Goal: Task Accomplishment & Management: Use online tool/utility

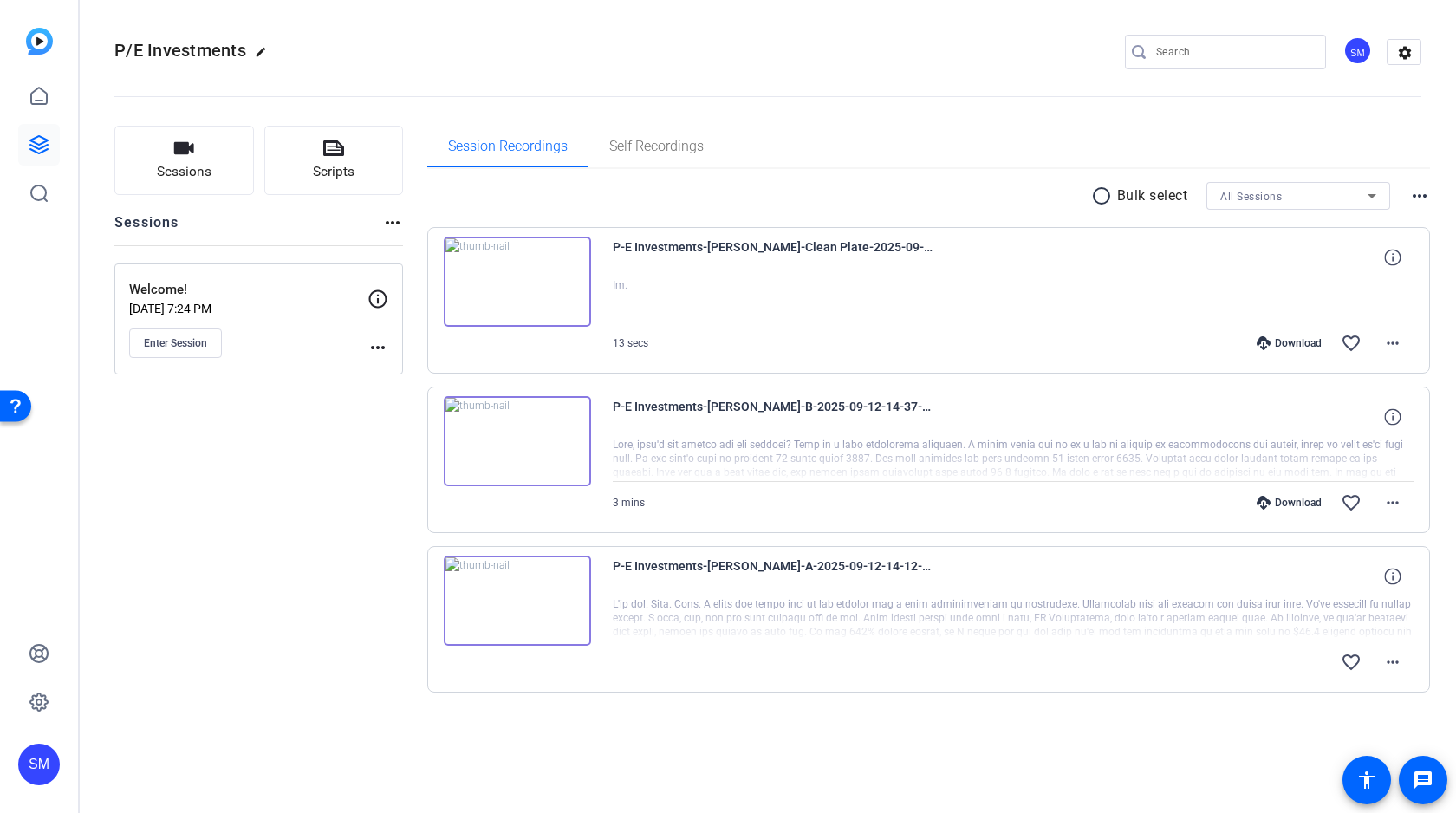
click at [1095, 195] on mat-icon "radio_button_unchecked" at bounding box center [1104, 196] width 26 height 21
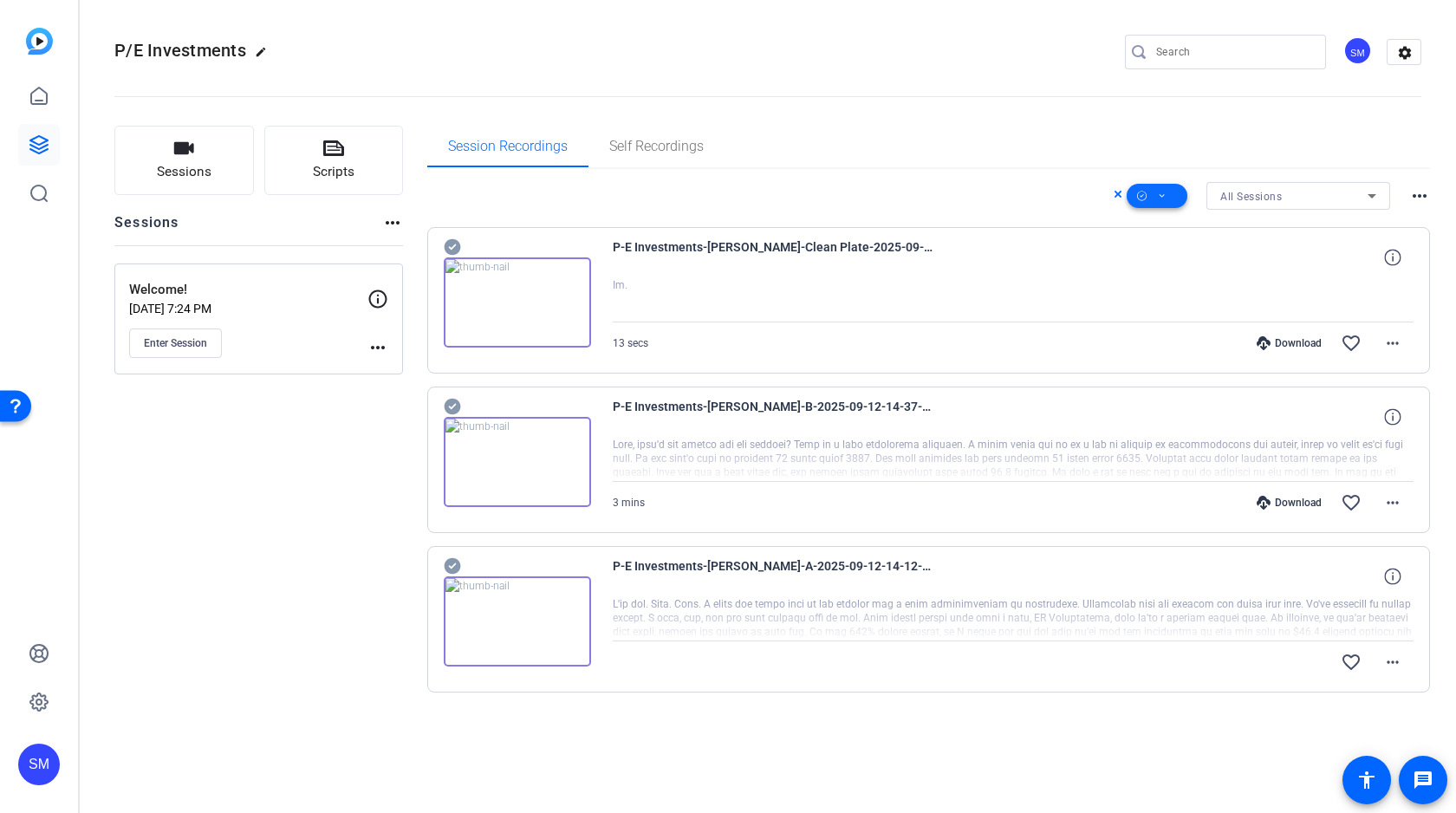
click at [1149, 203] on span at bounding box center [1156, 196] width 61 height 41
click at [1161, 225] on span "Select All" at bounding box center [1186, 224] width 92 height 21
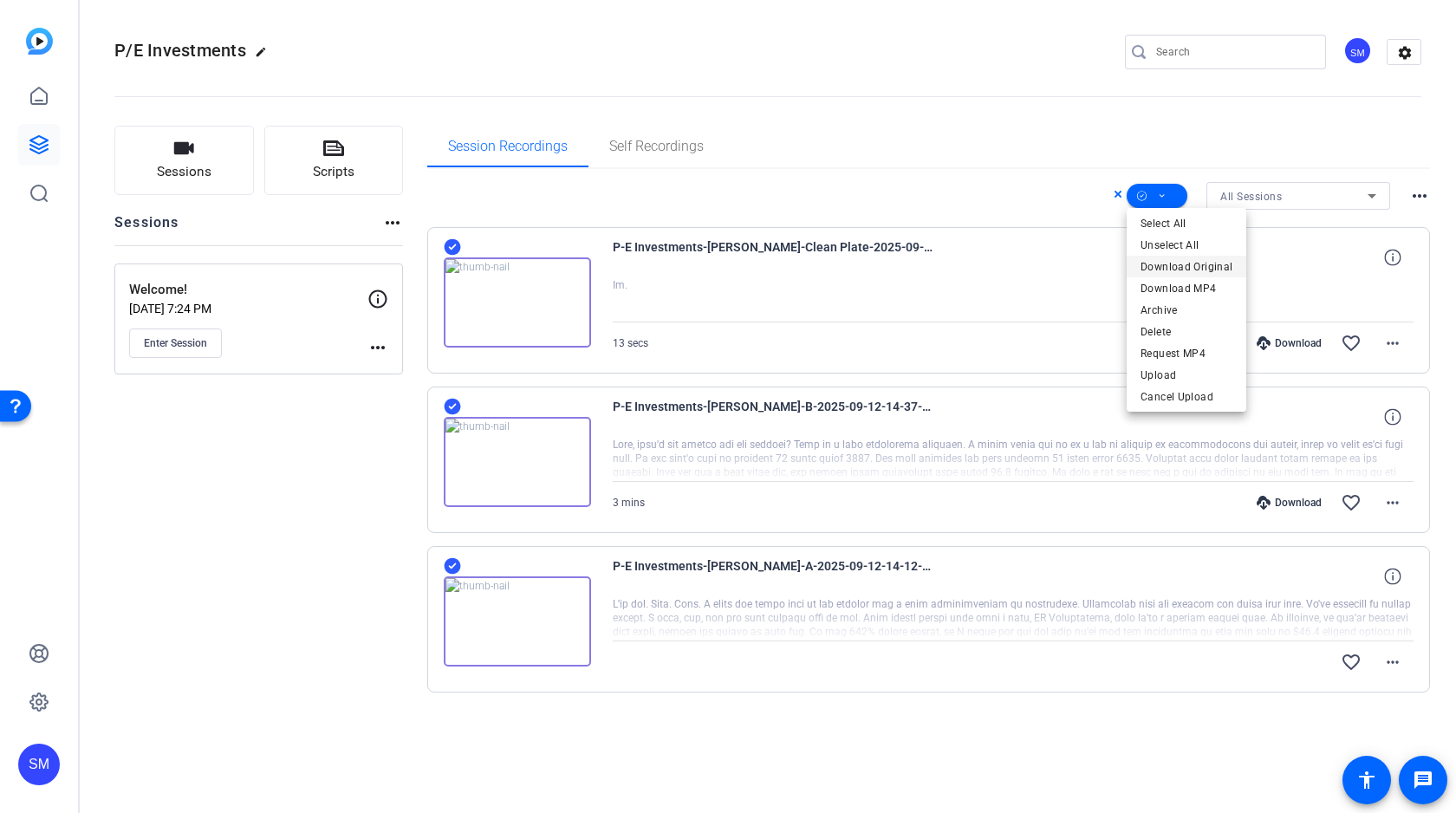
click at [1169, 267] on span "Download Original" at bounding box center [1186, 267] width 92 height 21
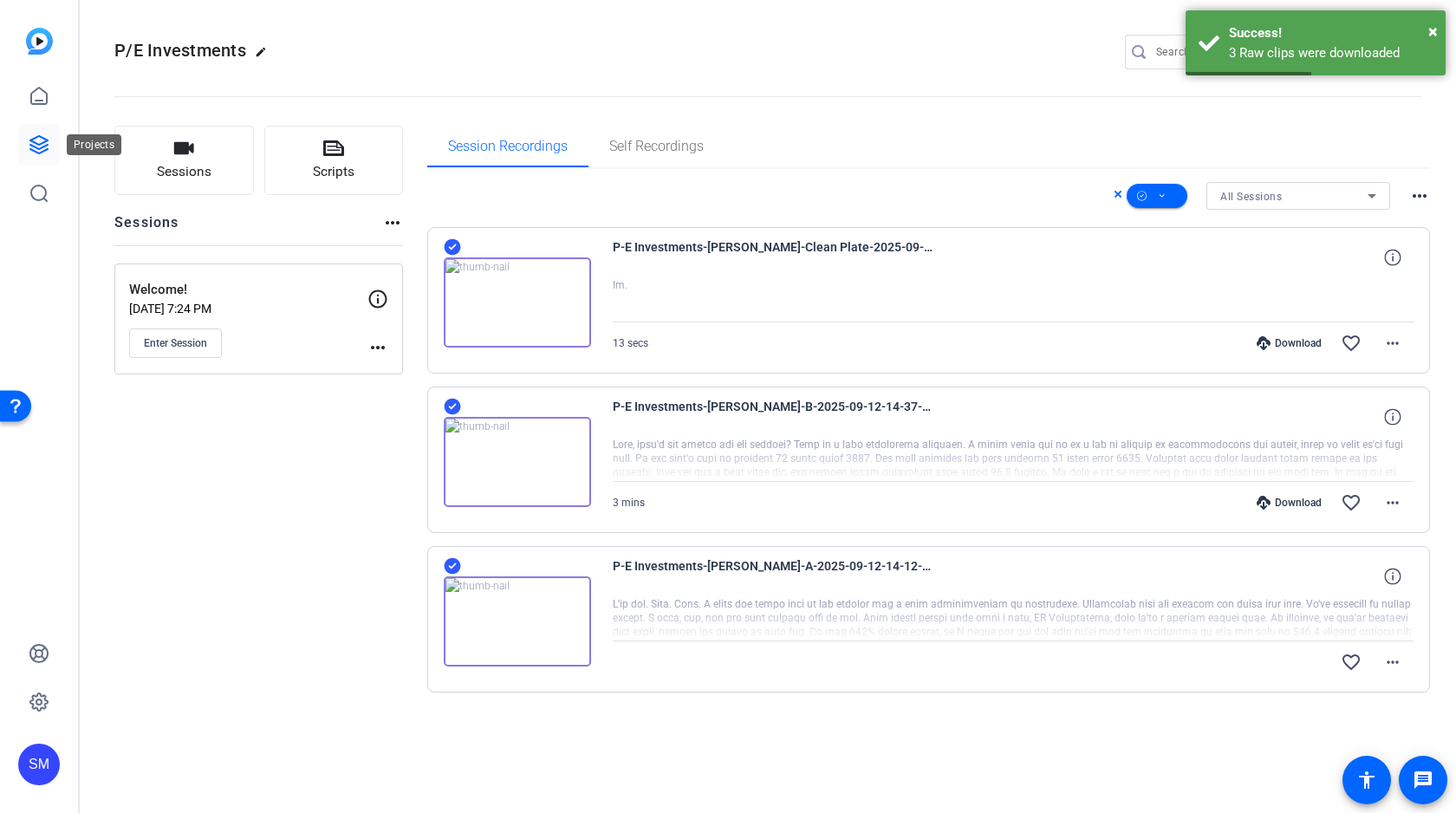
click at [38, 148] on icon at bounding box center [39, 145] width 18 height 18
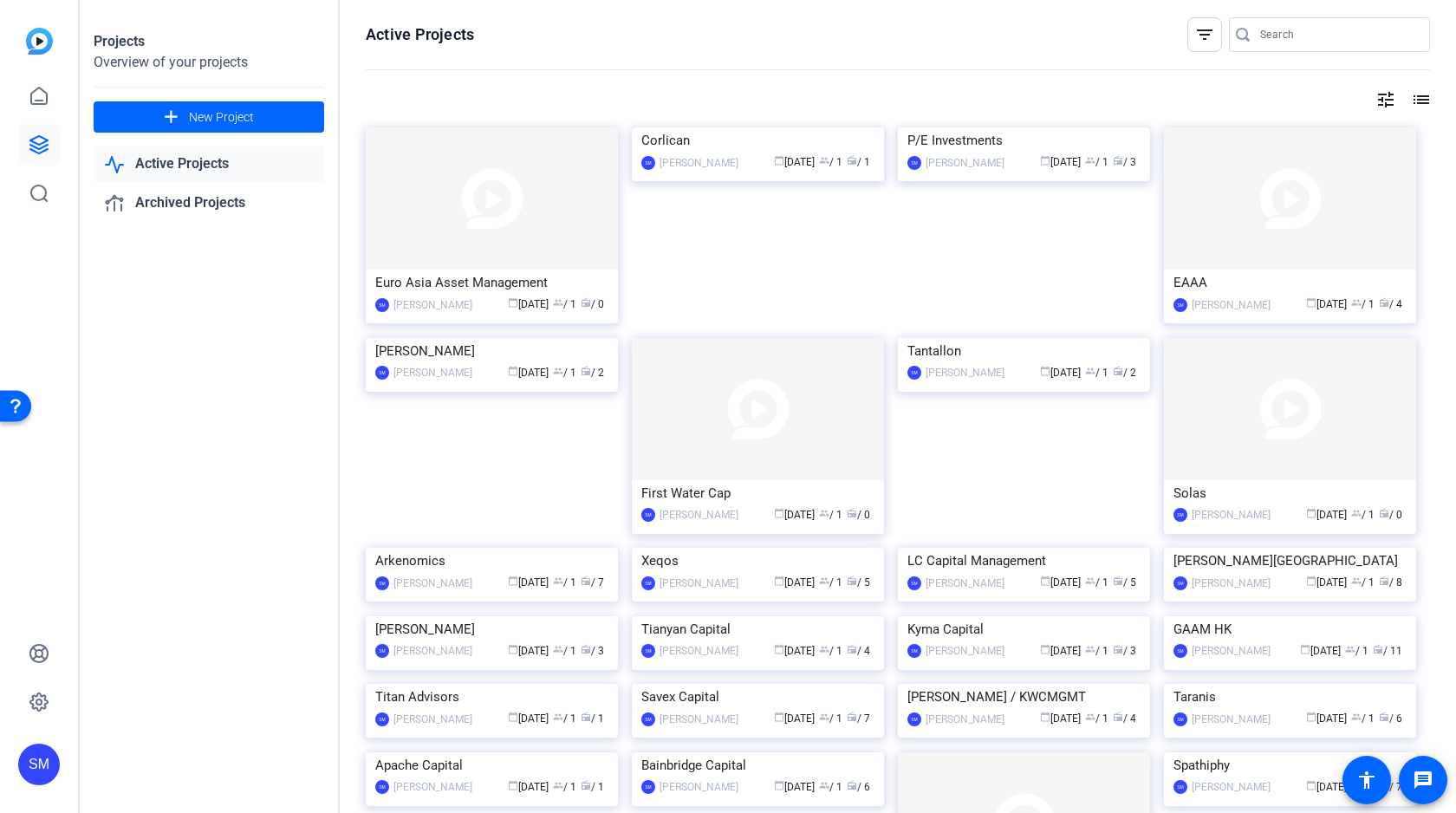
click at [1298, 34] on input "Search" at bounding box center [1338, 35] width 156 height 21
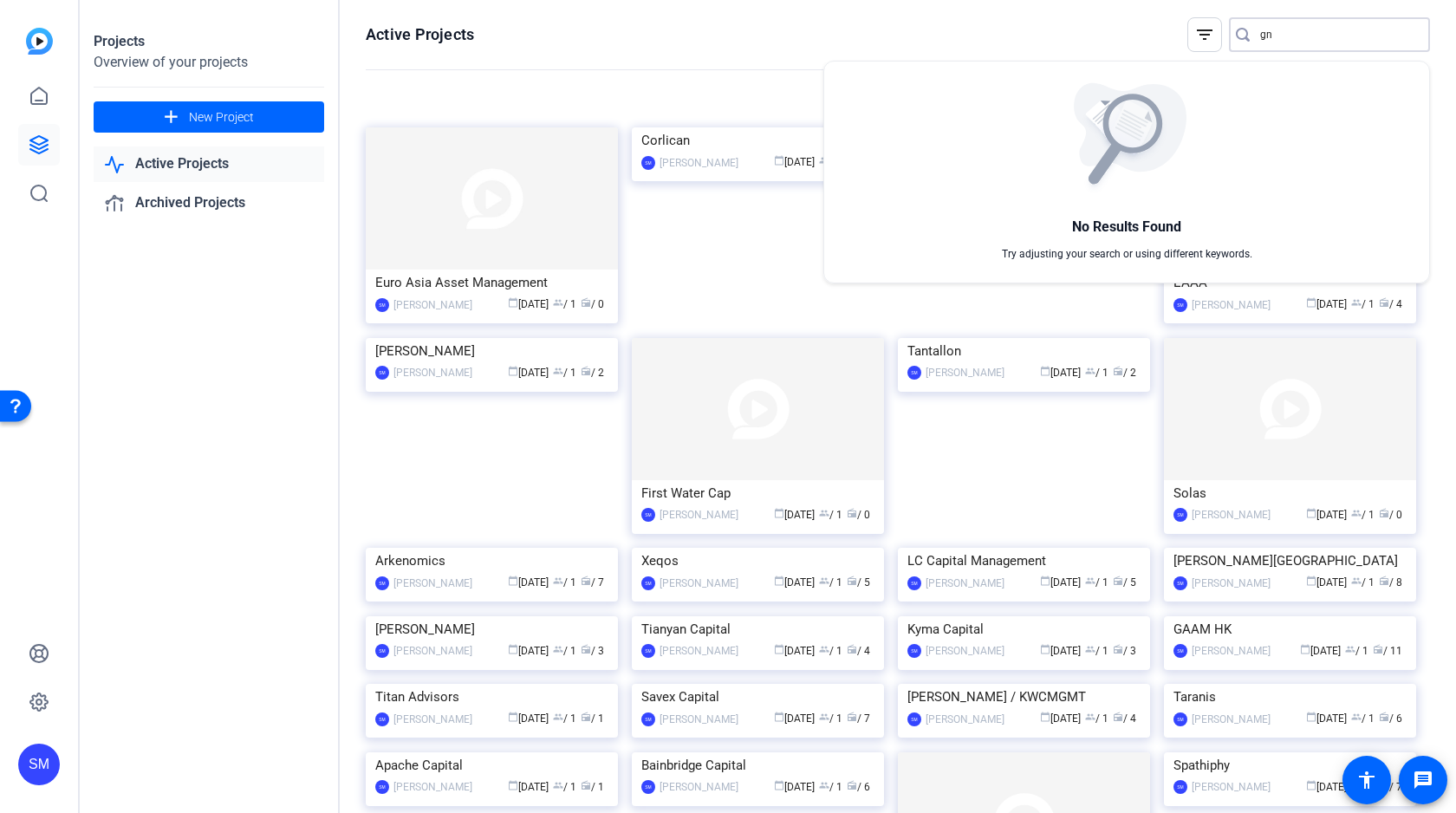
type input "g"
click at [232, 122] on div at bounding box center [728, 406] width 1456 height 813
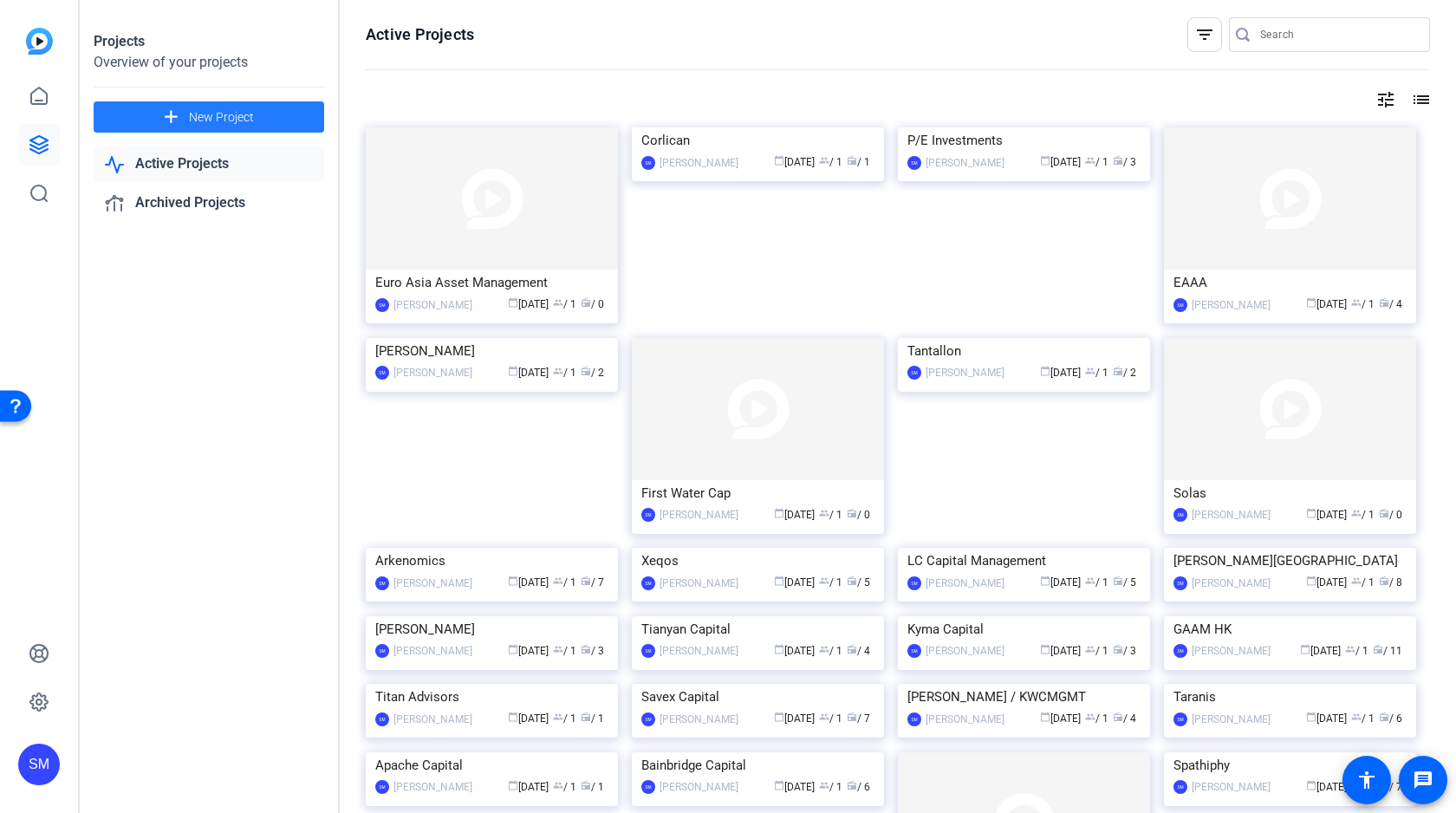
click at [223, 118] on span "New Project" at bounding box center [221, 117] width 65 height 18
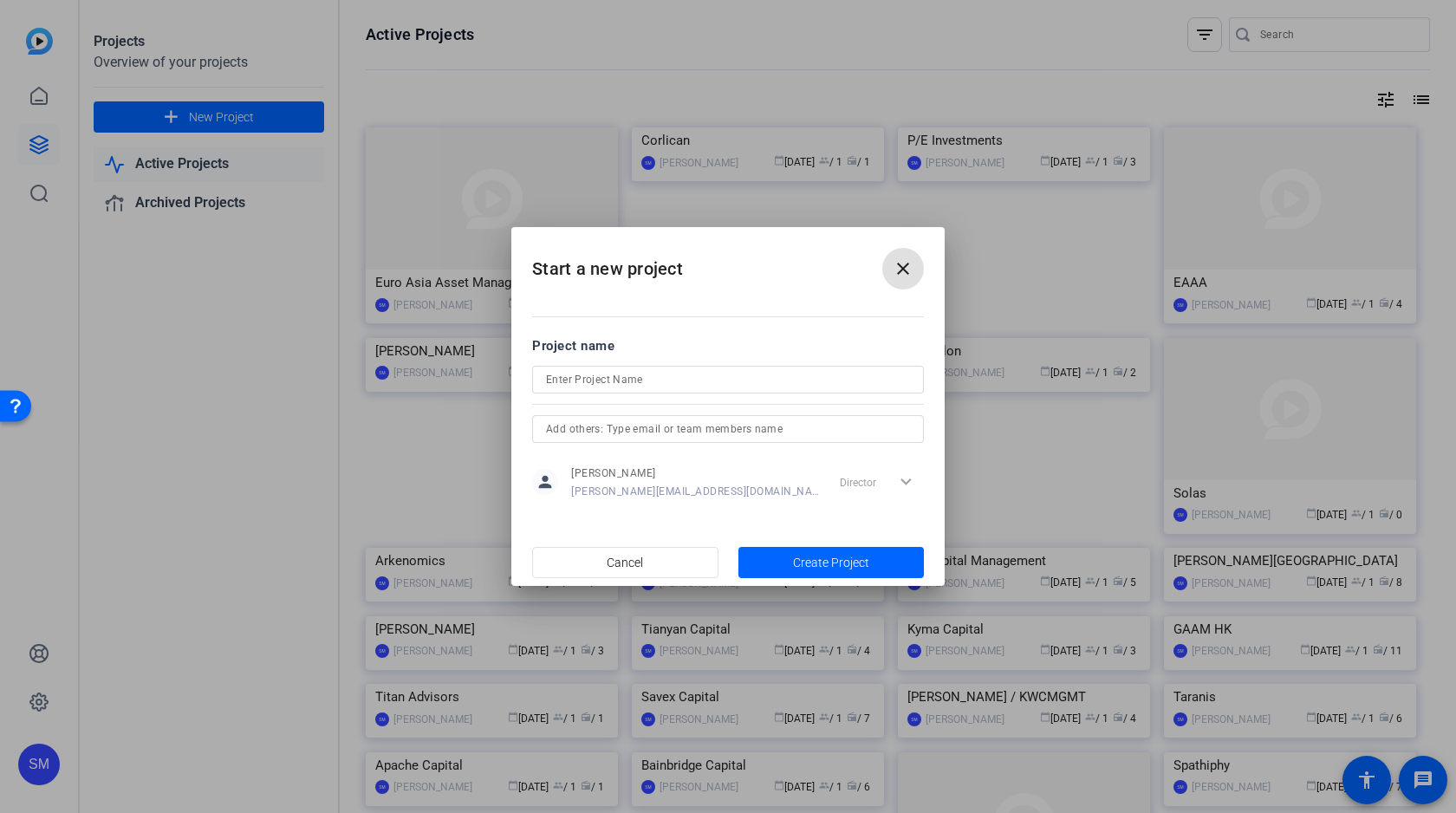
click at [656, 383] on input at bounding box center [727, 380] width 364 height 21
type input "GNP Advisors"
click at [807, 562] on span "Create Project" at bounding box center [831, 562] width 76 height 18
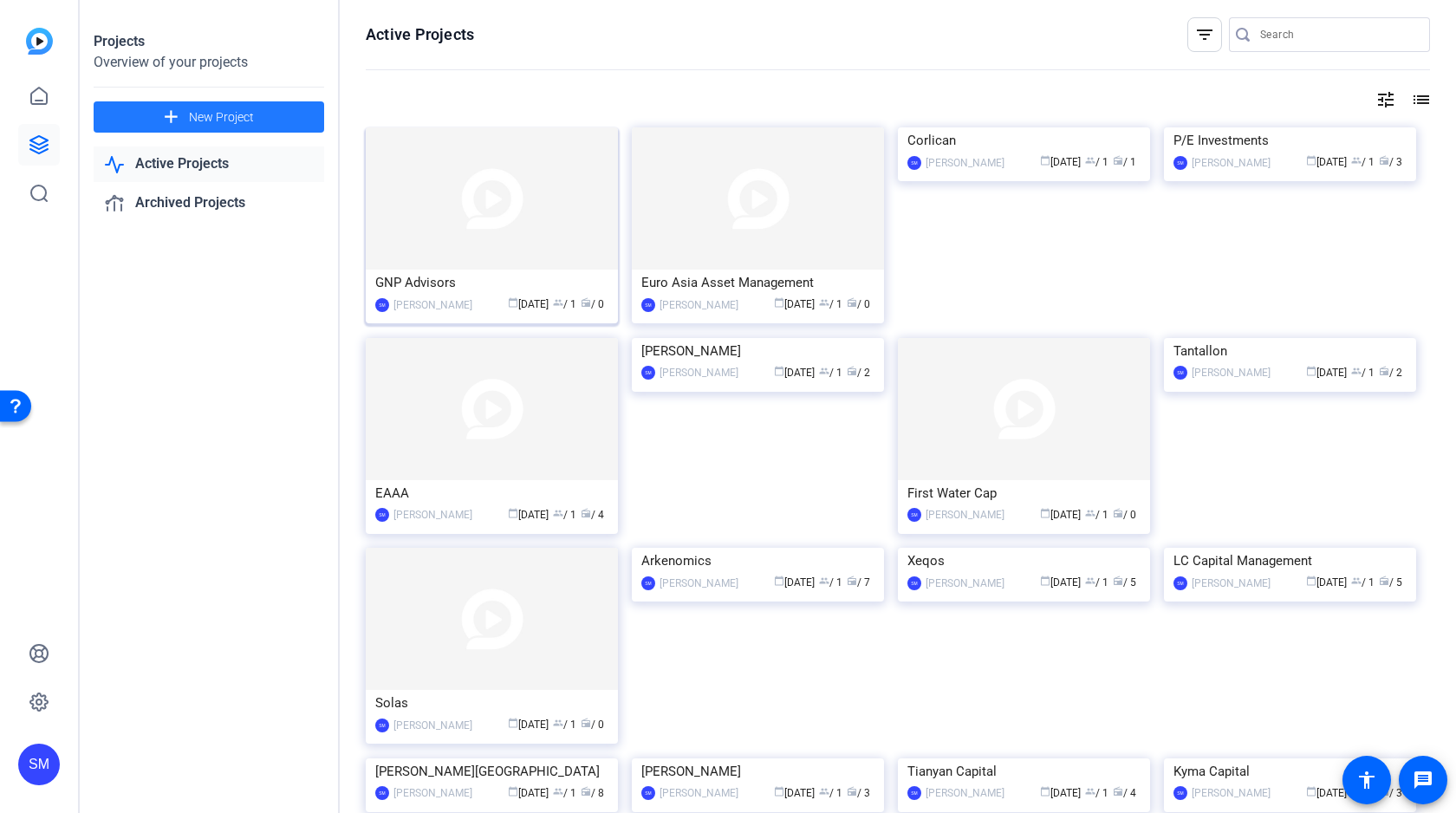
click at [486, 214] on img at bounding box center [491, 198] width 252 height 142
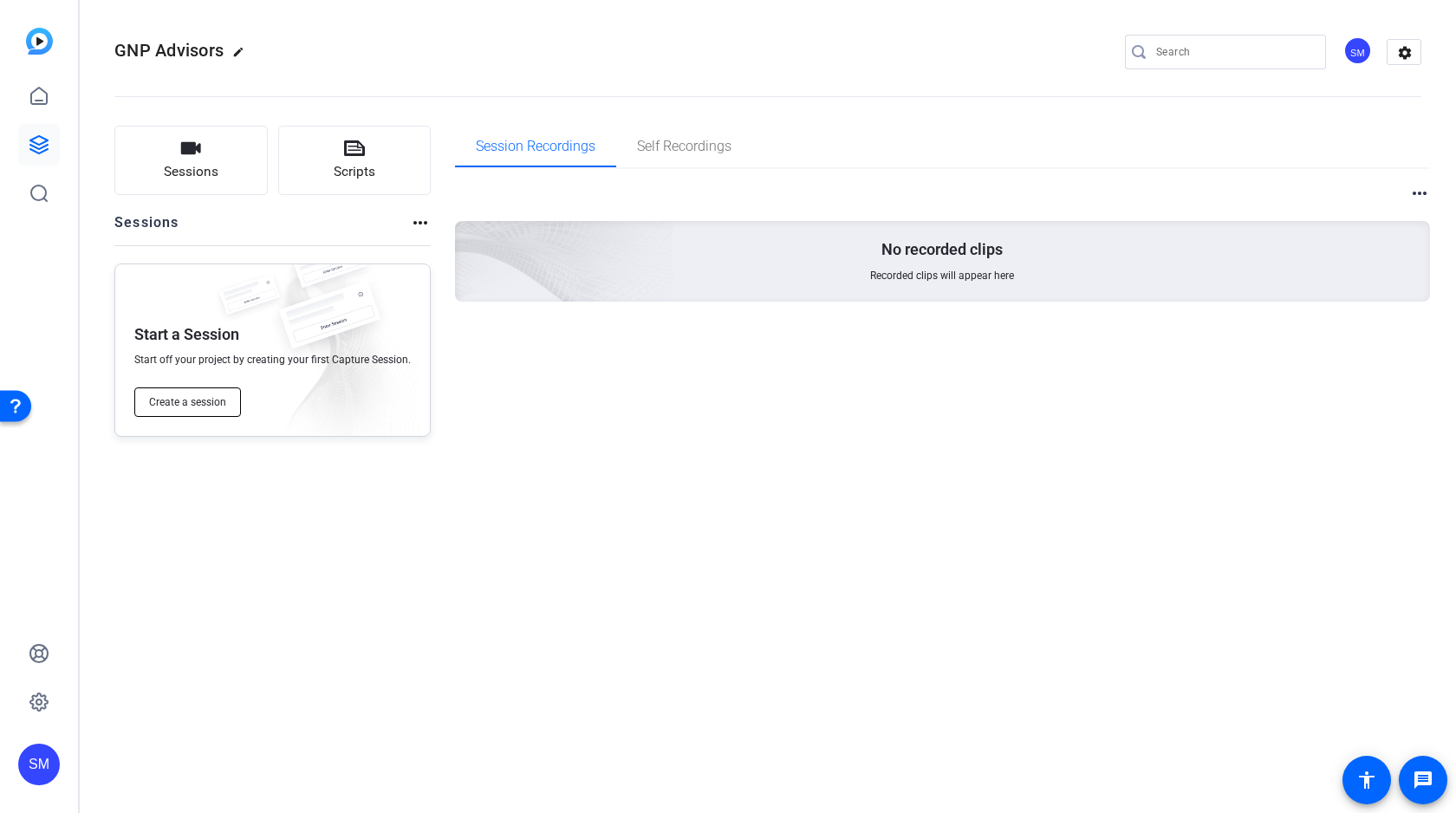
click at [189, 403] on span "Create a session" at bounding box center [188, 402] width 77 height 14
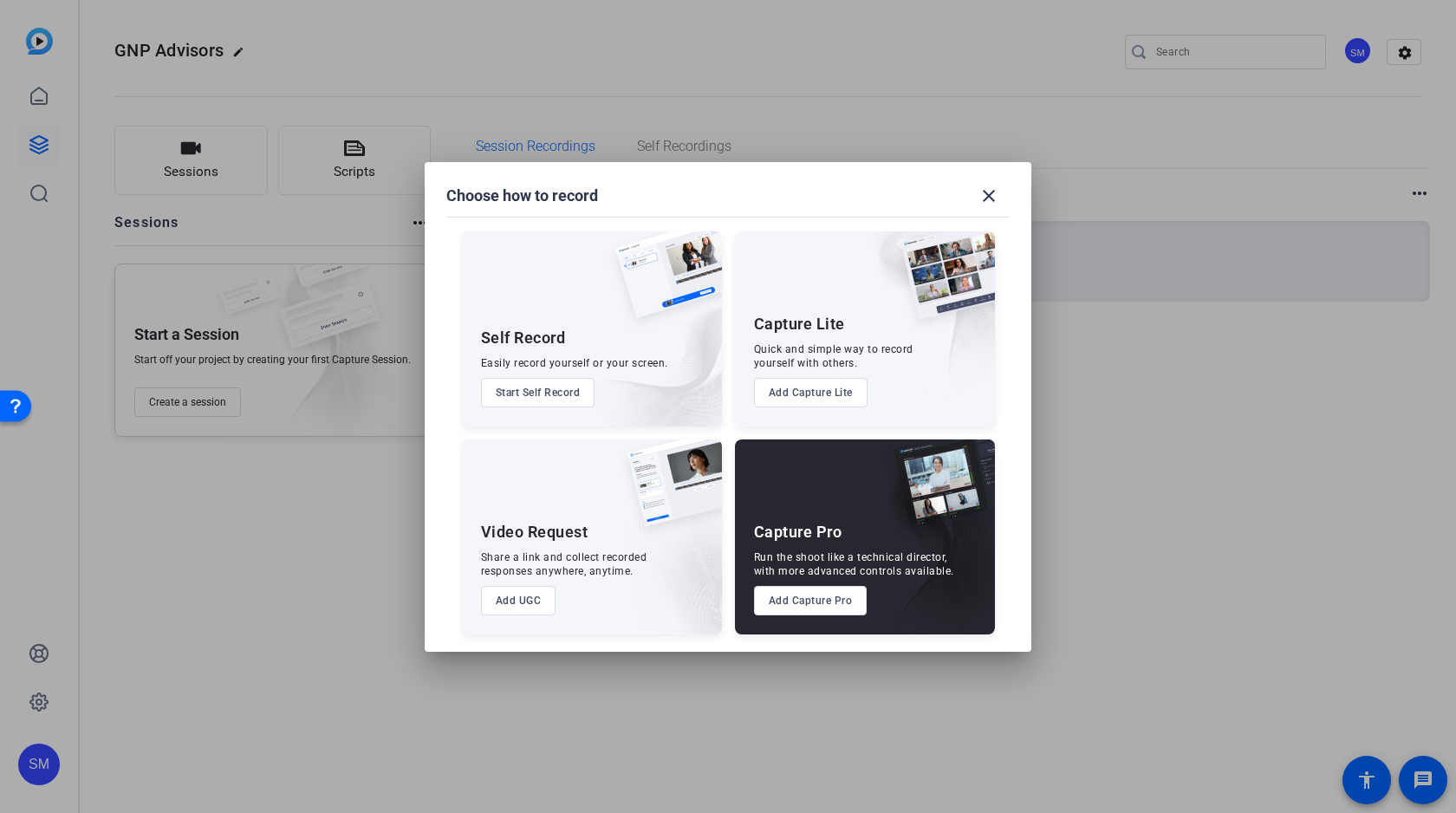
click at [808, 603] on button "Add Capture Pro" at bounding box center [810, 601] width 113 height 30
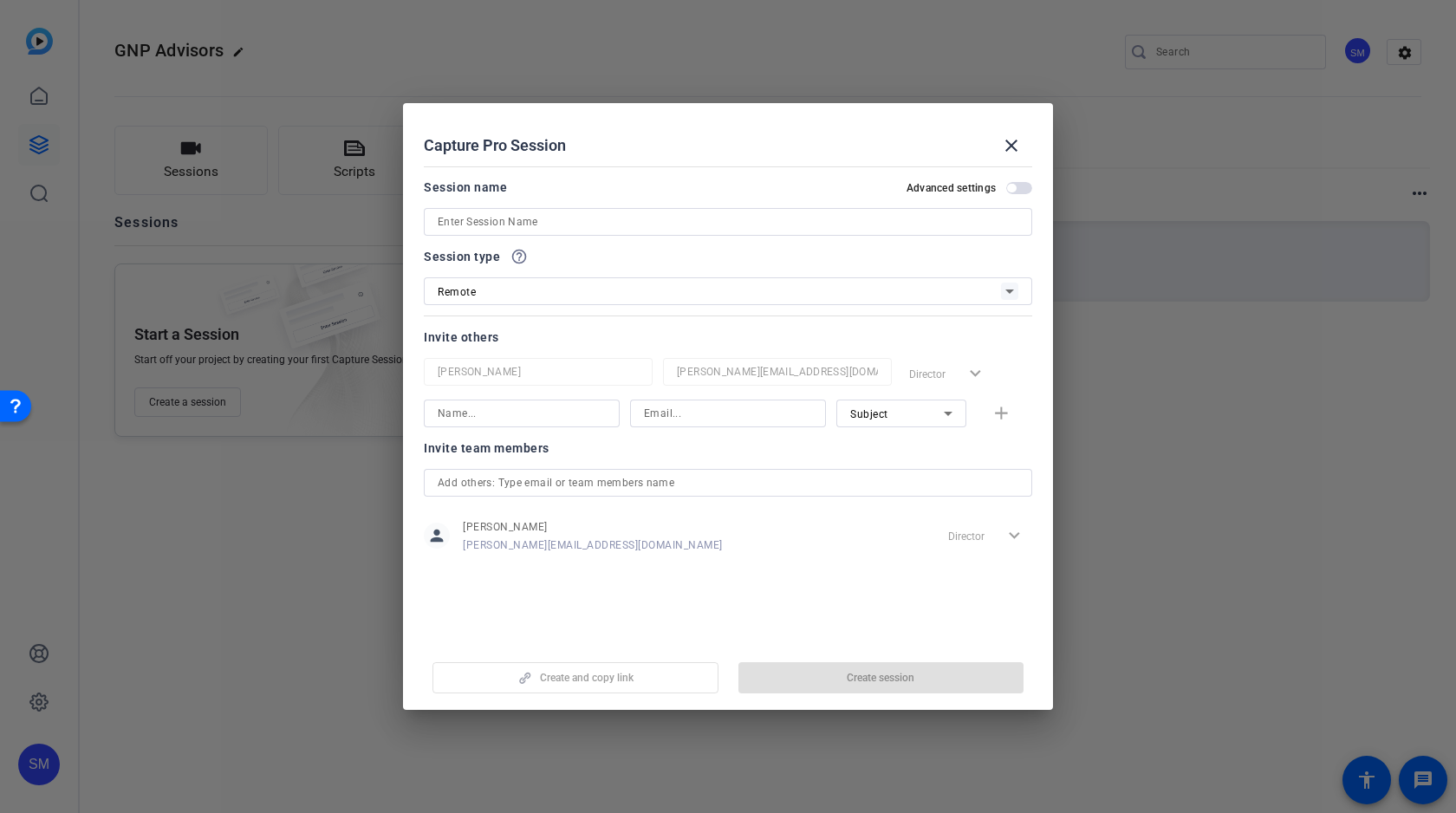
click at [530, 225] on input at bounding box center [728, 222] width 581 height 21
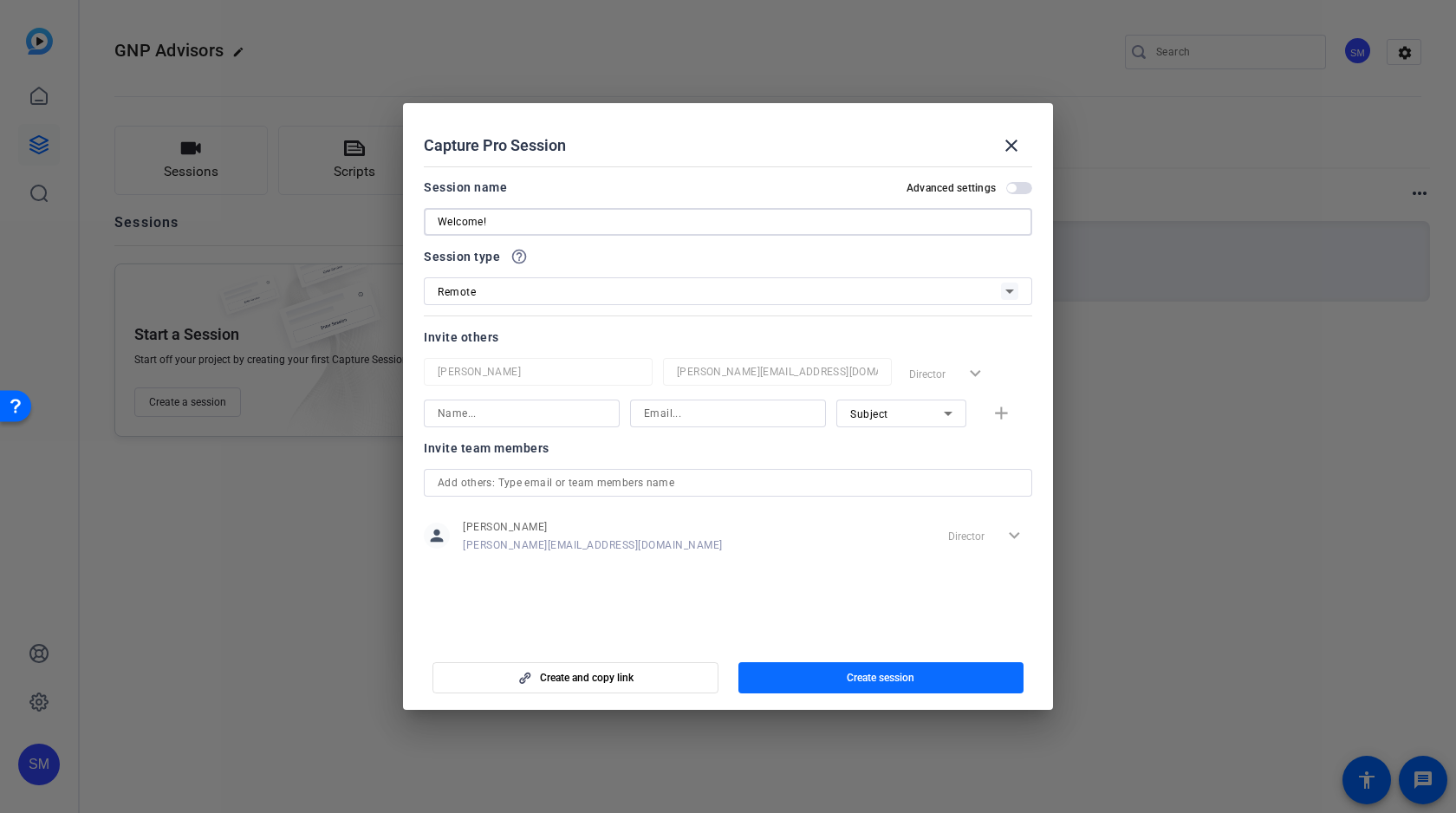
type input "Welcome!"
click at [877, 673] on span "Create session" at bounding box center [880, 678] width 68 height 14
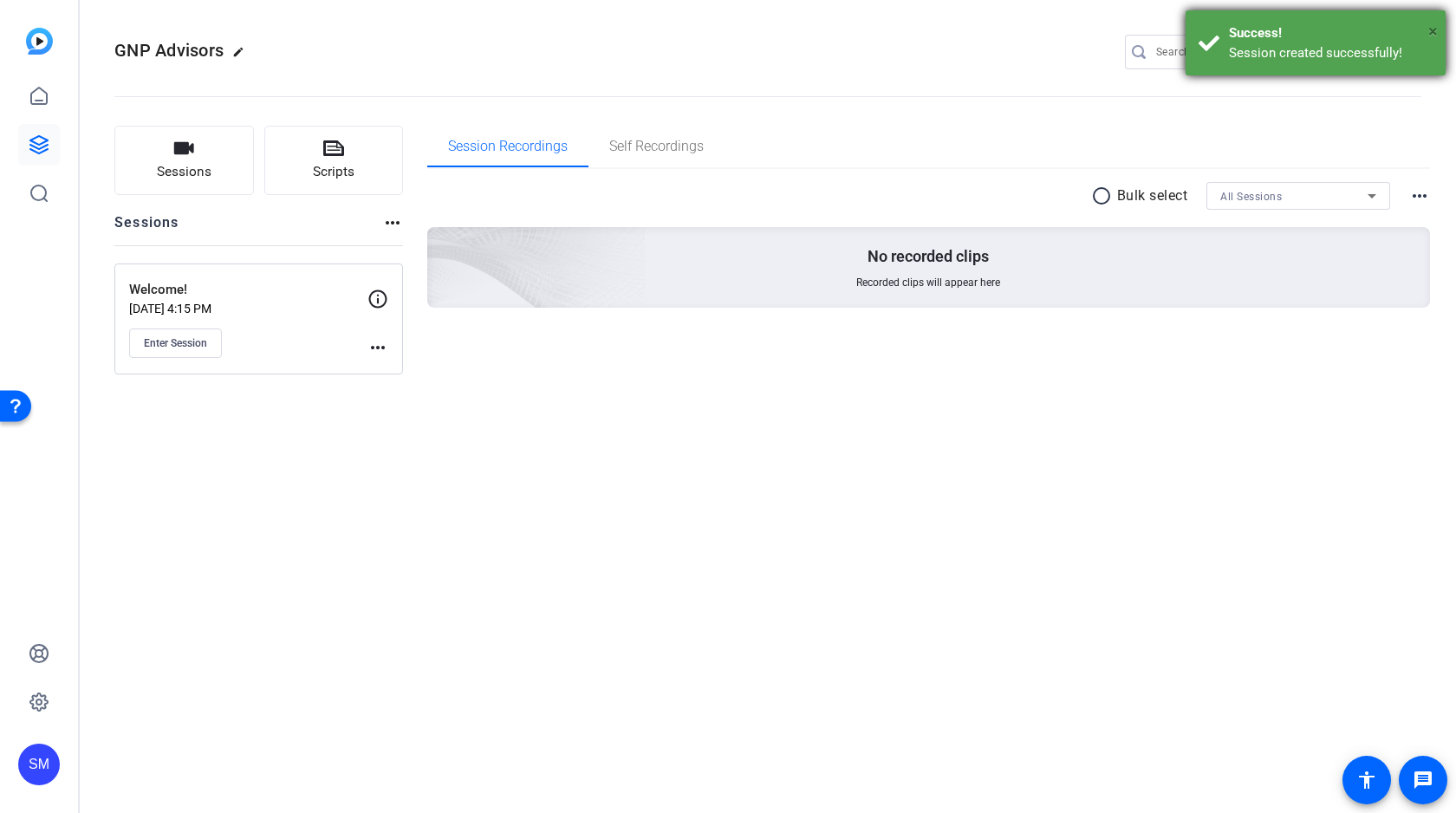
click at [1431, 31] on span "×" at bounding box center [1432, 32] width 10 height 21
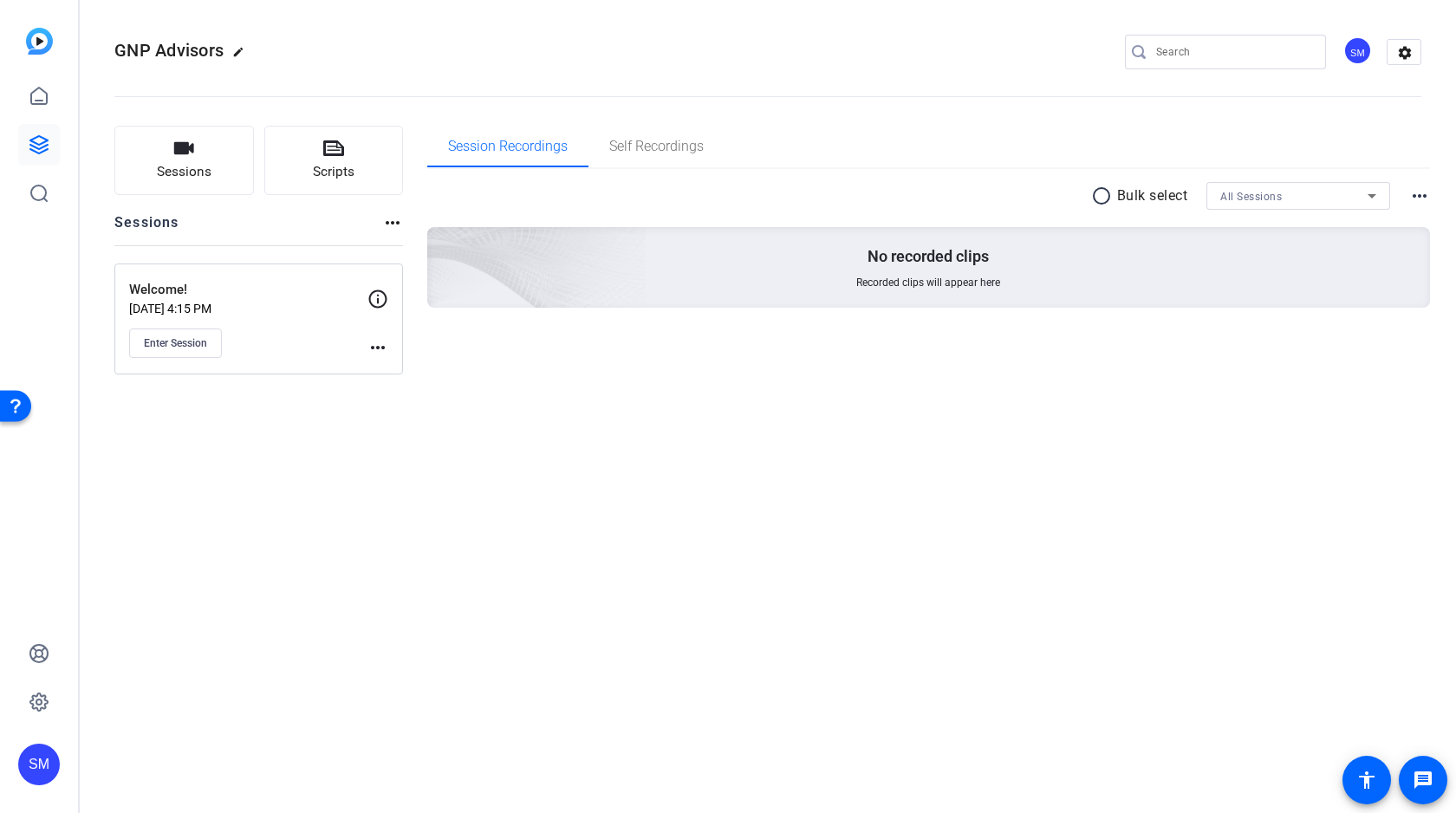
click at [646, 440] on div "GNP Advisors edit SM settings Sessions Scripts Sessions more_horiz Welcome! Sep…" at bounding box center [767, 406] width 1376 height 813
click at [184, 345] on span "Enter Session" at bounding box center [175, 343] width 63 height 14
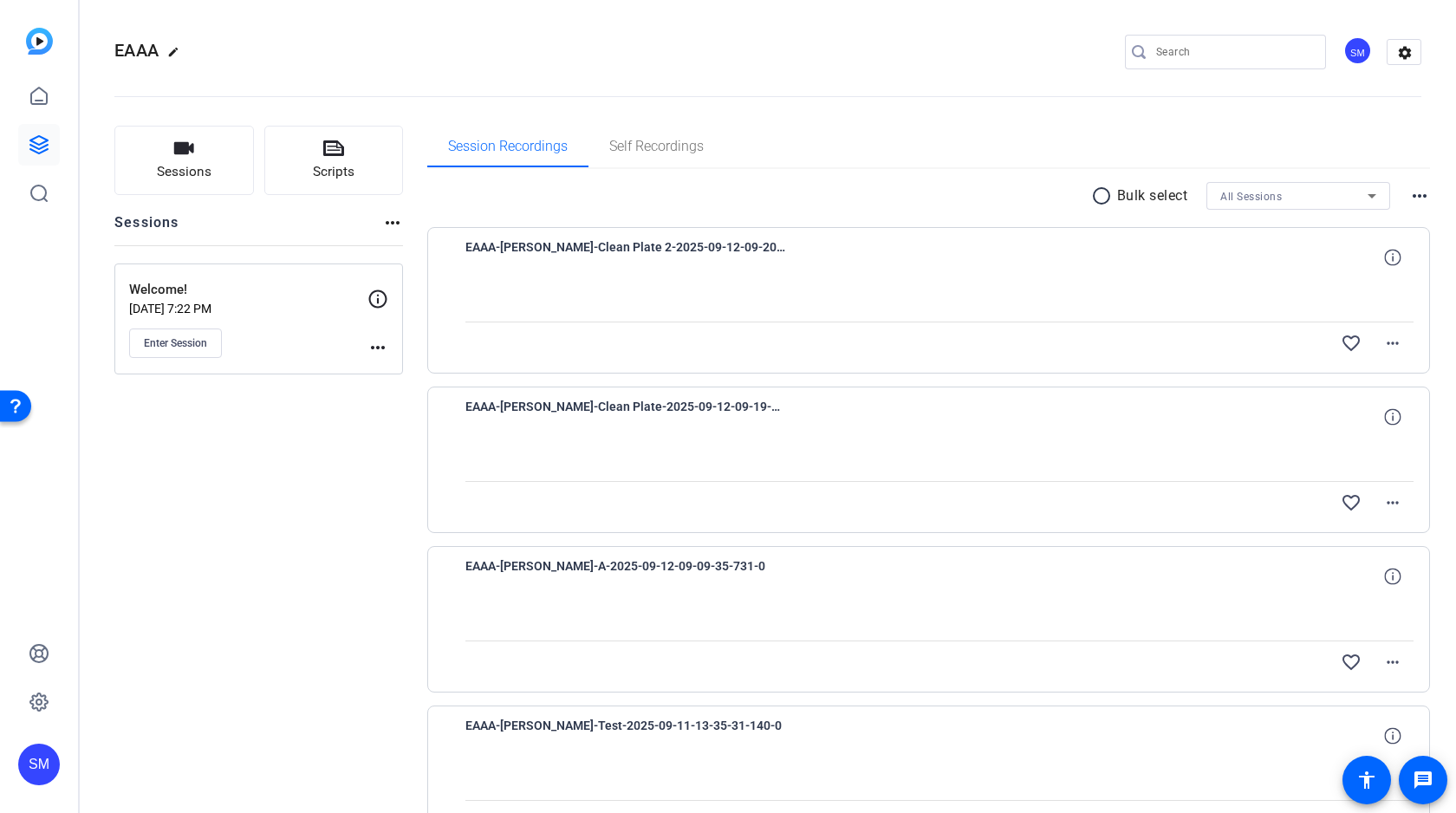
scroll to position [116, 0]
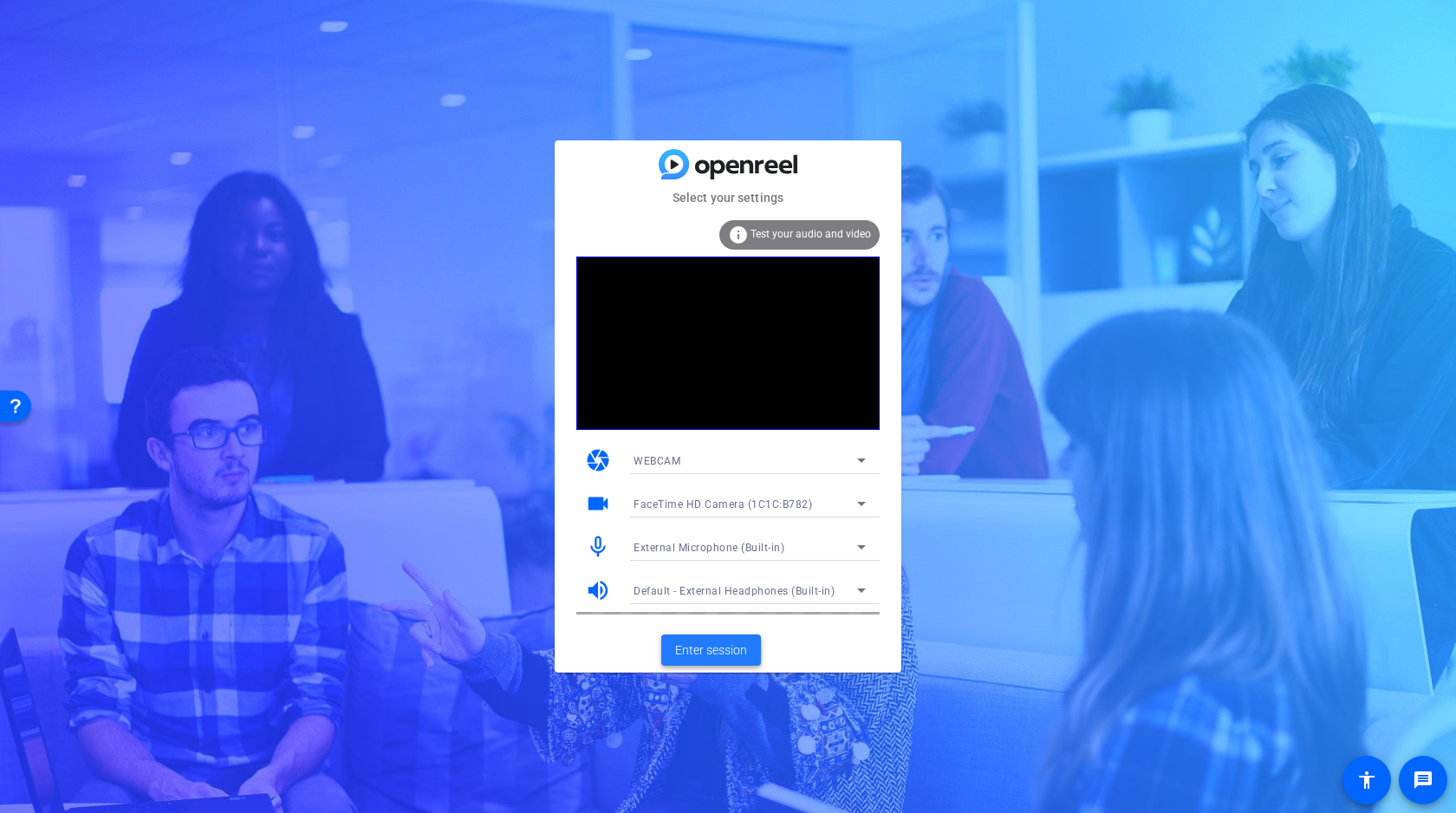
click at [710, 653] on span "Enter session" at bounding box center [711, 650] width 72 height 18
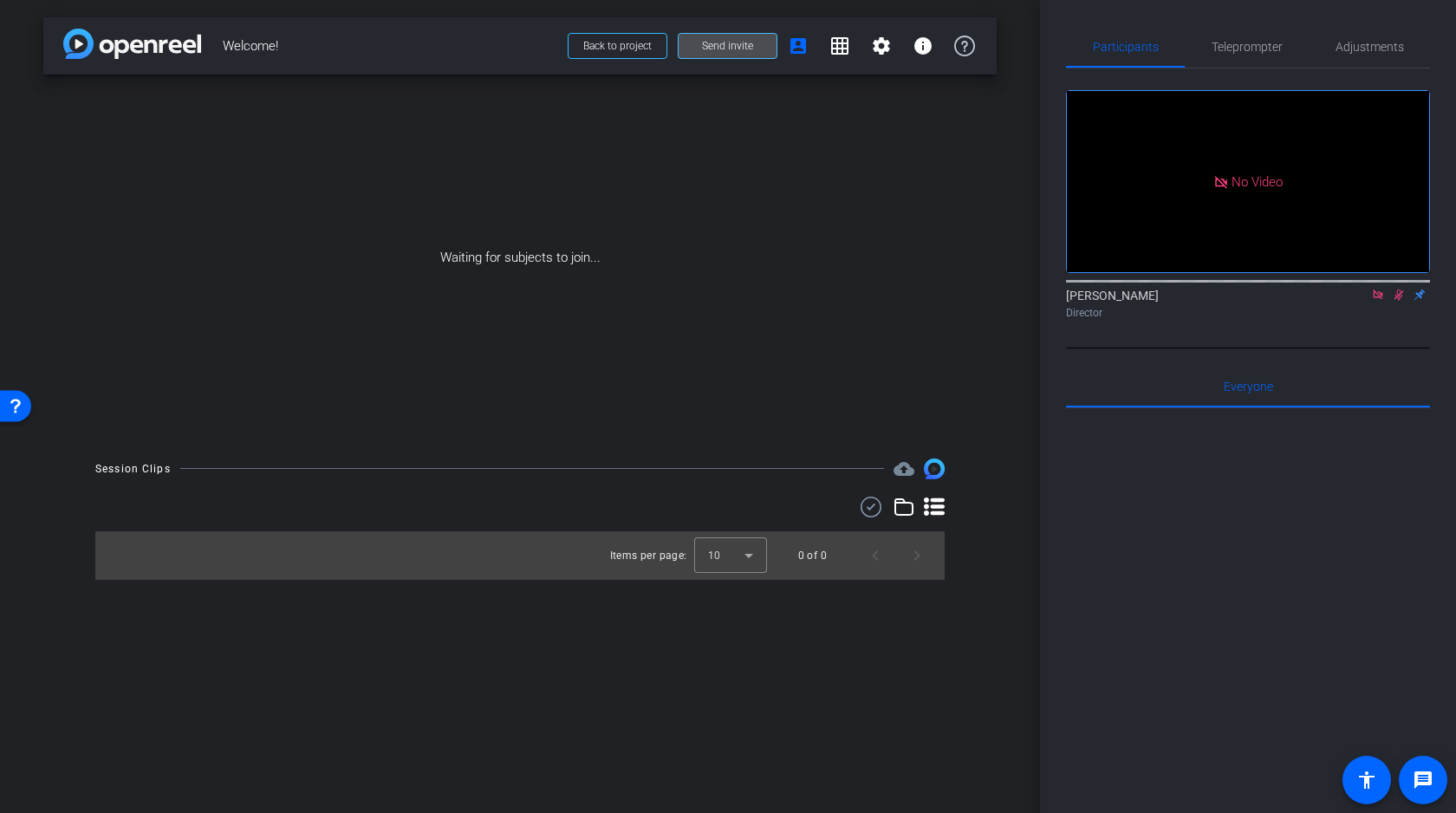
click at [731, 48] on span "Send invite" at bounding box center [727, 46] width 51 height 14
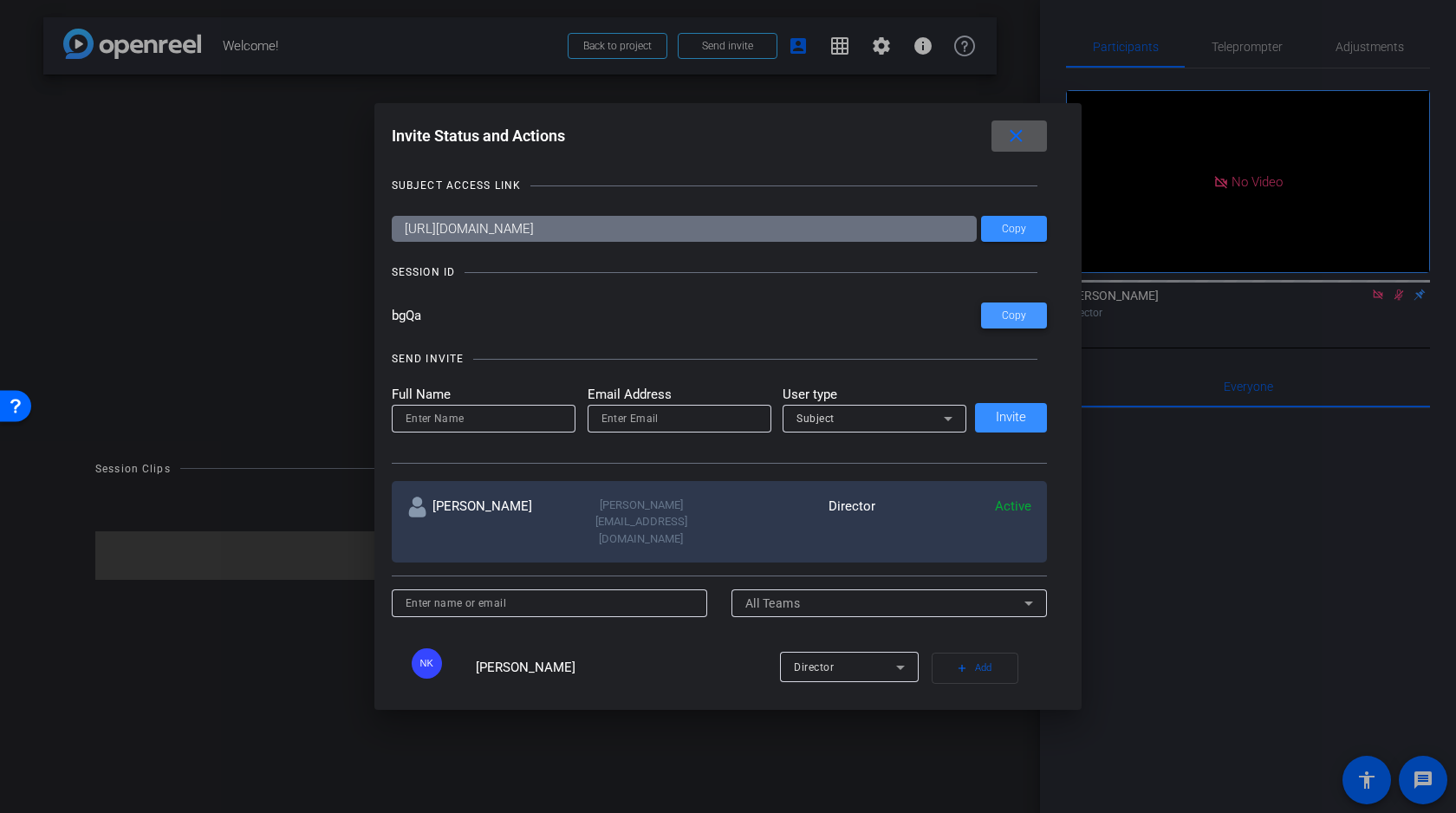
click at [1022, 312] on span "Copy" at bounding box center [1014, 316] width 25 height 13
click at [1017, 138] on mat-icon "close" at bounding box center [1016, 136] width 22 height 22
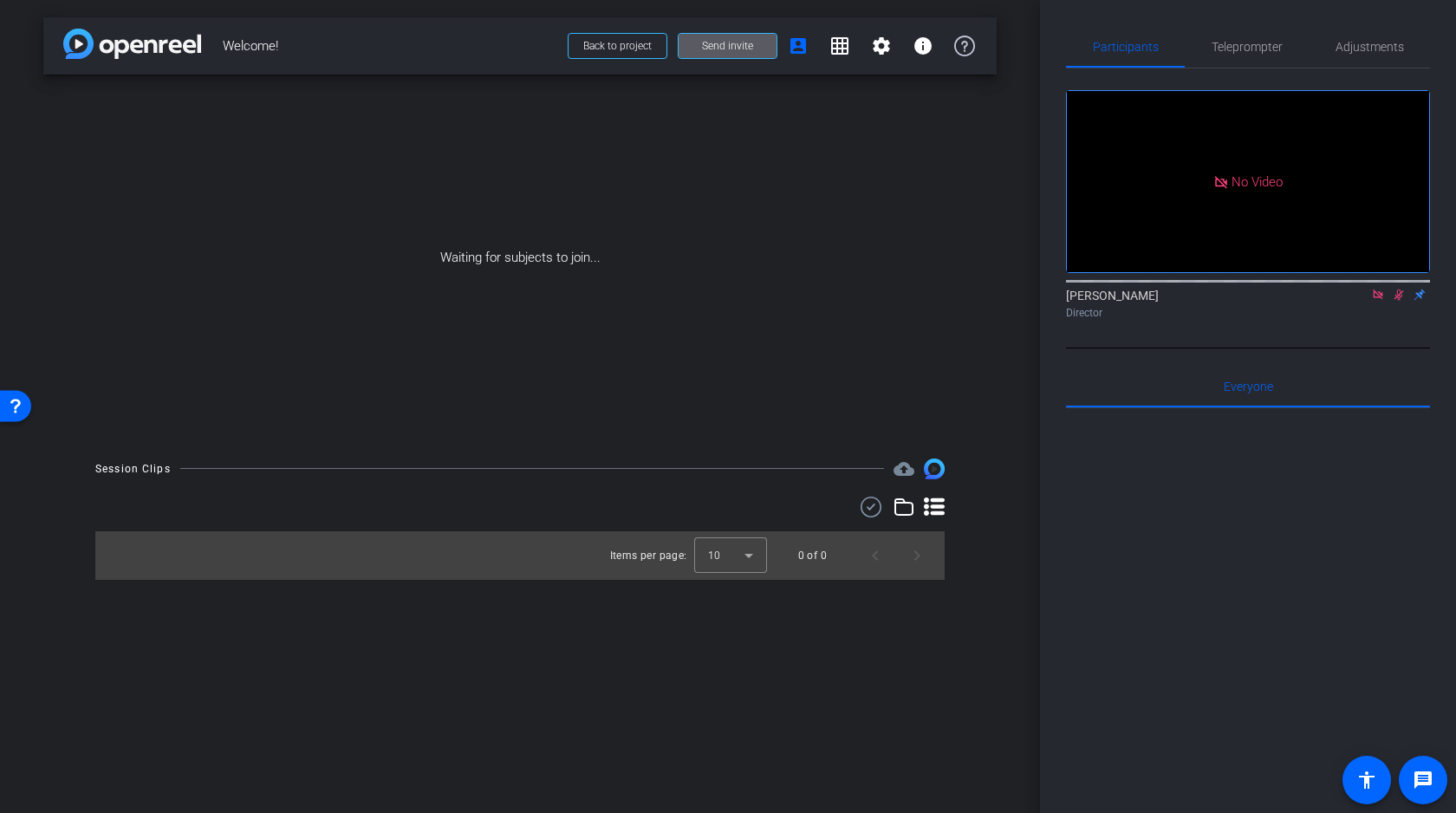
click at [1376, 299] on icon at bounding box center [1377, 294] width 10 height 10
click at [1378, 301] on icon at bounding box center [1378, 295] width 10 height 11
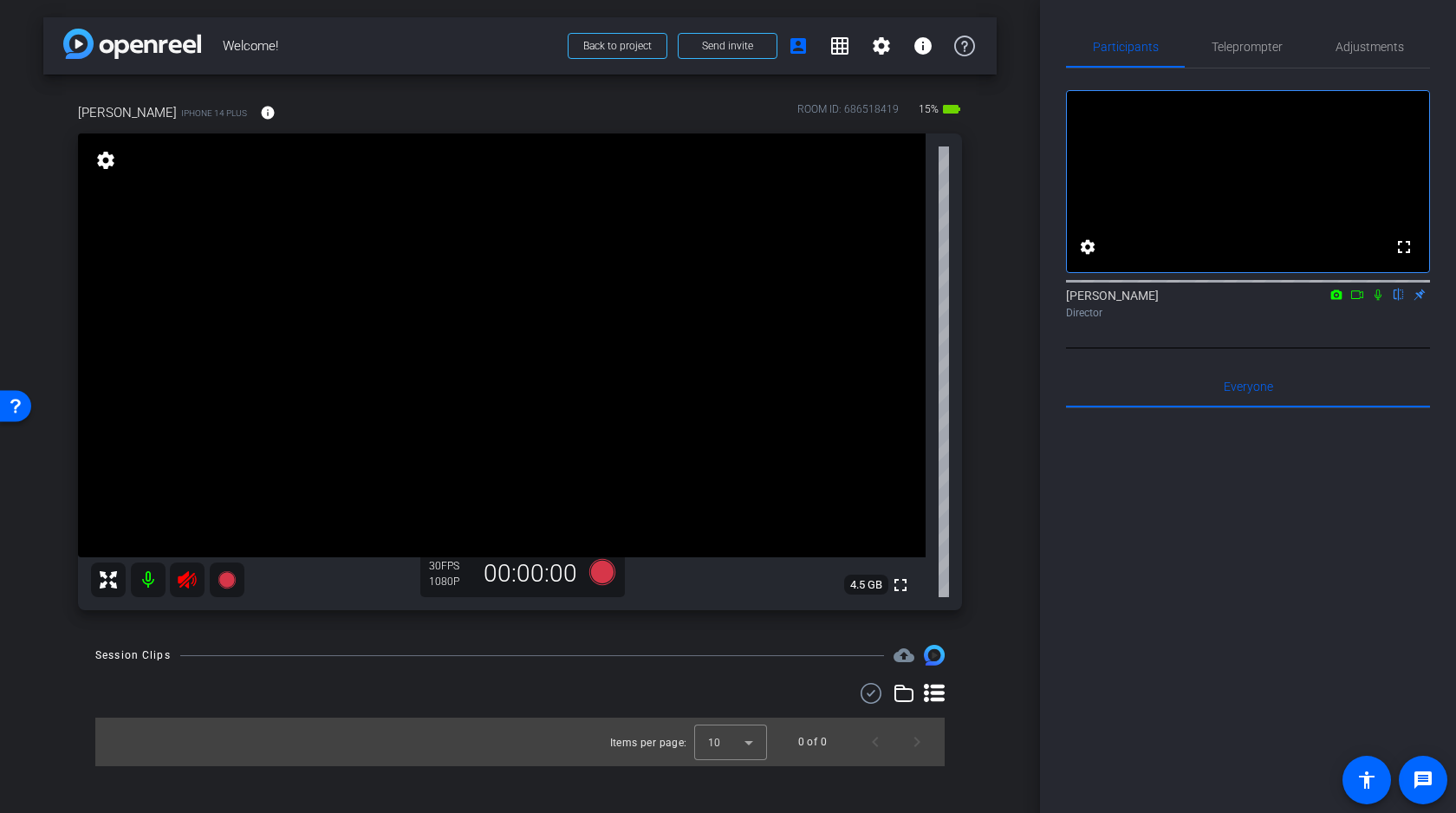
click at [186, 235] on video at bounding box center [502, 345] width 847 height 424
click at [182, 578] on icon at bounding box center [187, 580] width 18 height 18
click at [1367, 48] on span "Adjustments" at bounding box center [1369, 46] width 68 height 12
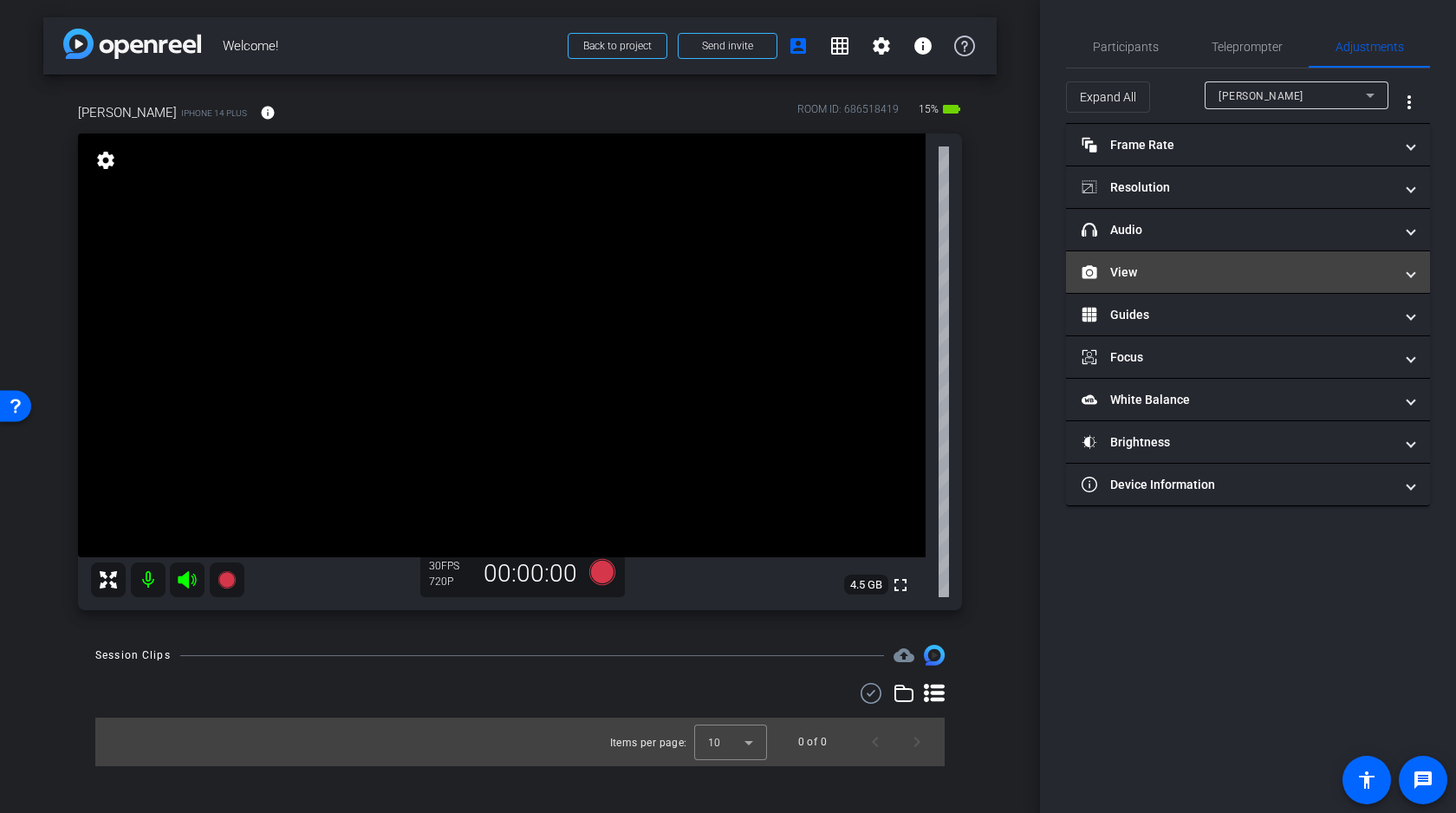
click at [1181, 268] on mat-panel-title "View" at bounding box center [1238, 272] width 312 height 18
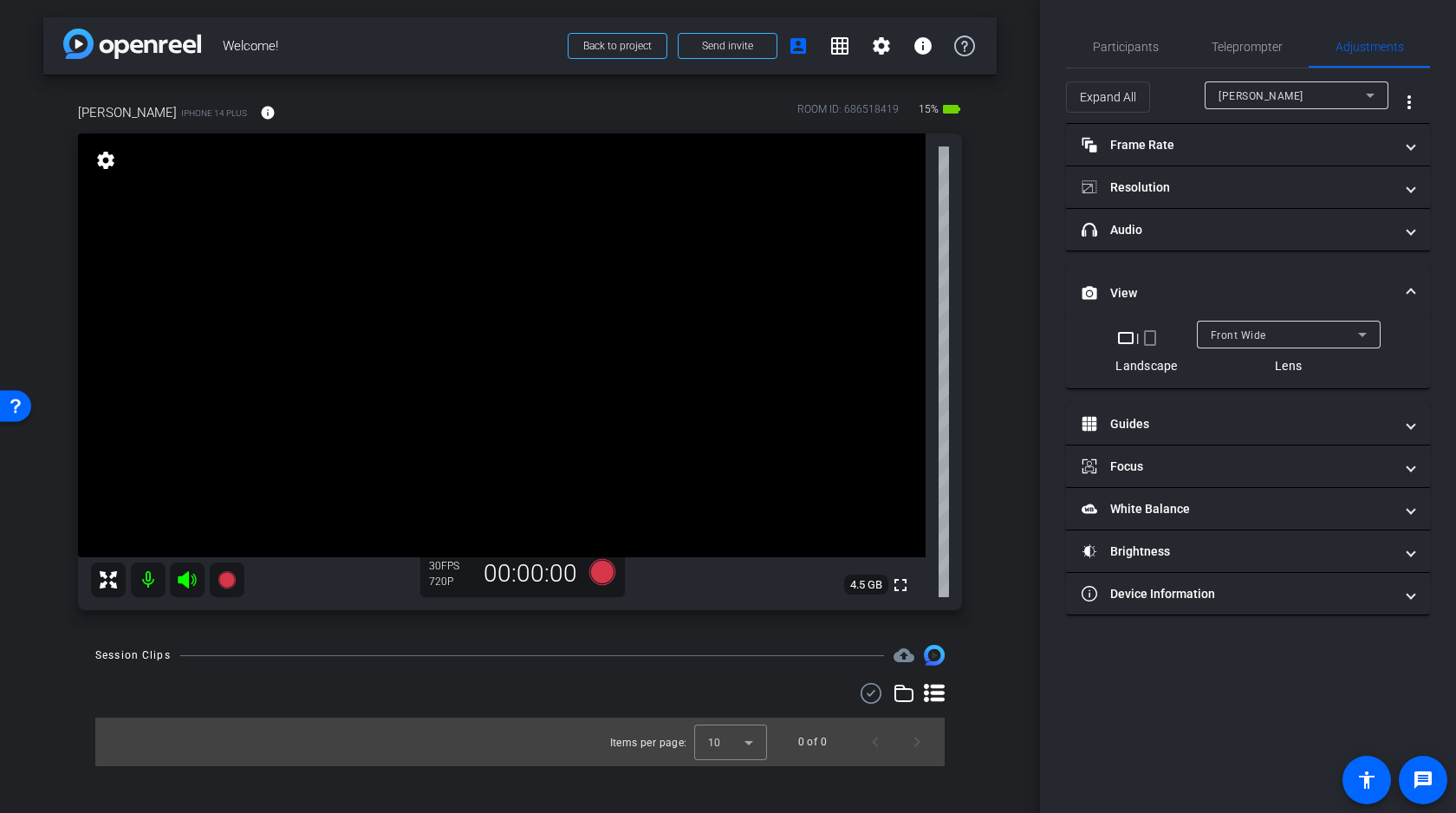
click at [1273, 336] on div "Front Wide" at bounding box center [1284, 334] width 147 height 22
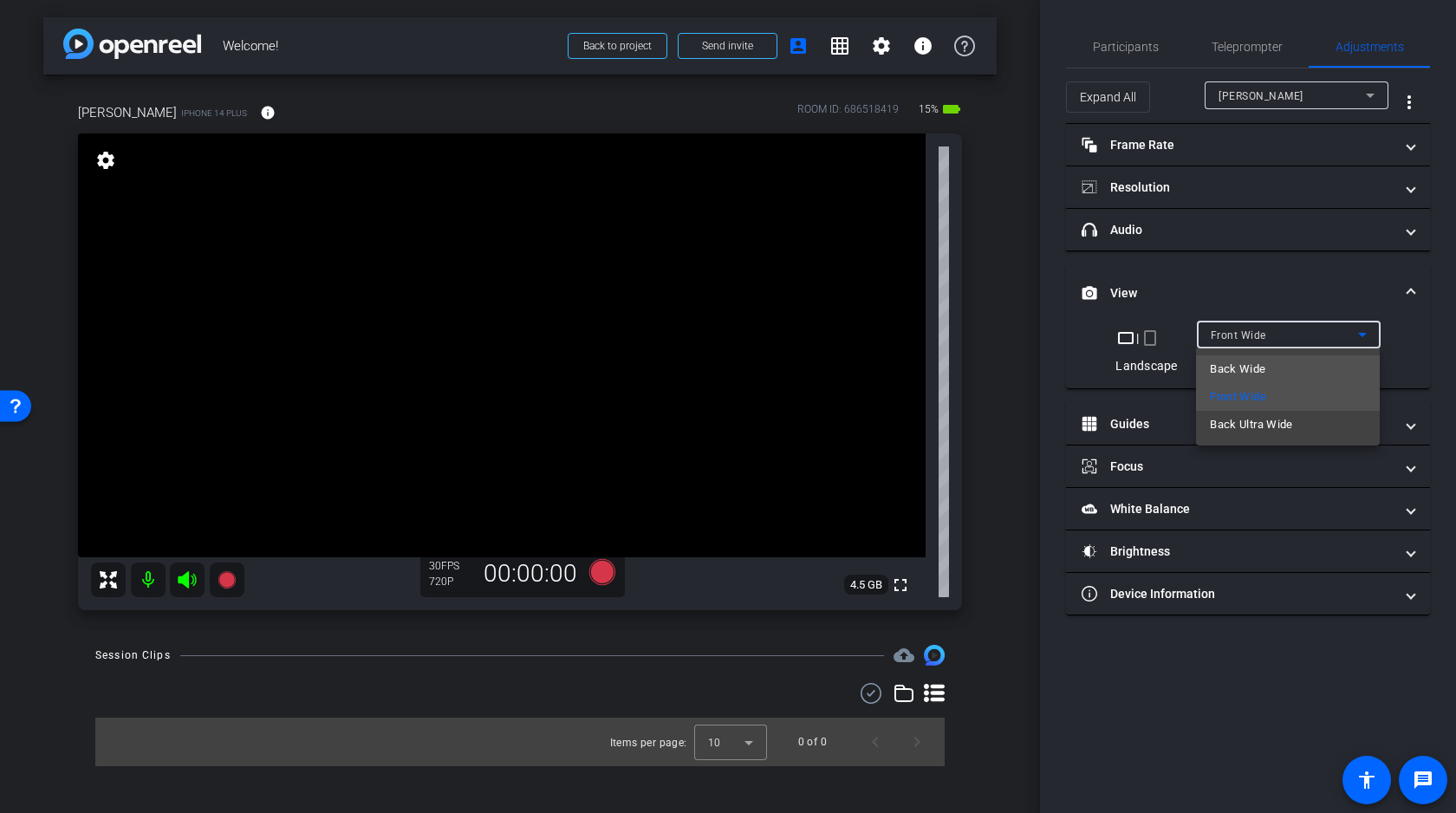
click at [1266, 374] on mat-option "Back Wide" at bounding box center [1287, 369] width 183 height 28
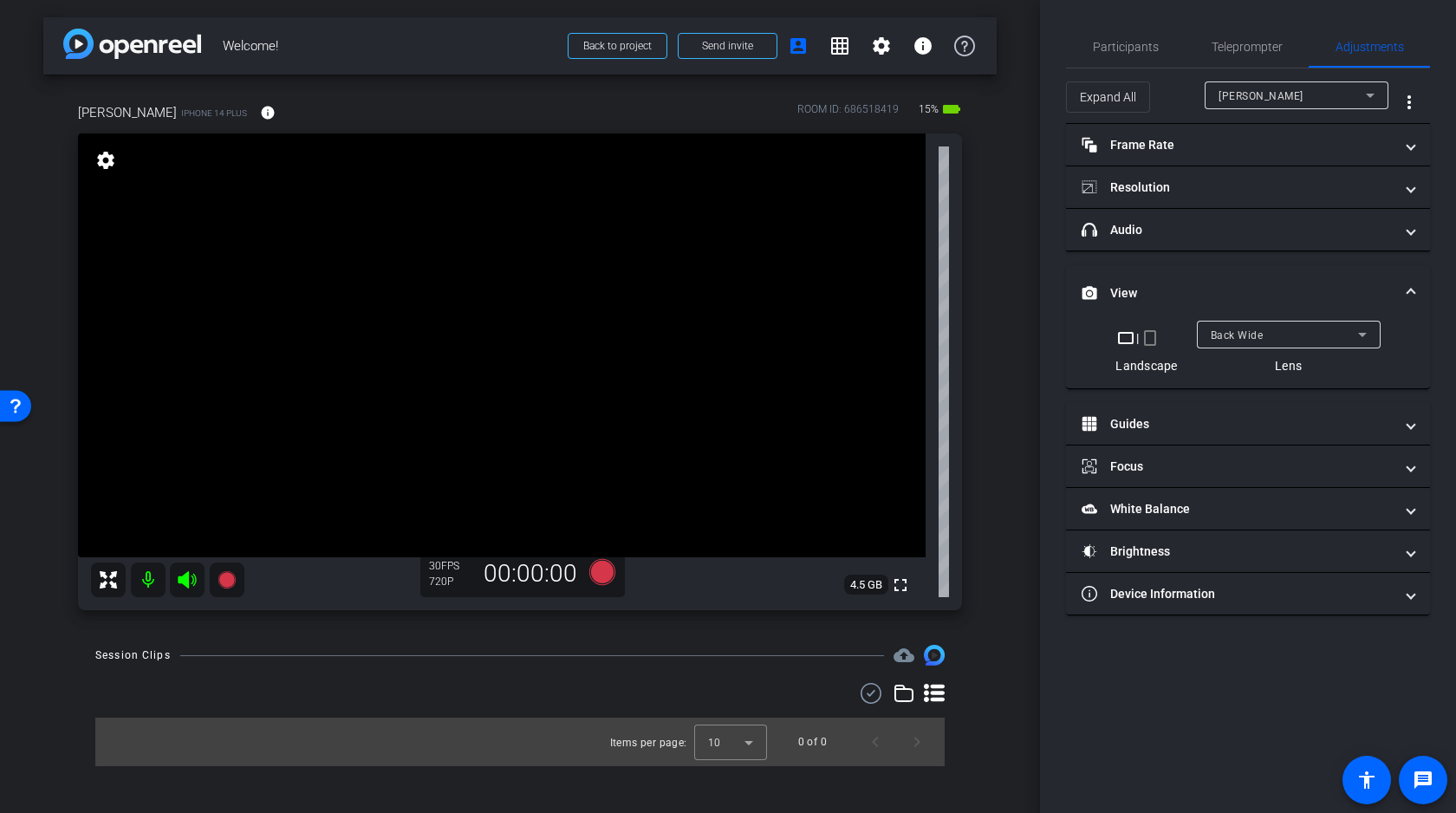
click at [1274, 320] on div "Back Wide" at bounding box center [1288, 334] width 156 height 28
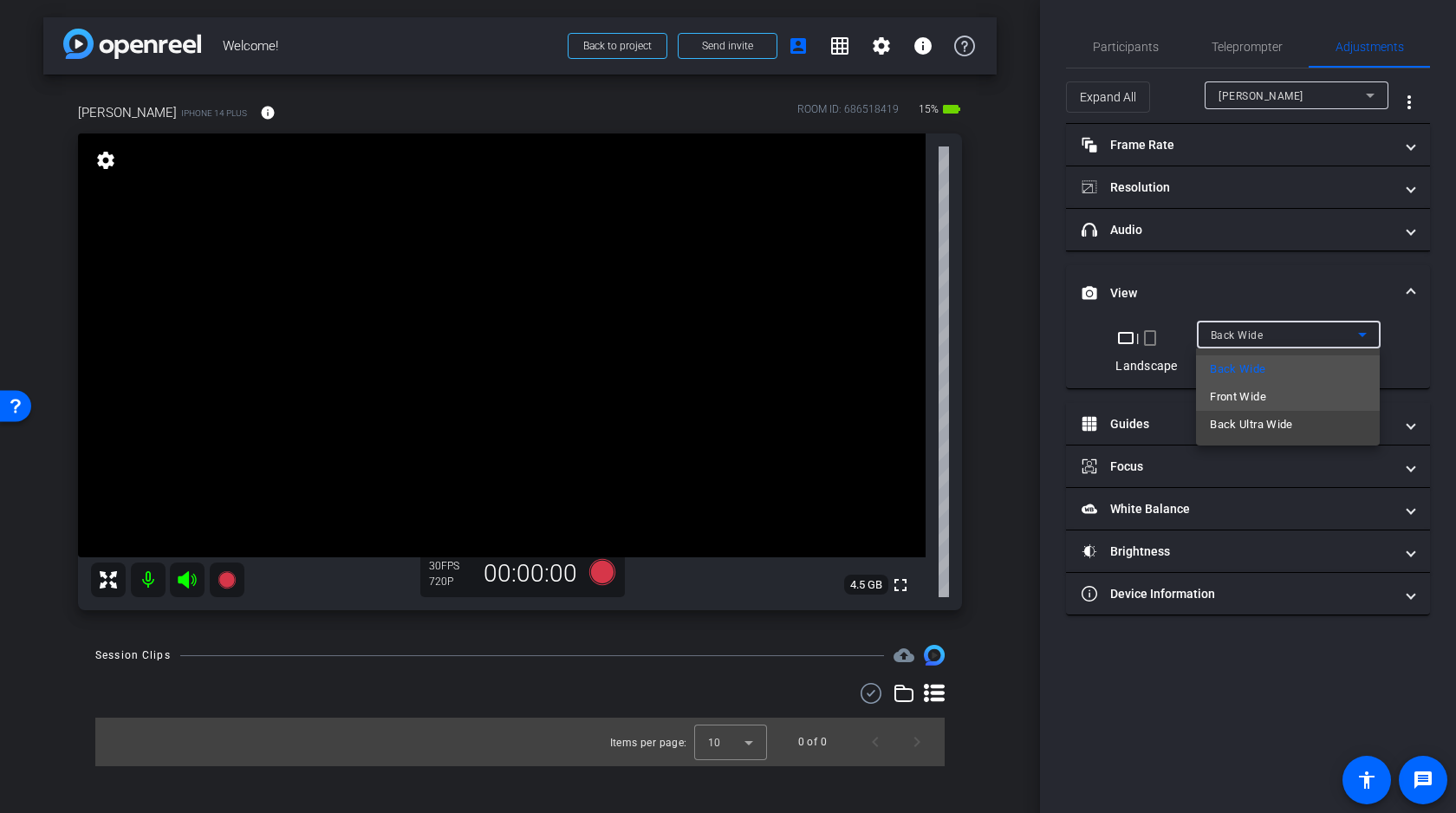
click at [1241, 398] on span "Front Wide" at bounding box center [1238, 397] width 56 height 21
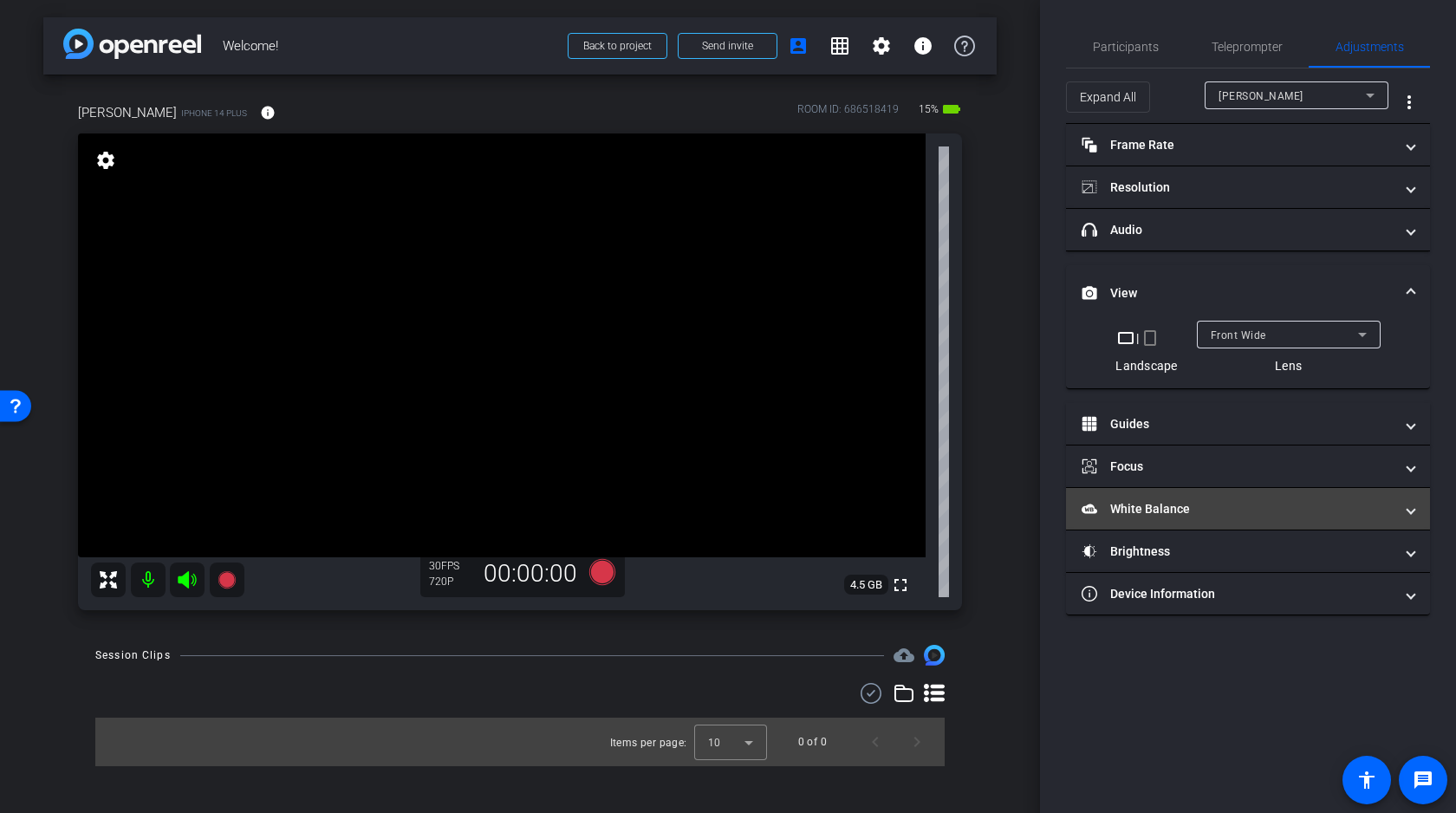
click at [1183, 512] on mat-panel-title "White Balance White Balance" at bounding box center [1238, 509] width 312 height 18
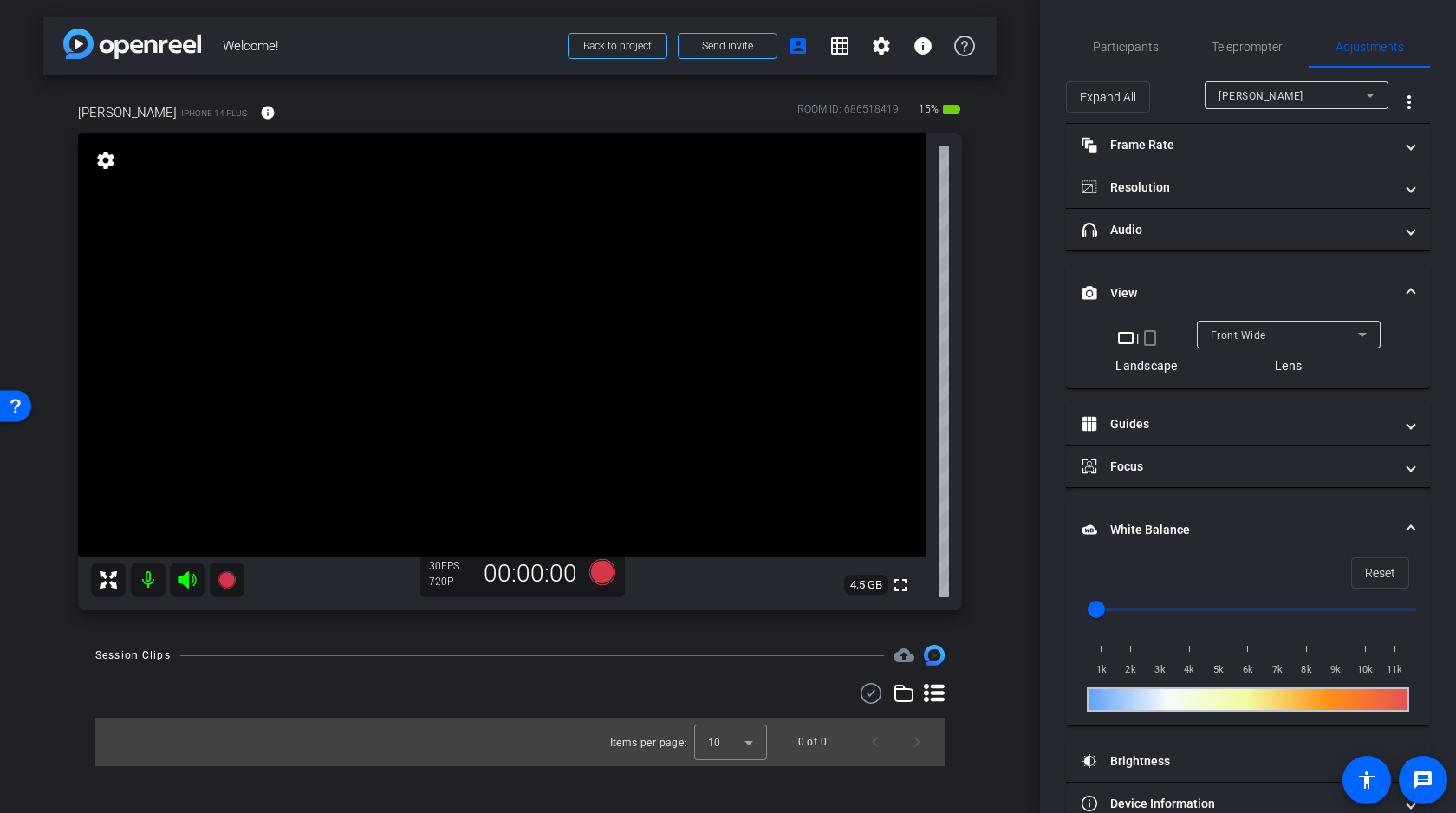
scroll to position [38, 0]
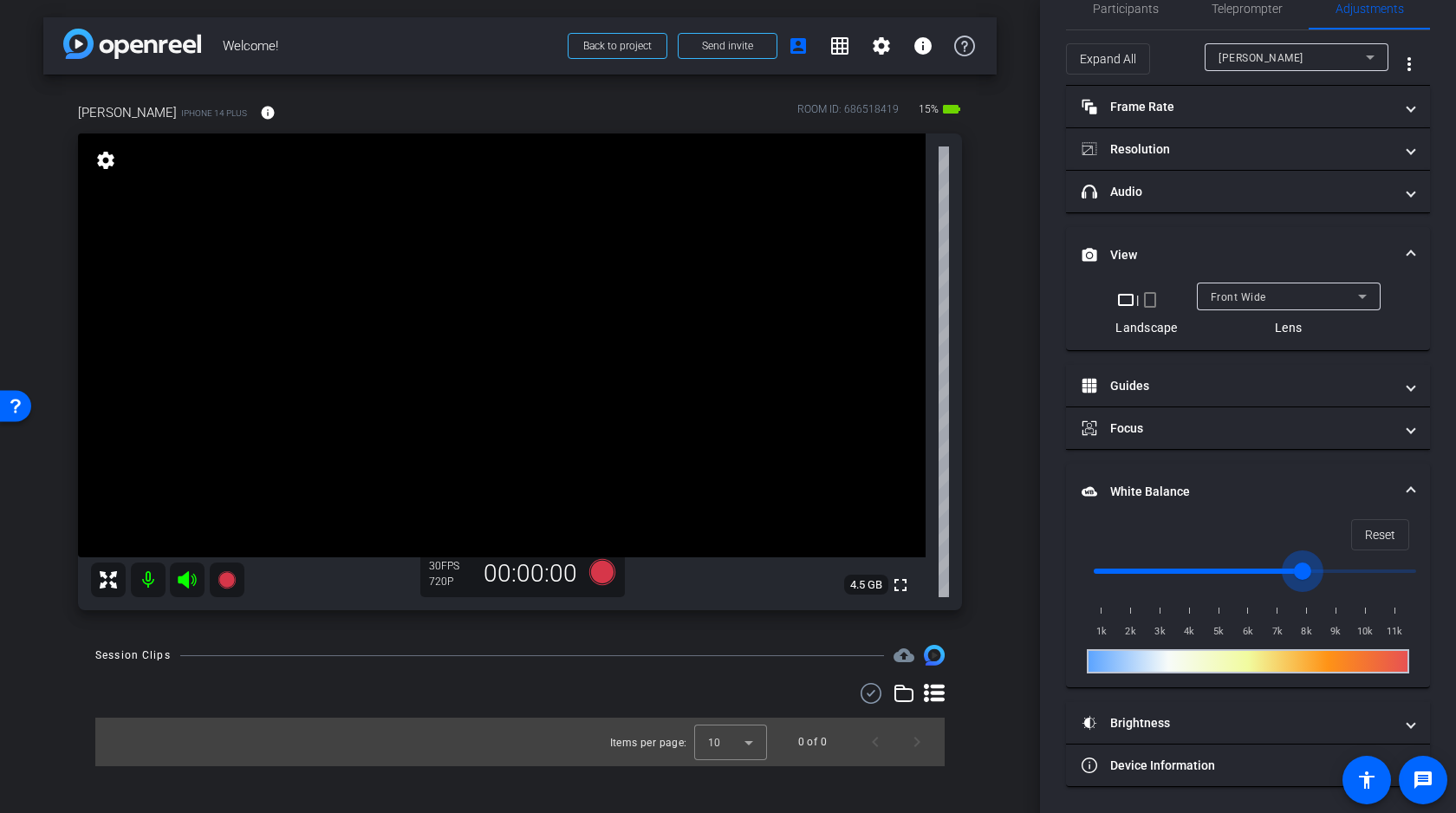
drag, startPoint x: 1097, startPoint y: 572, endPoint x: 1324, endPoint y: 558, distance: 227.4
click at [1324, 558] on input "range" at bounding box center [1254, 570] width 359 height 38
drag, startPoint x: 1324, startPoint y: 558, endPoint x: 1021, endPoint y: 592, distance: 304.9
click at [1075, 590] on input "range" at bounding box center [1254, 570] width 359 height 38
drag, startPoint x: 1093, startPoint y: 568, endPoint x: 1167, endPoint y: 566, distance: 74.0
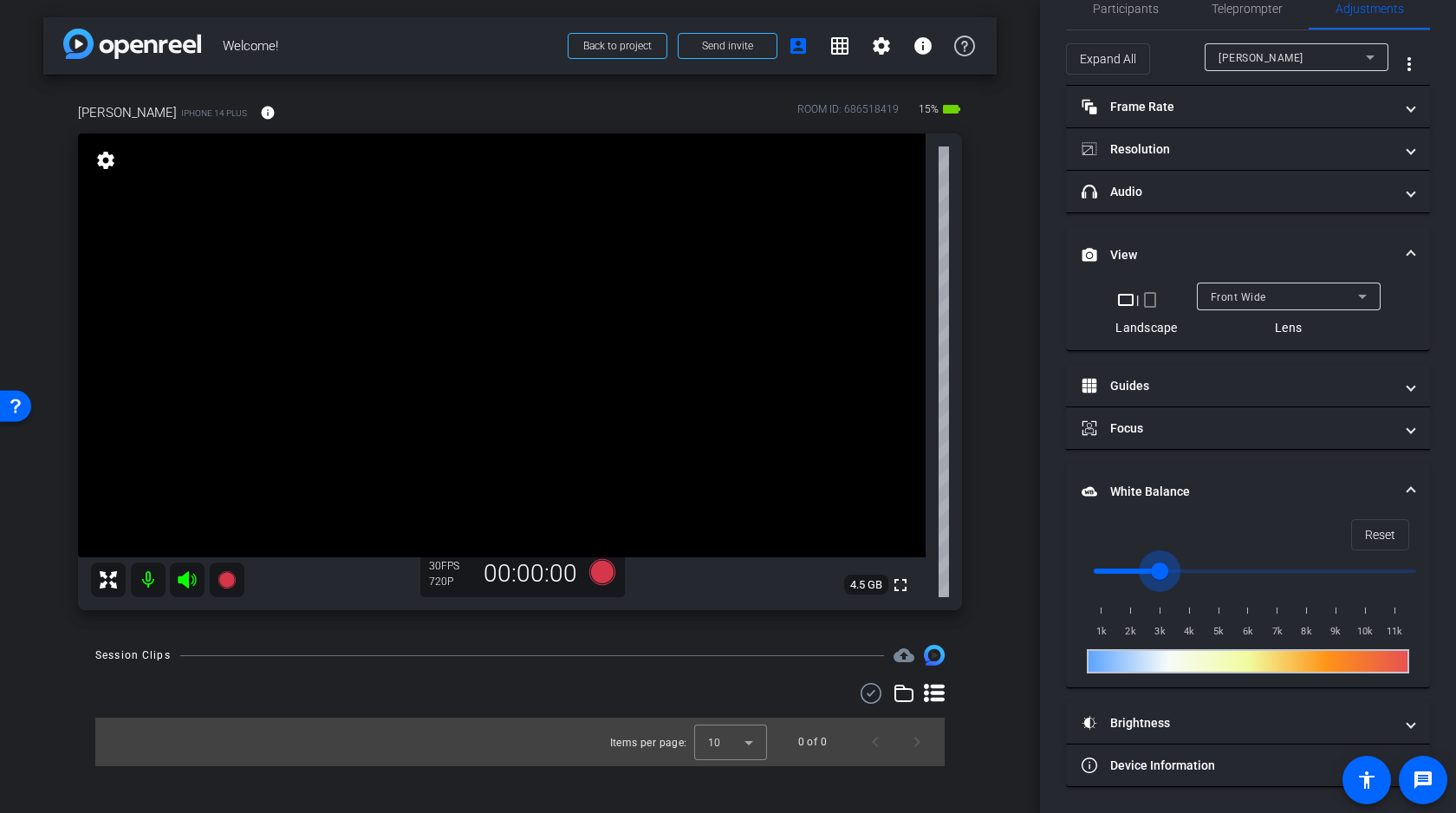
click at [1167, 566] on input "range" at bounding box center [1254, 570] width 359 height 38
drag, startPoint x: 1174, startPoint y: 568, endPoint x: 1136, endPoint y: 569, distance: 38.0
type input "2500"
click at [1136, 569] on input "range" at bounding box center [1254, 570] width 359 height 38
click at [594, 569] on icon at bounding box center [603, 572] width 26 height 26
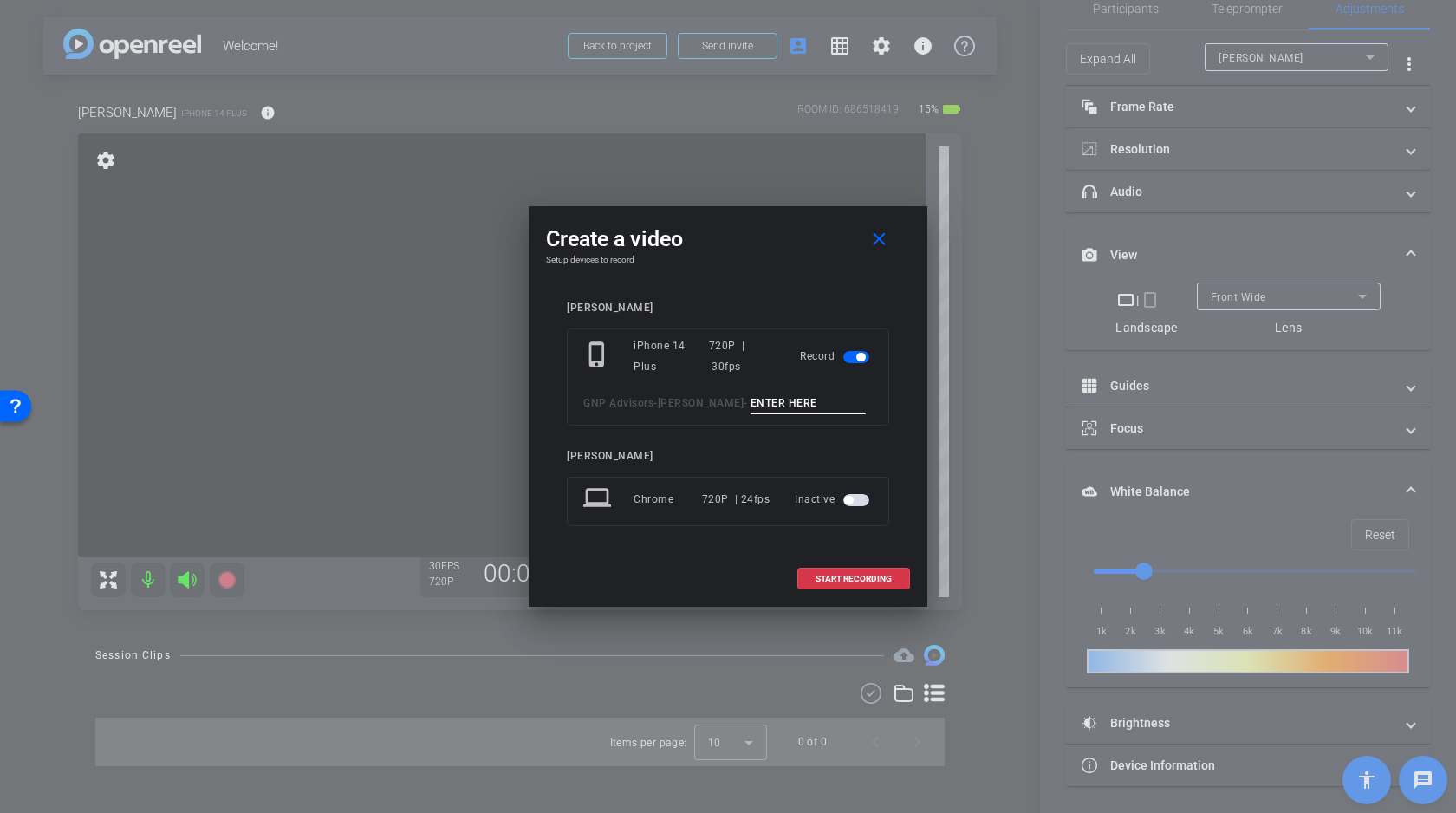
click at [771, 400] on input at bounding box center [808, 403] width 116 height 22
type input "TEst"
click at [846, 580] on span "START RECORDING" at bounding box center [853, 579] width 76 height 9
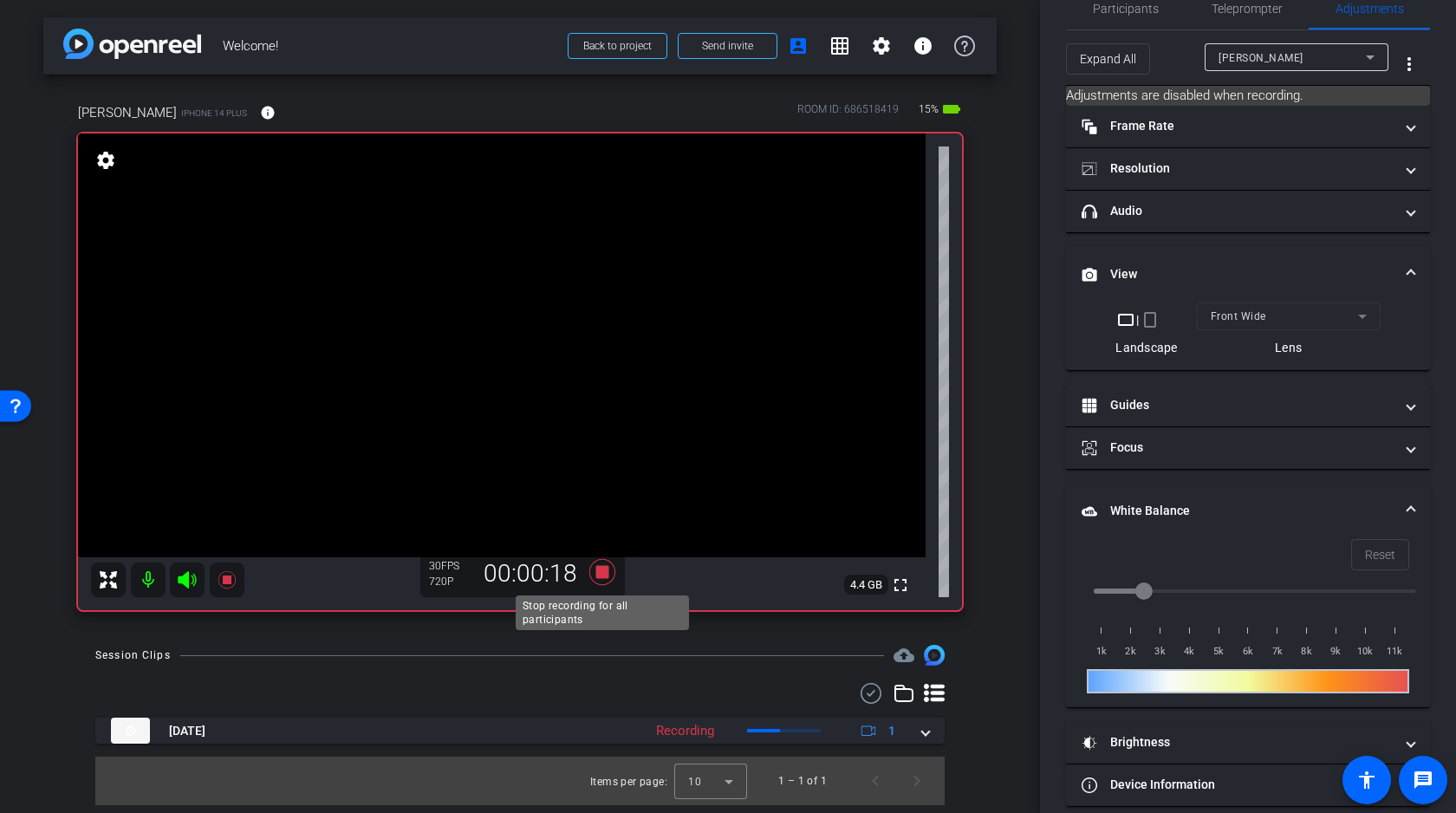
click at [605, 574] on icon at bounding box center [603, 572] width 26 height 26
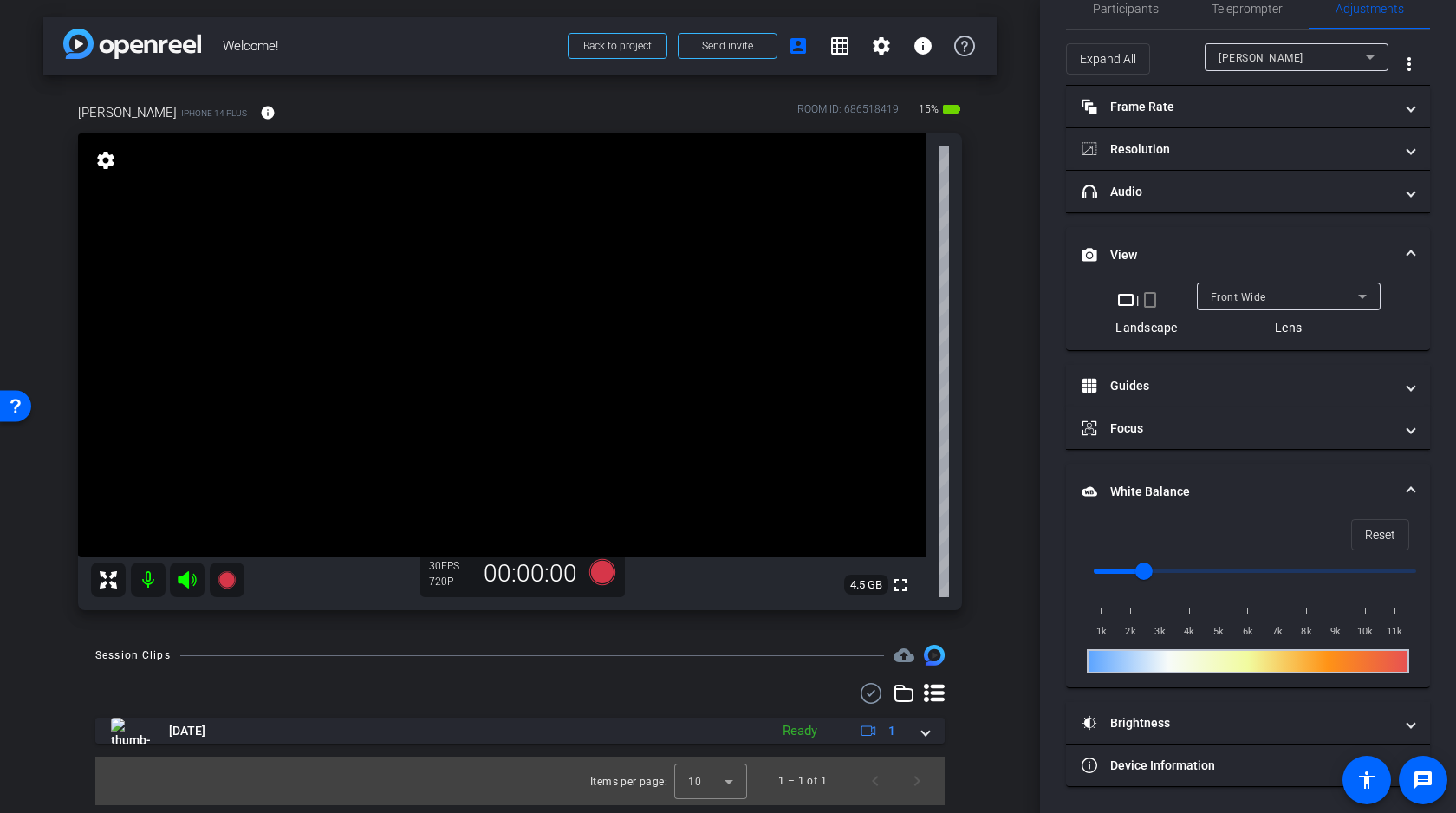
click at [1260, 304] on div "Front Wide" at bounding box center [1284, 296] width 147 height 22
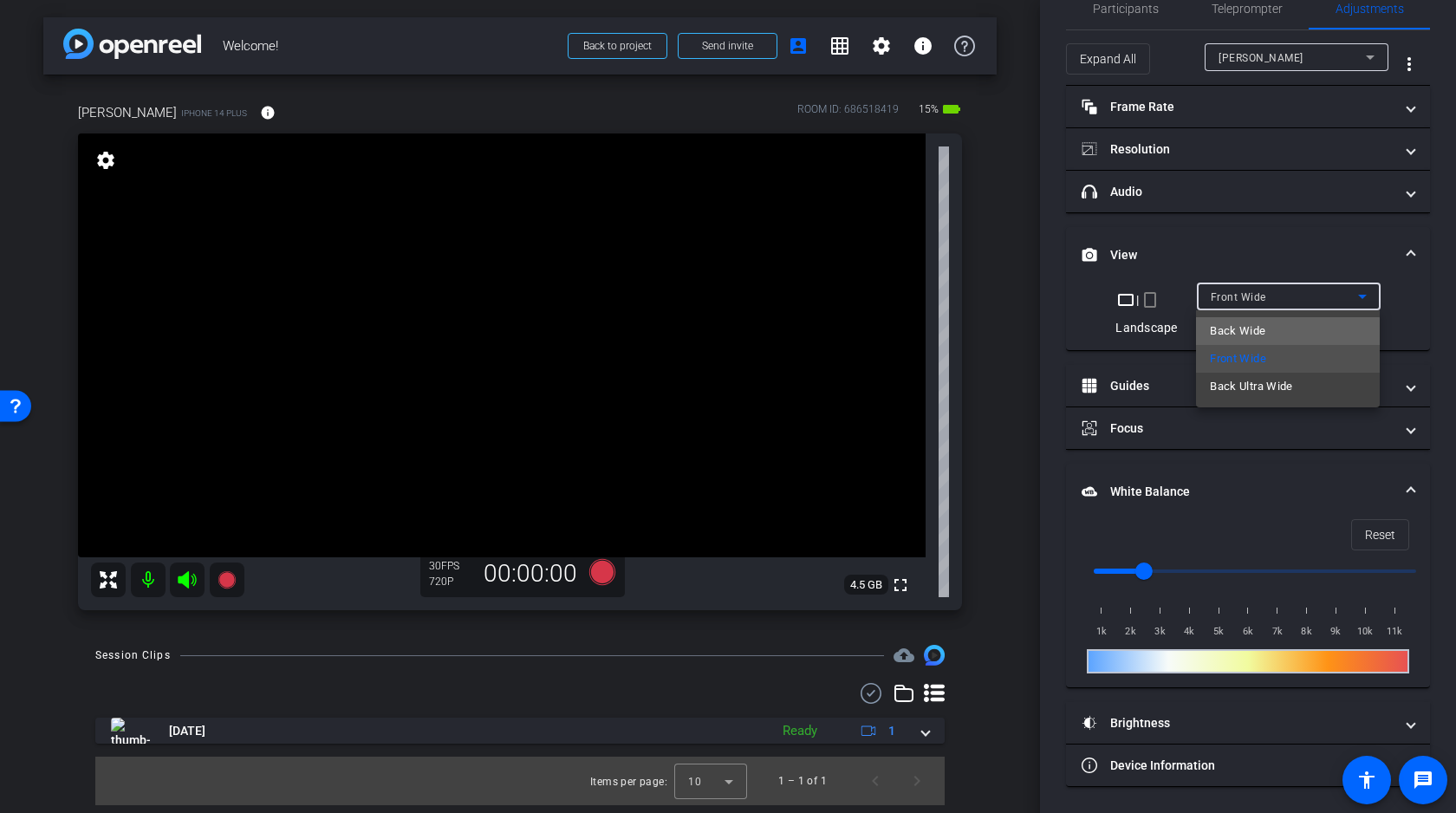
click at [1255, 332] on span "Back Wide" at bounding box center [1237, 331] width 55 height 21
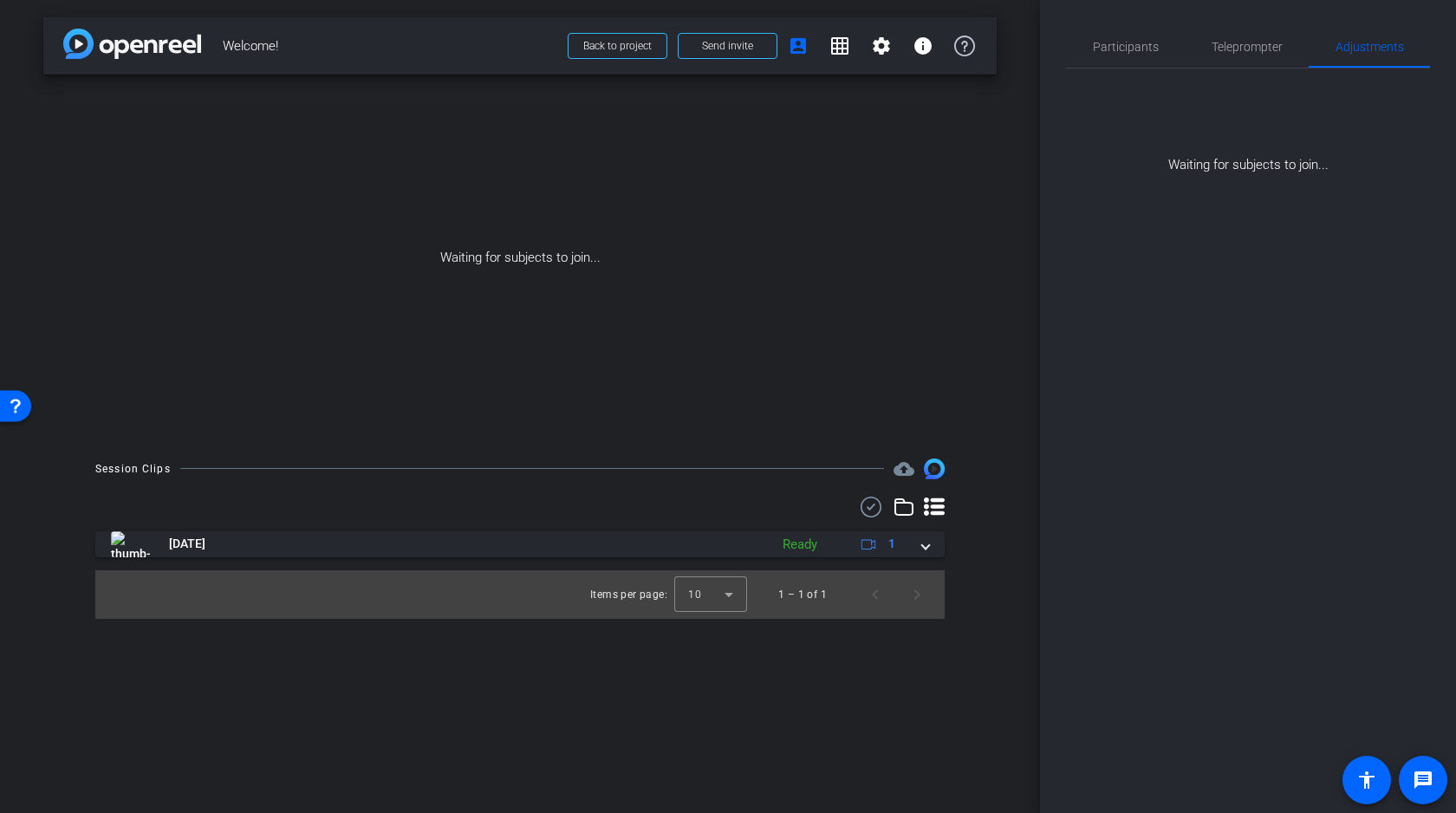
scroll to position [0, 0]
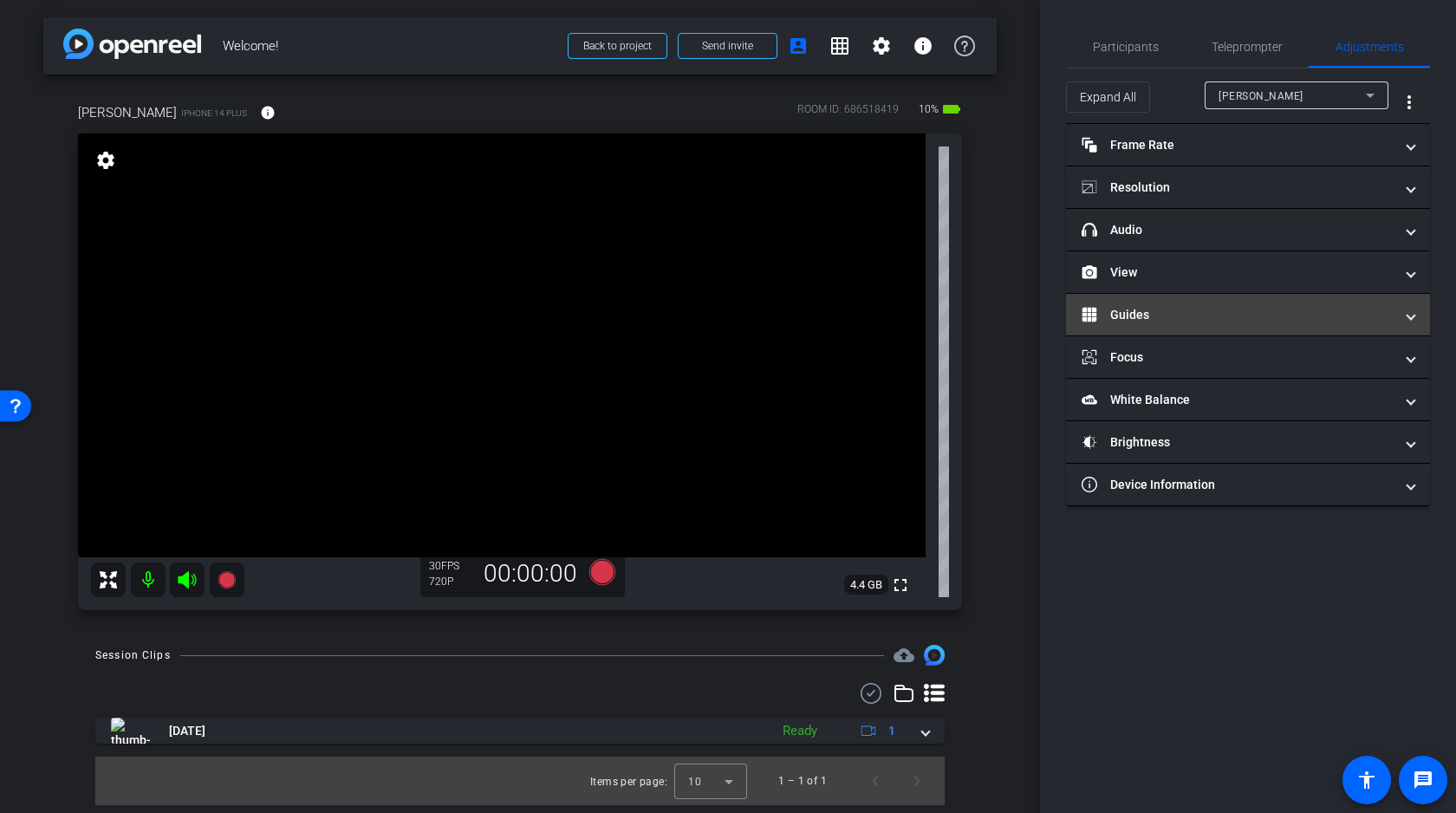
click at [1188, 314] on mat-panel-title "Guides" at bounding box center [1238, 315] width 312 height 18
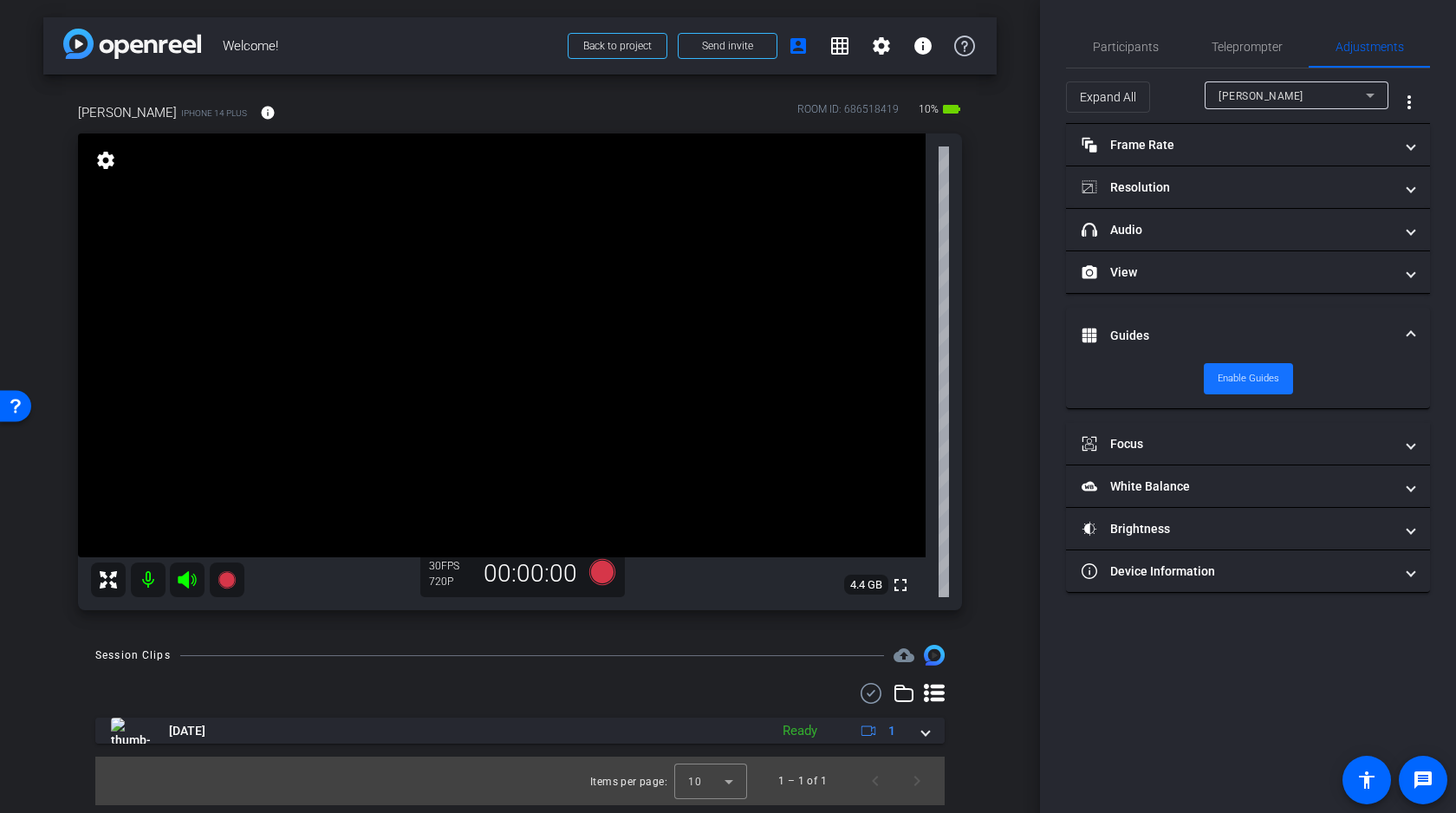
click at [1250, 376] on span "Enable Guides" at bounding box center [1248, 379] width 61 height 26
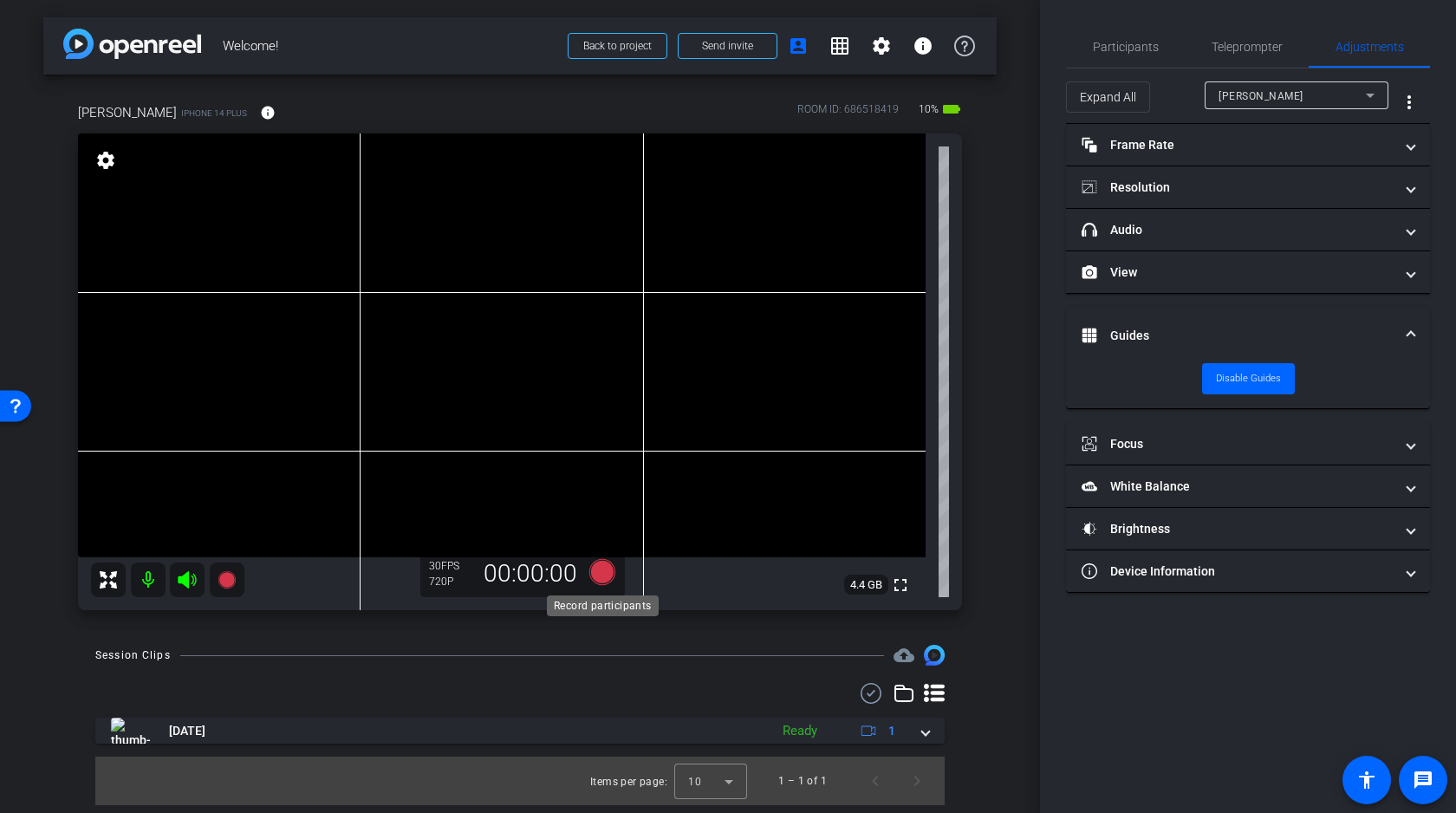
click at [597, 574] on icon at bounding box center [603, 572] width 26 height 26
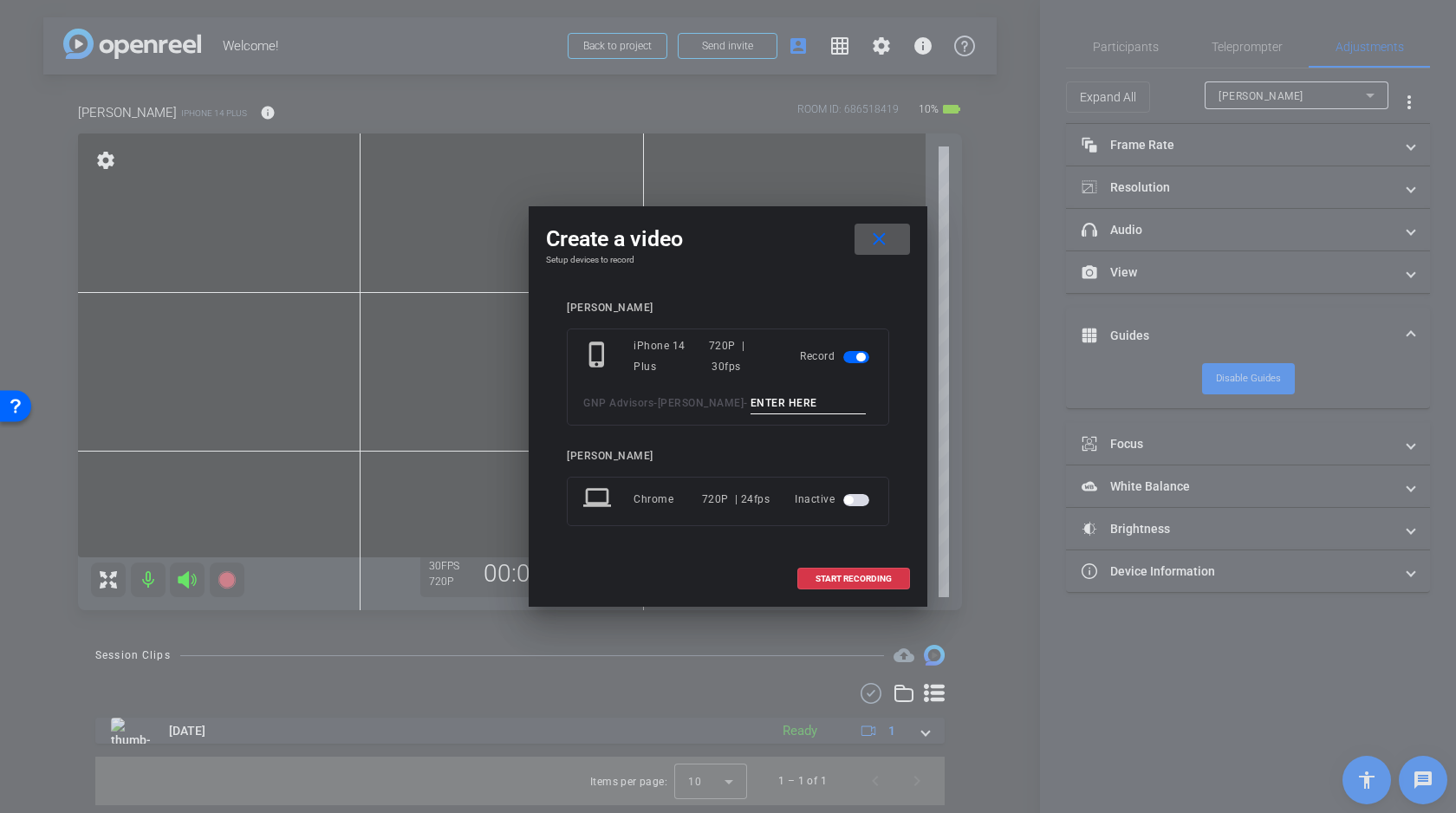
click at [753, 402] on input at bounding box center [808, 403] width 116 height 22
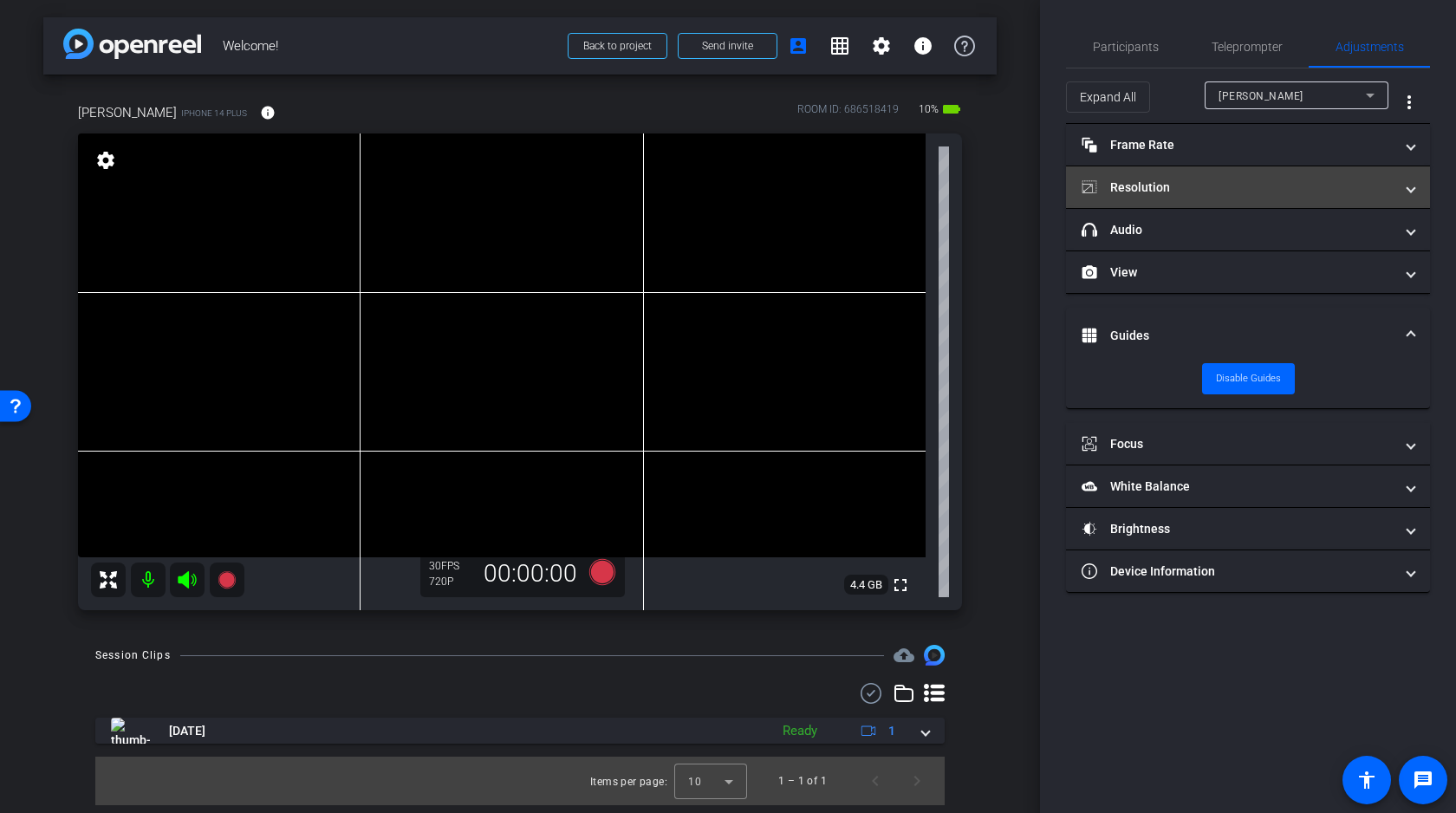
click at [1238, 181] on mat-panel-title "Resolution" at bounding box center [1238, 187] width 312 height 18
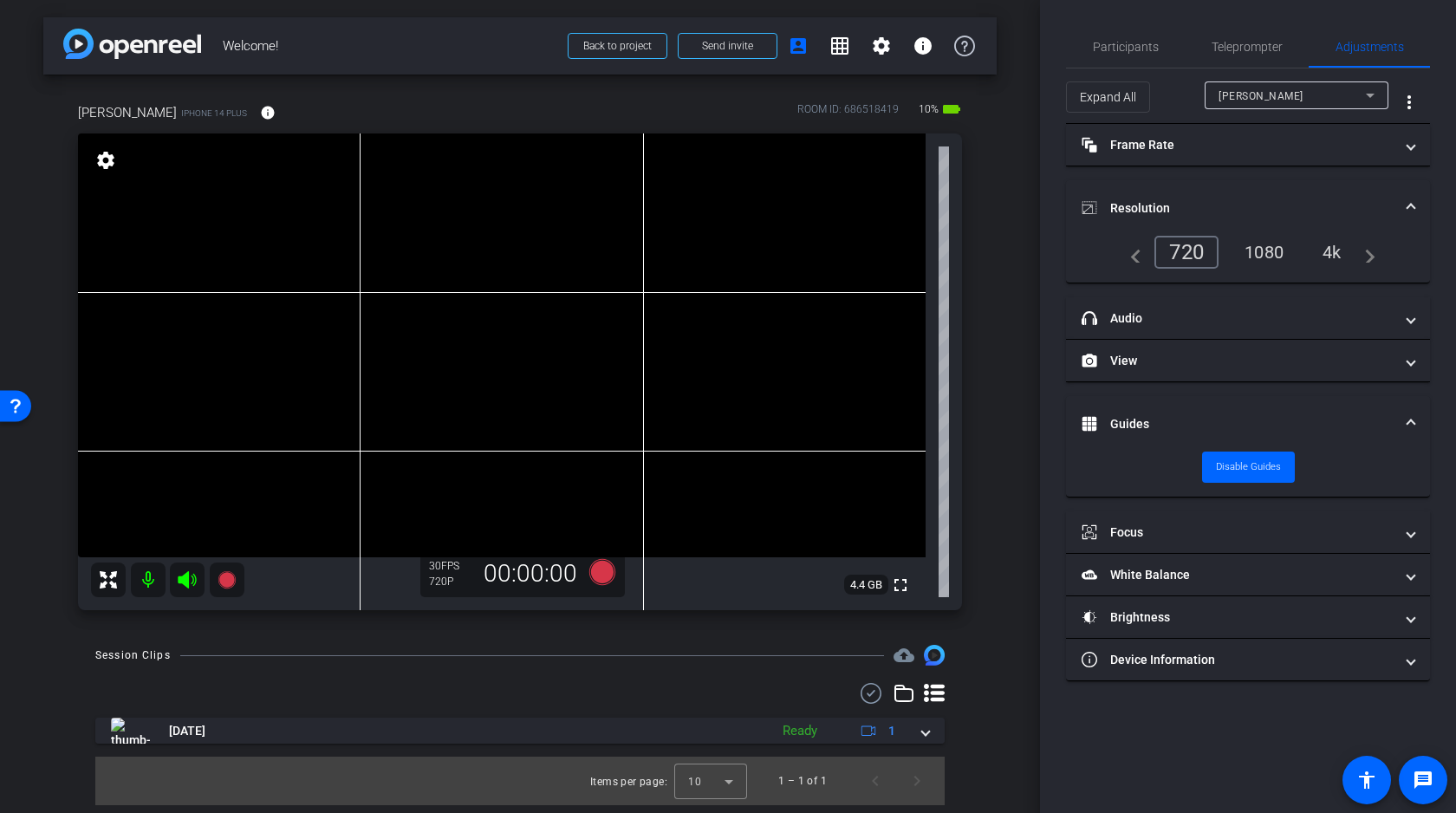
click at [1345, 253] on div "4k" at bounding box center [1331, 253] width 45 height 30
click at [603, 574] on icon at bounding box center [603, 572] width 26 height 26
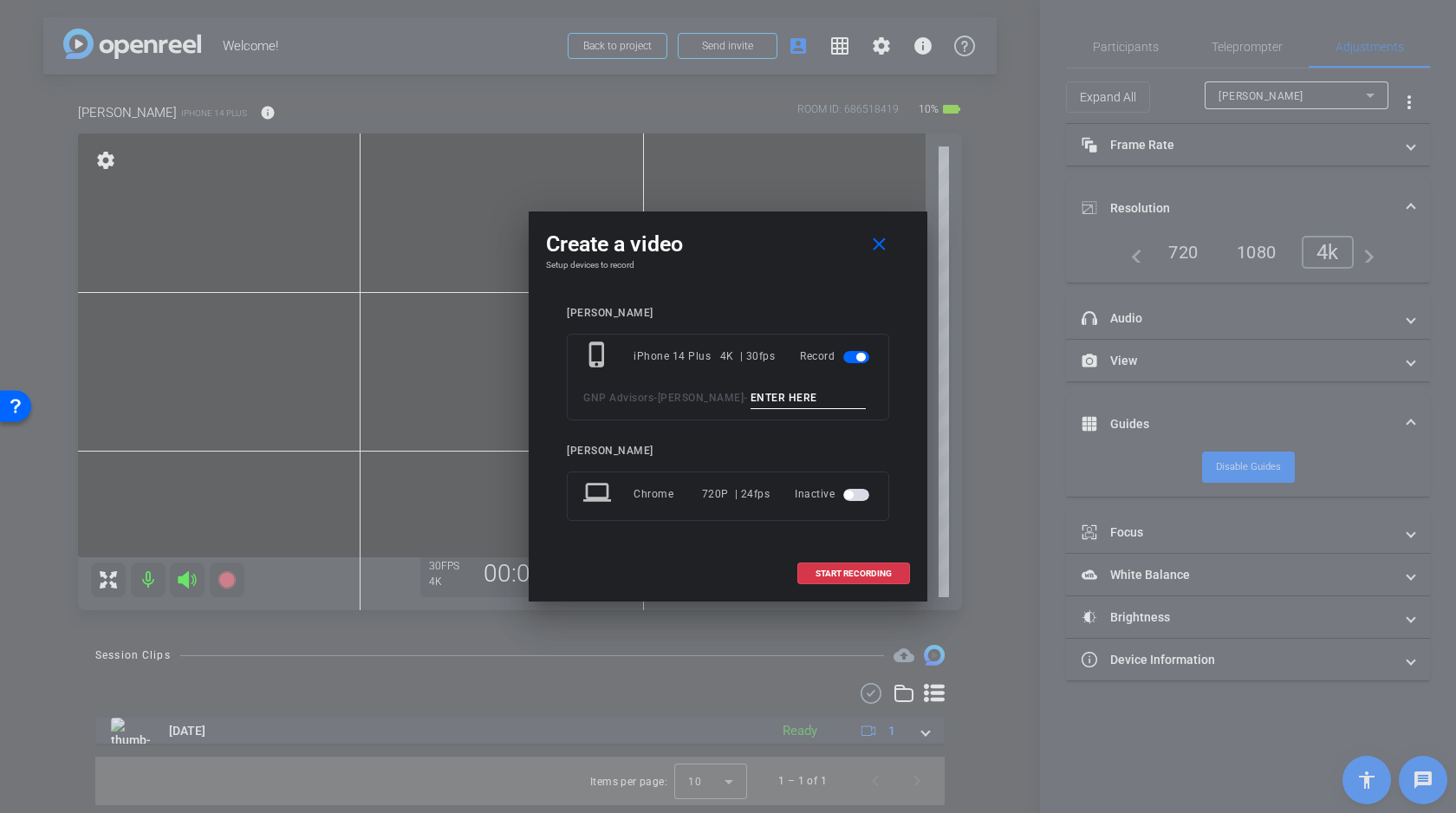
click at [760, 401] on input at bounding box center [808, 398] width 116 height 22
type input "Test 2"
click at [846, 573] on span "START RECORDING" at bounding box center [853, 574] width 76 height 9
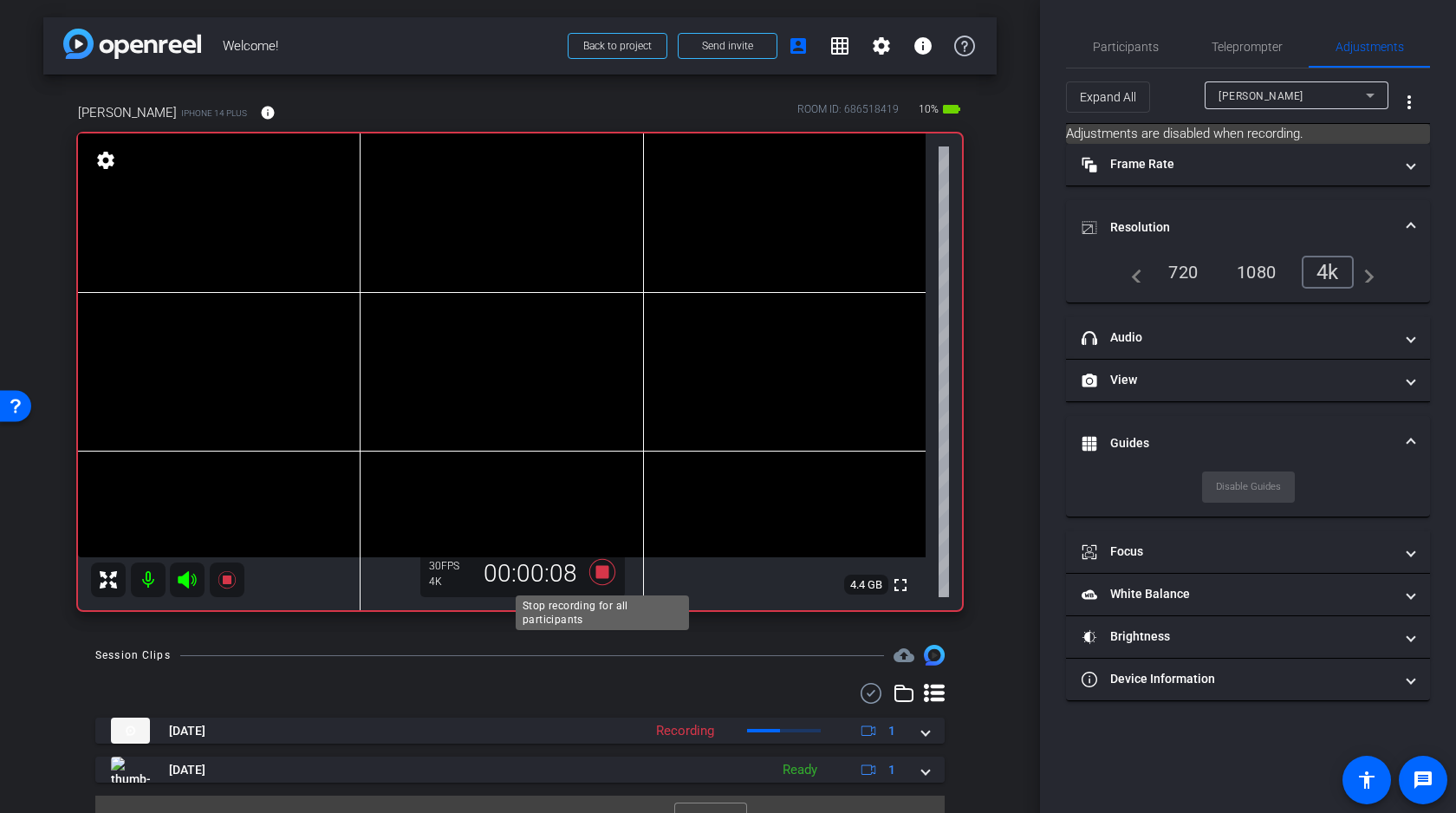
click at [602, 569] on icon at bounding box center [603, 572] width 26 height 26
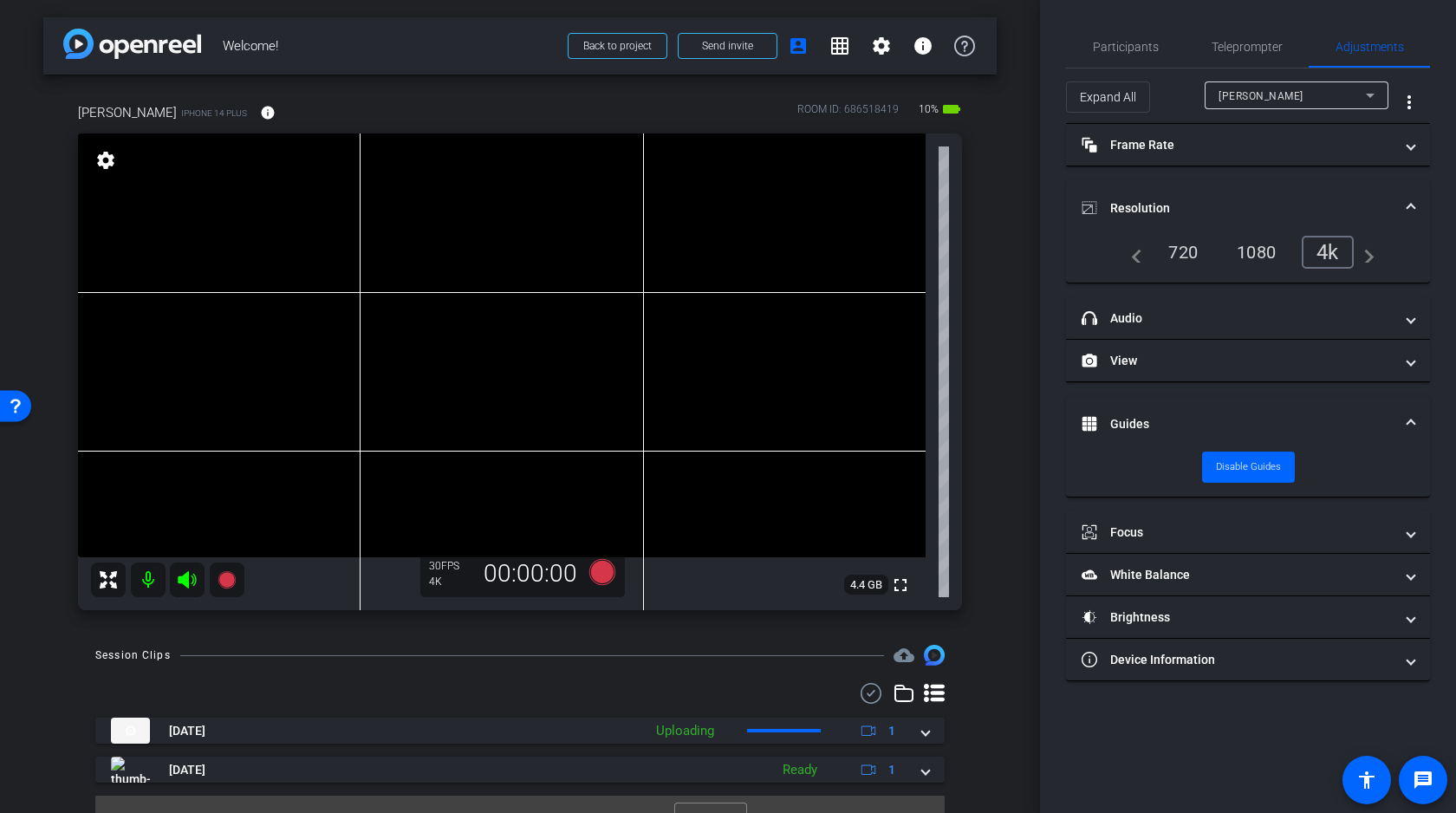
click at [1015, 494] on div "arrow_back Welcome! Back to project Send invite account_box grid_on settings in…" at bounding box center [519, 406] width 1039 height 813
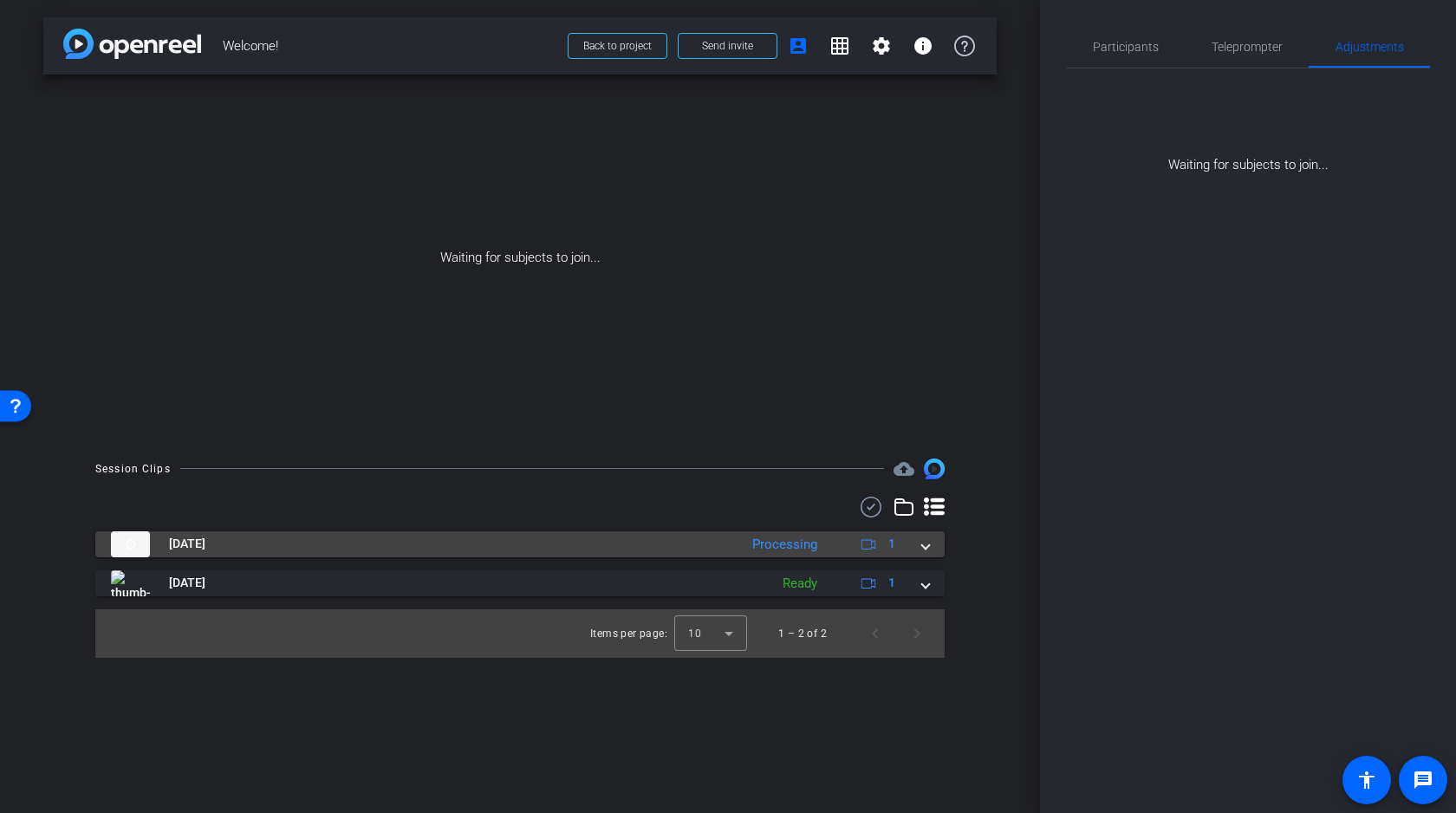
click at [930, 543] on mat-expansion-panel-header "Sep 12, 2025 Processing 1" at bounding box center [520, 545] width 849 height 26
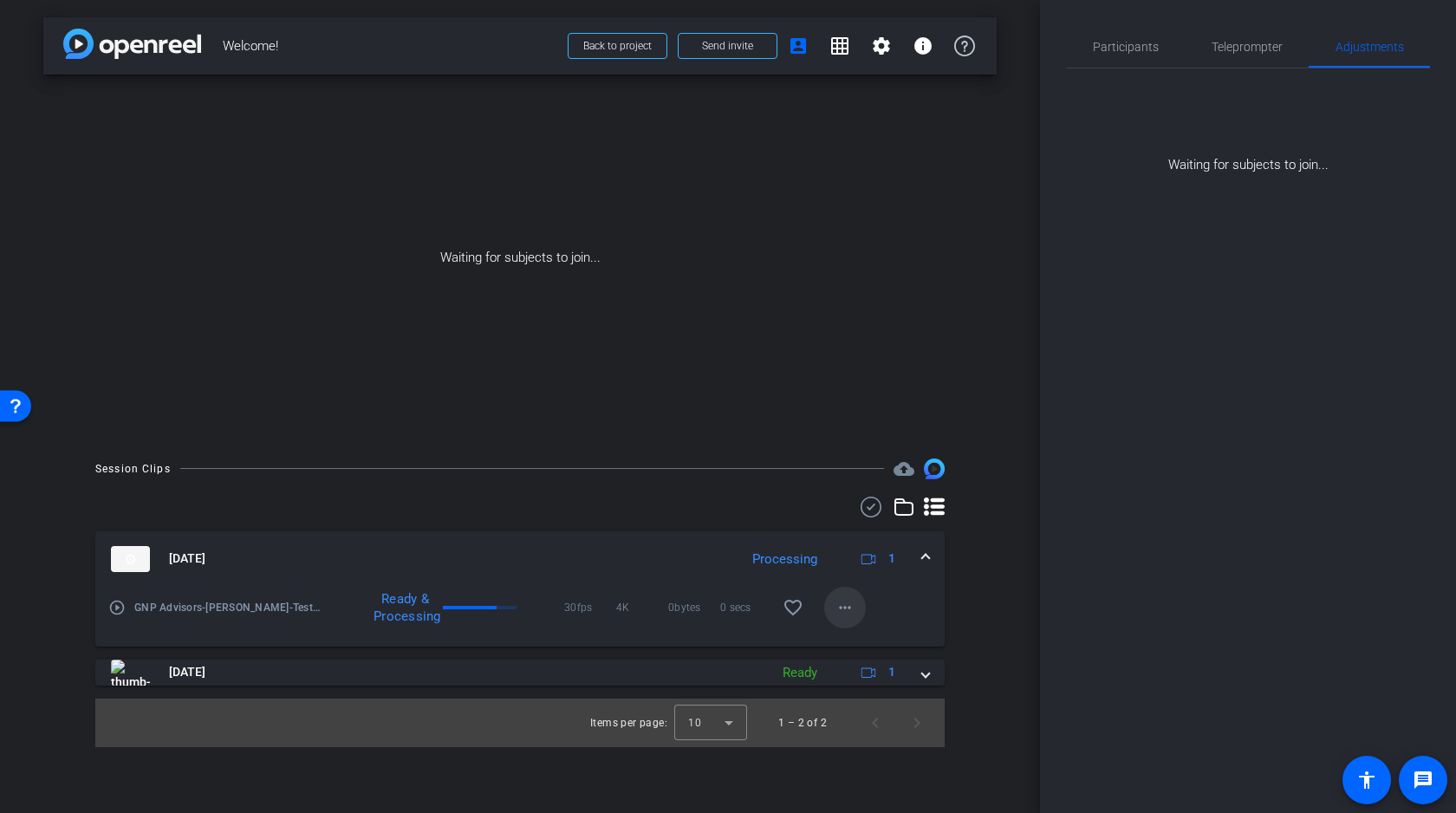
click at [846, 607] on div "arrow_back Welcome! Back to project Send invite account_box grid_on settings in…" at bounding box center [519, 406] width 1039 height 813
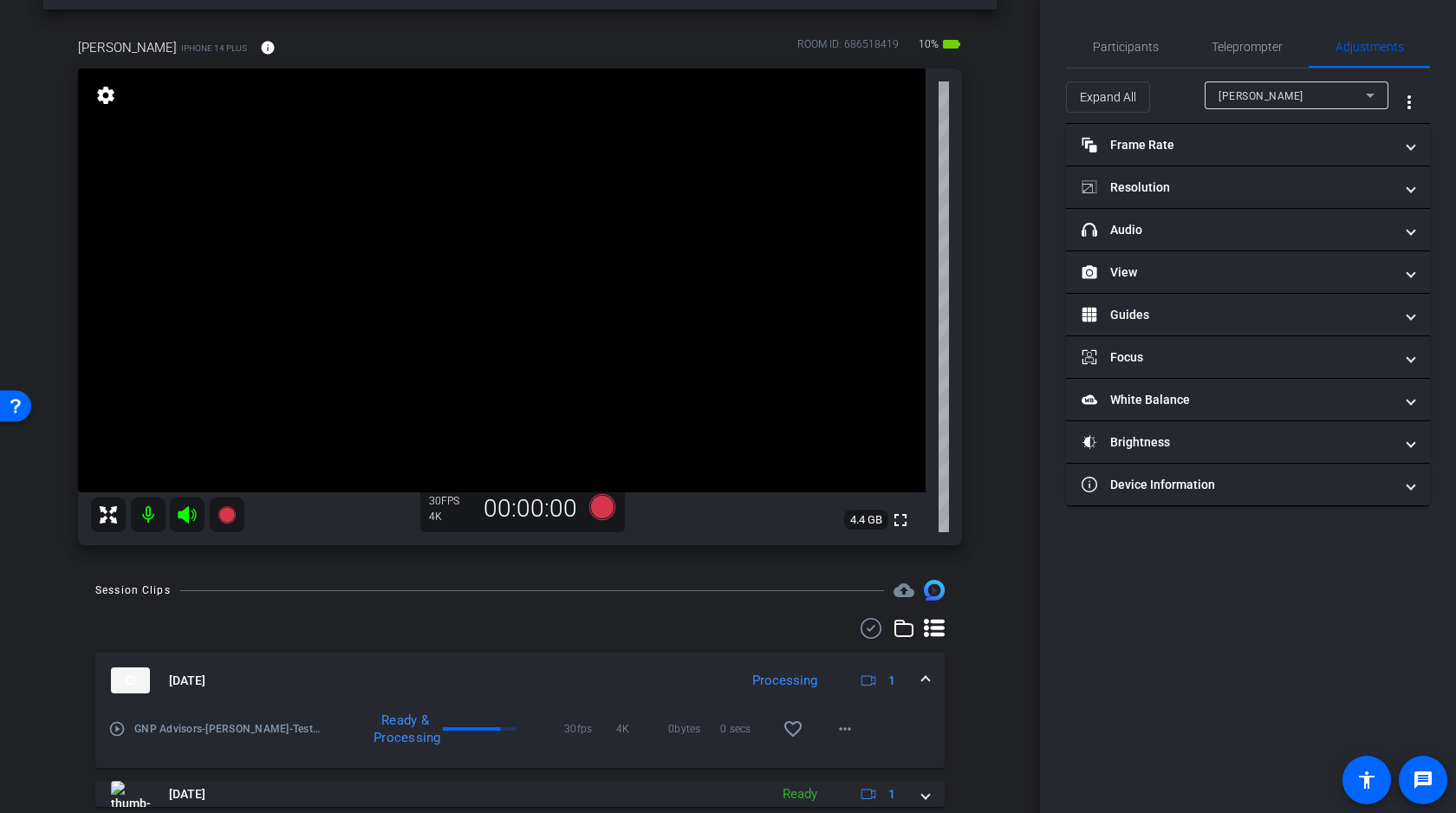
scroll to position [120, 0]
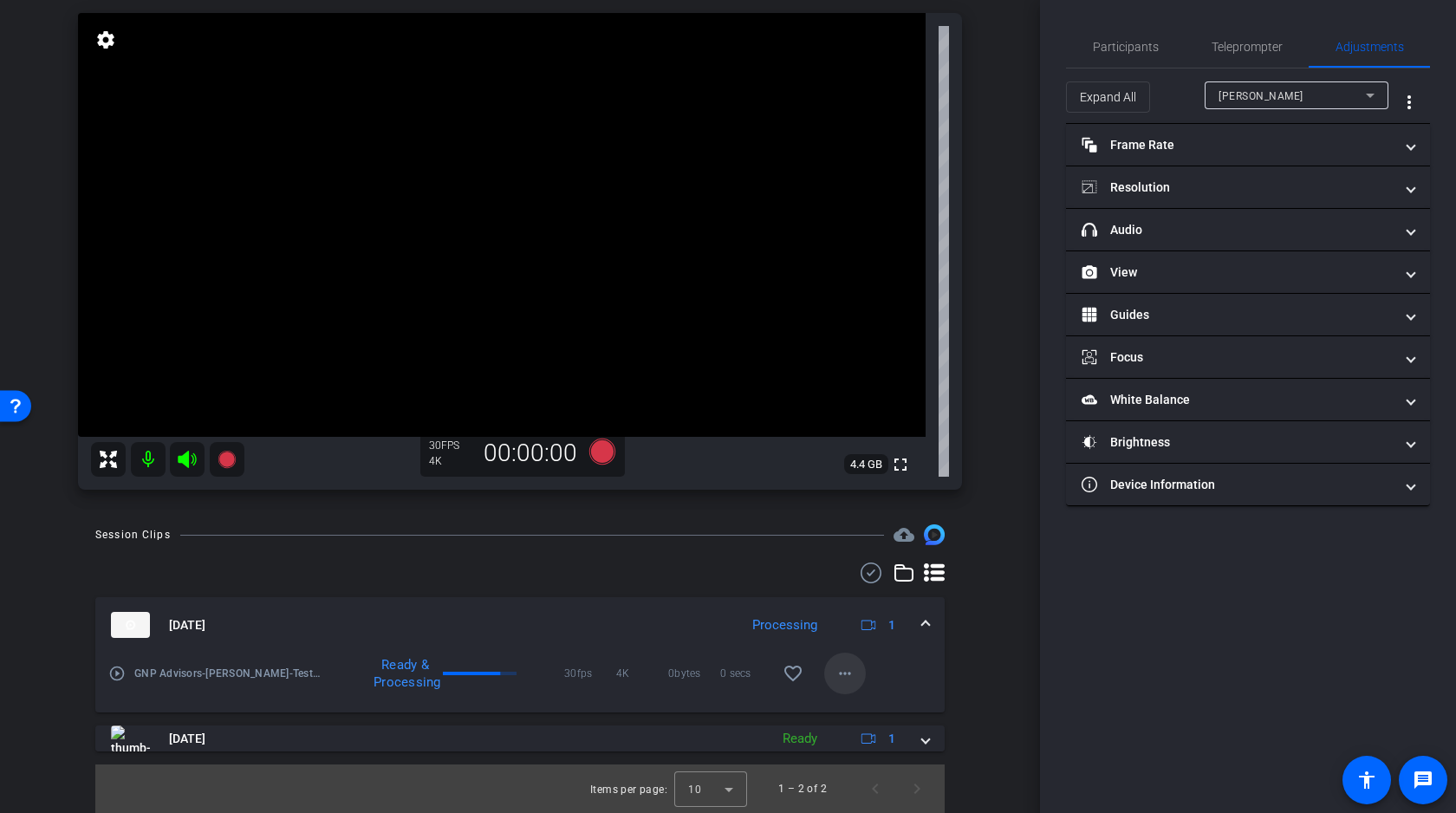
click at [842, 669] on mat-icon "more_horiz" at bounding box center [845, 674] width 21 height 21
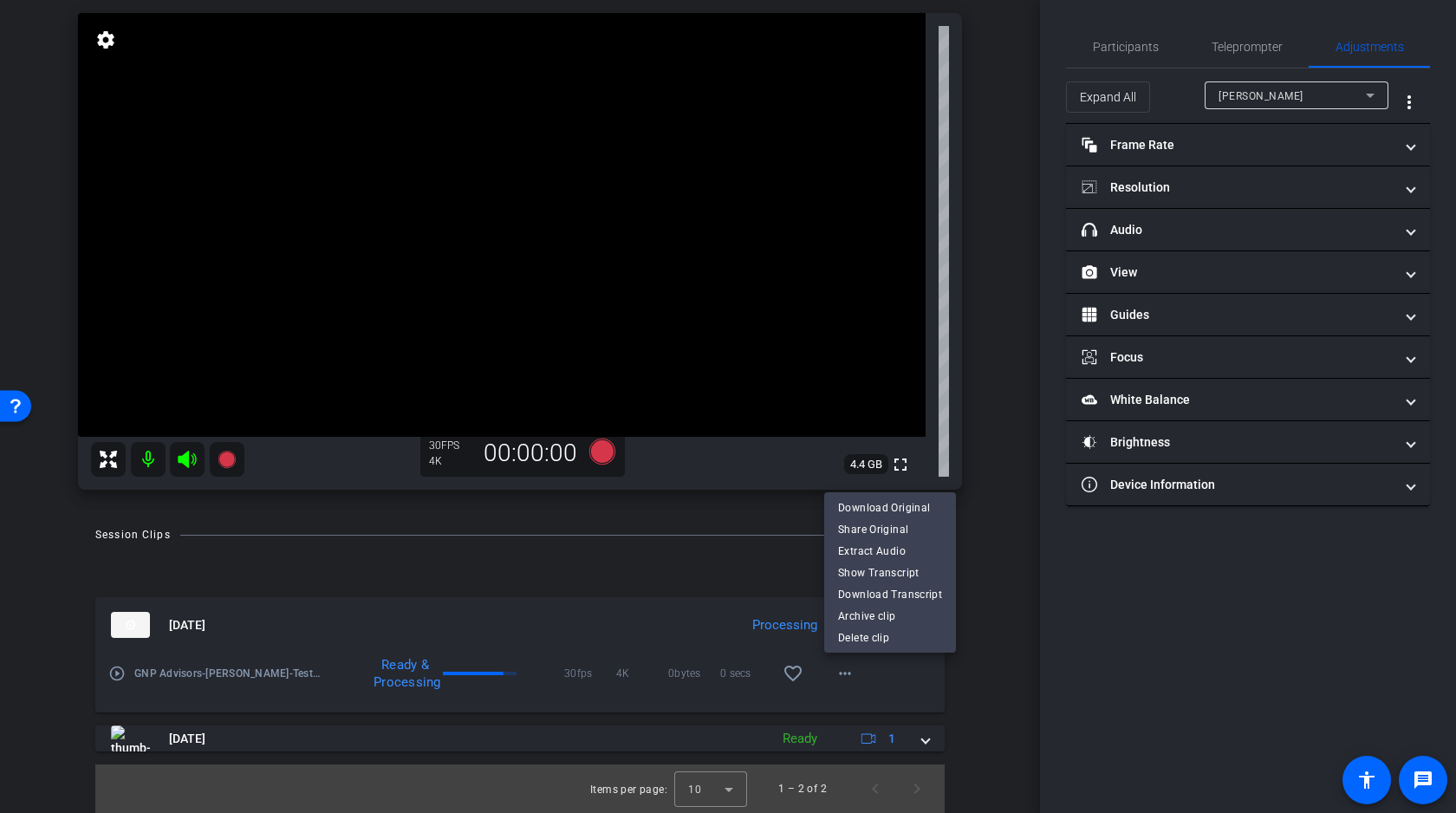
click at [994, 510] on div at bounding box center [728, 406] width 1456 height 813
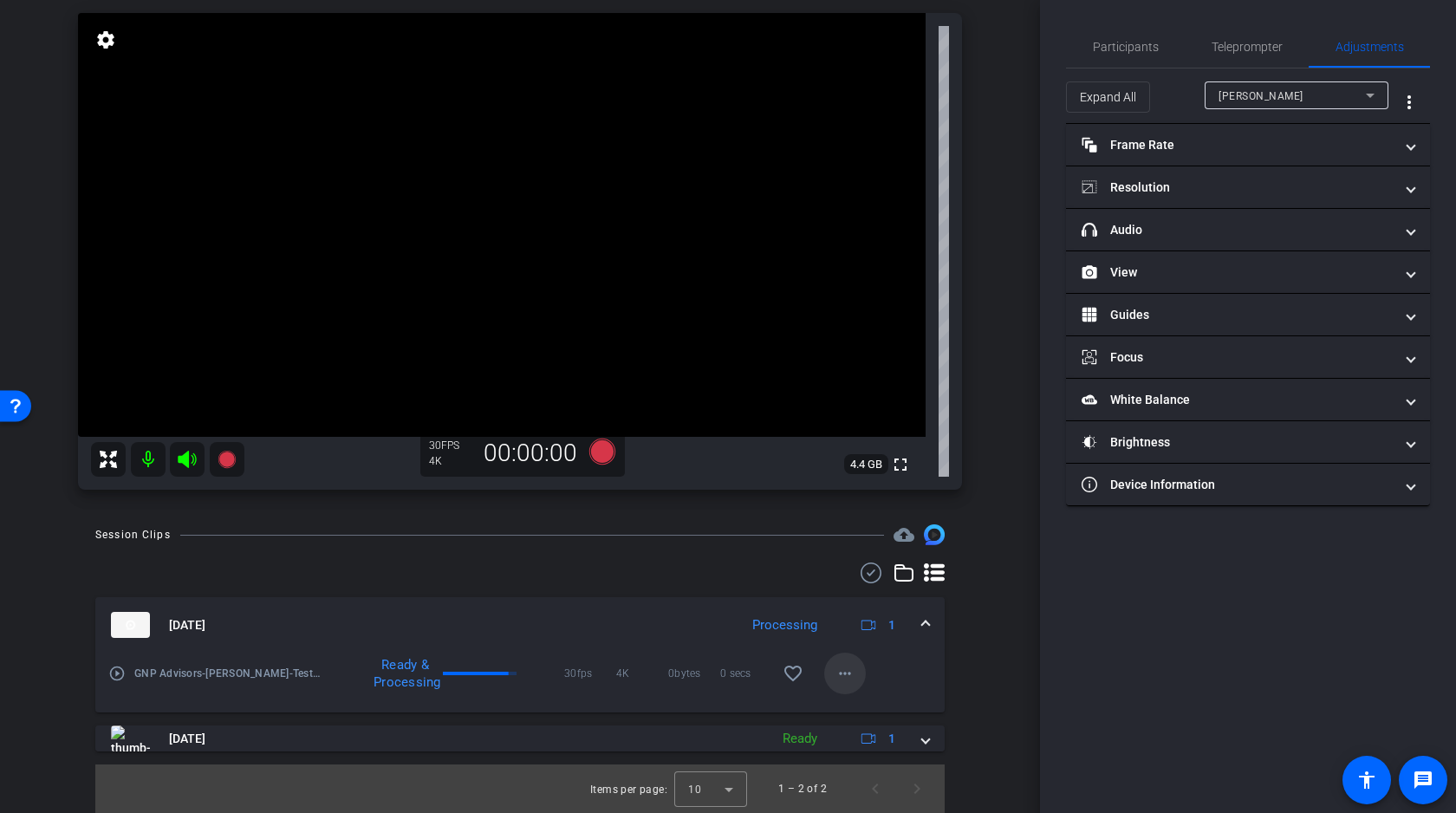
click at [842, 669] on mat-icon "more_horiz" at bounding box center [845, 674] width 21 height 21
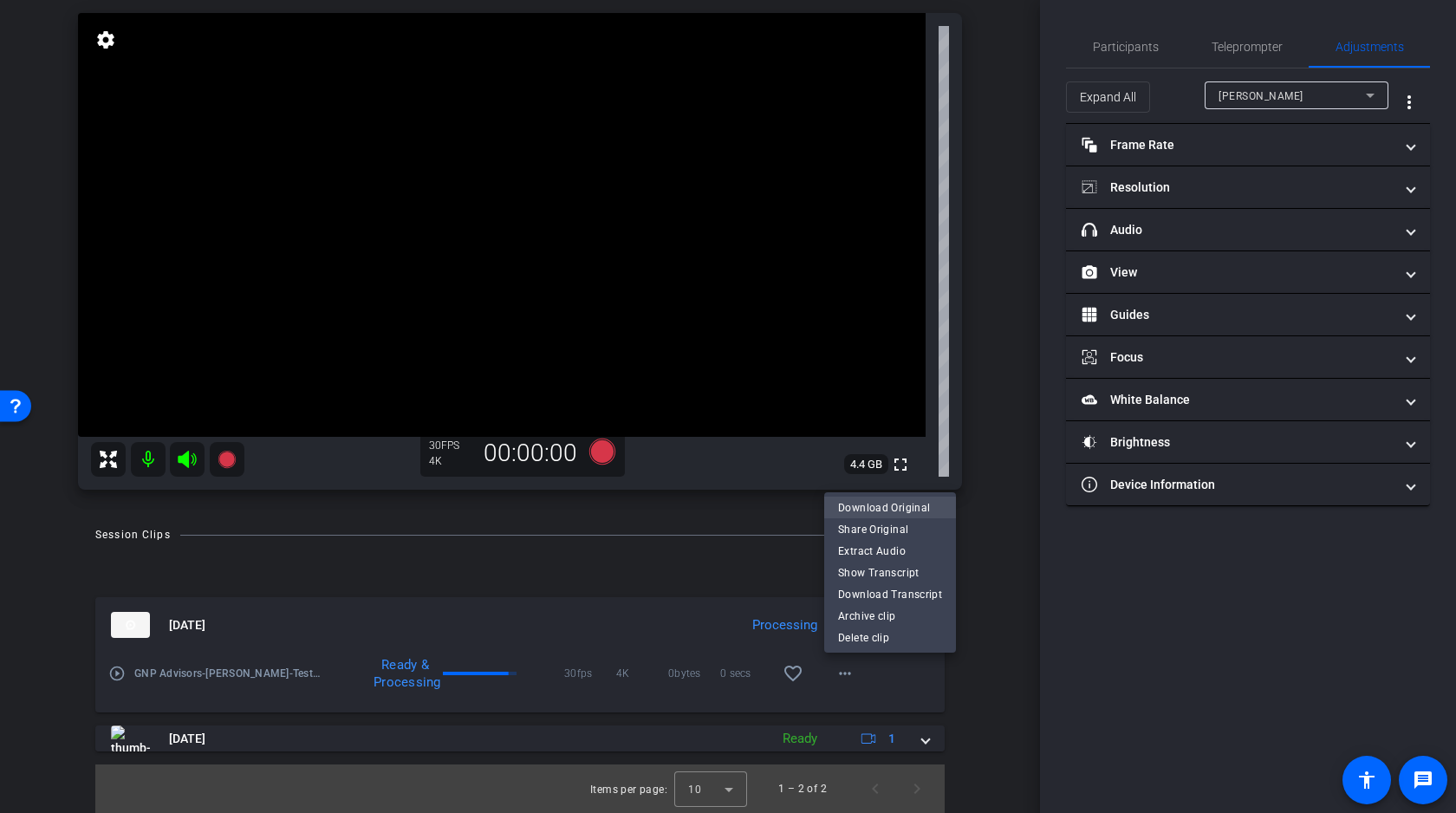
click at [896, 509] on span "Download Original" at bounding box center [889, 508] width 104 height 21
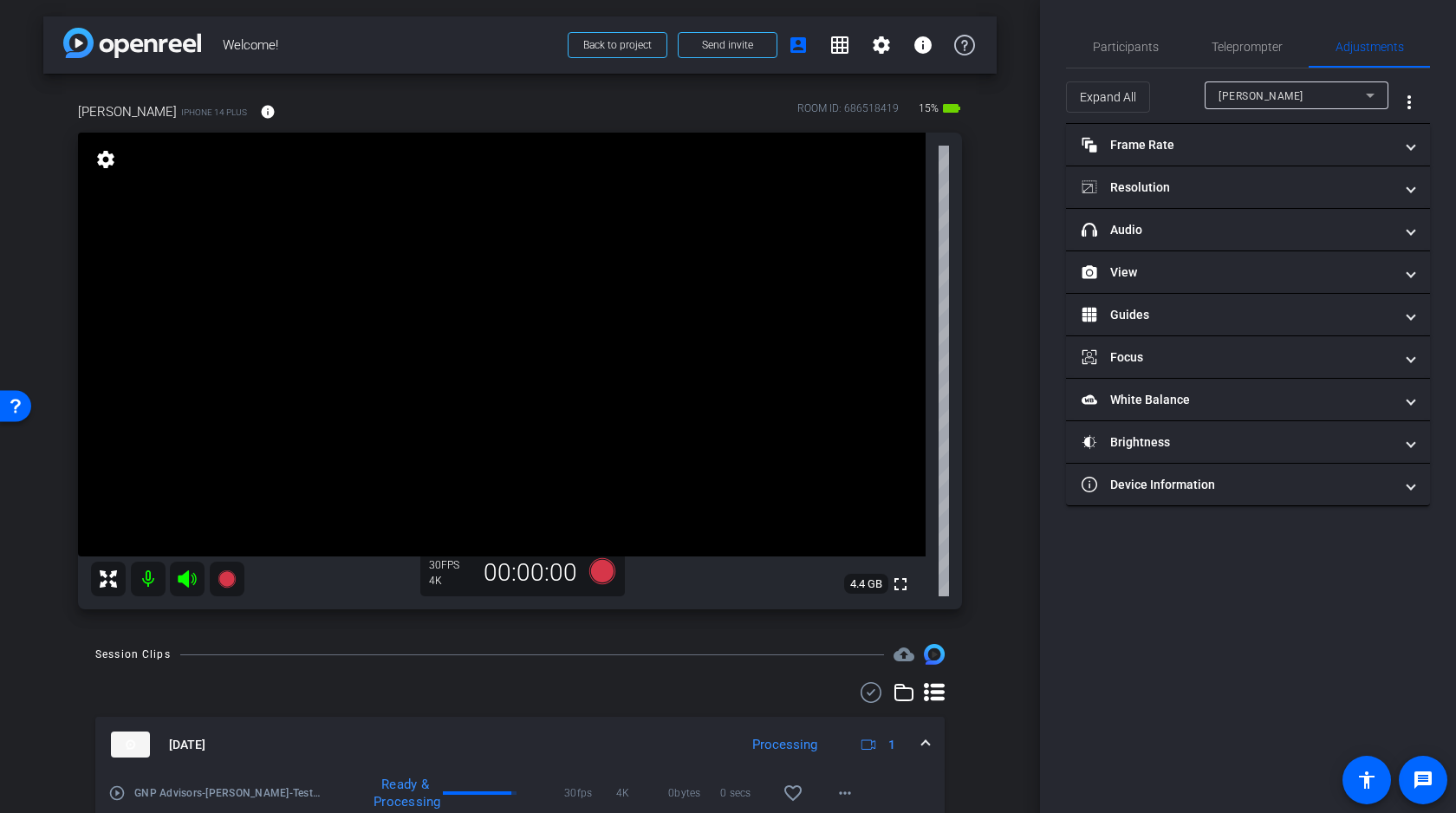
scroll to position [0, 0]
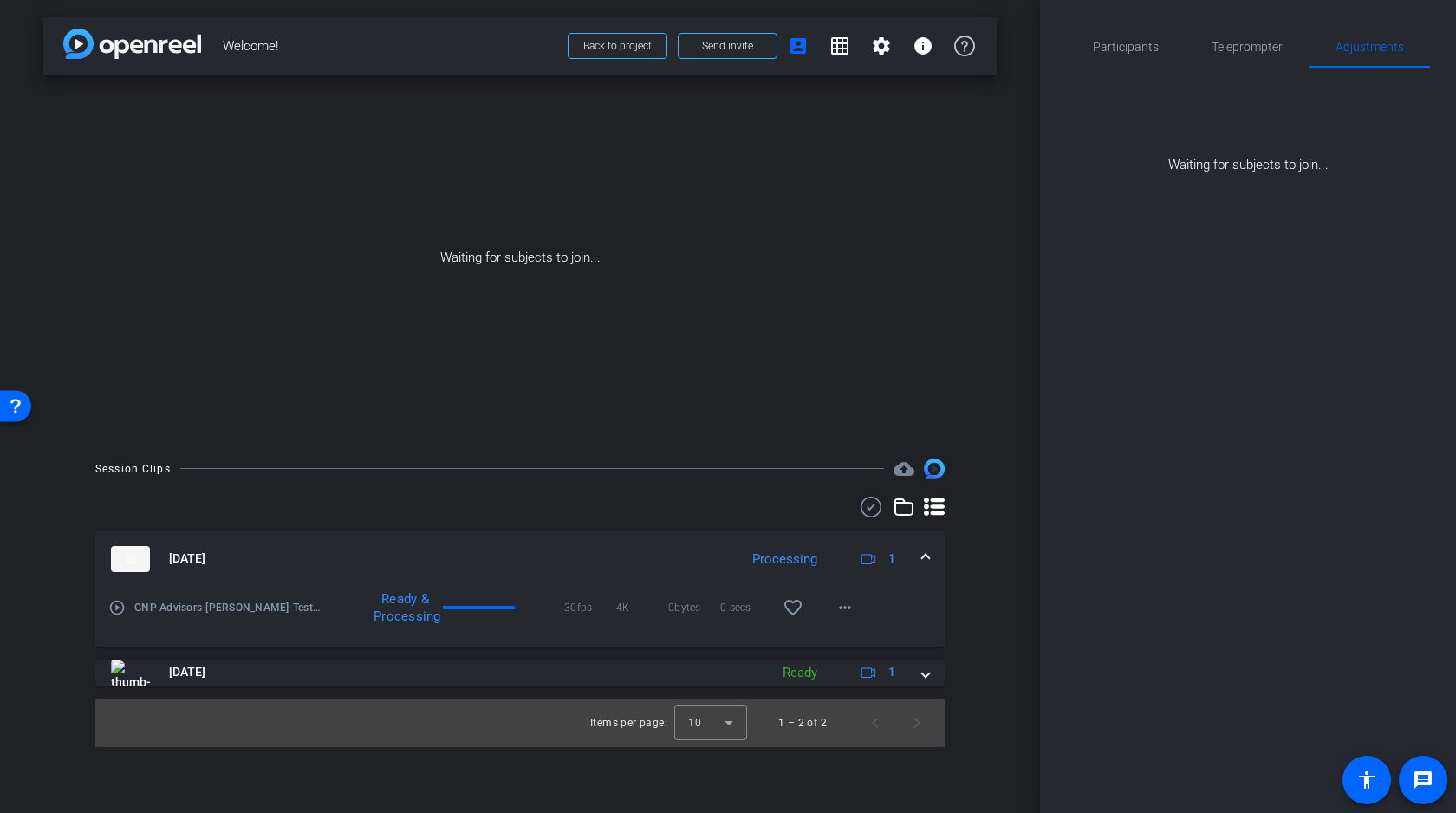
click at [575, 305] on div "Waiting for subjects to join..." at bounding box center [519, 258] width 953 height 367
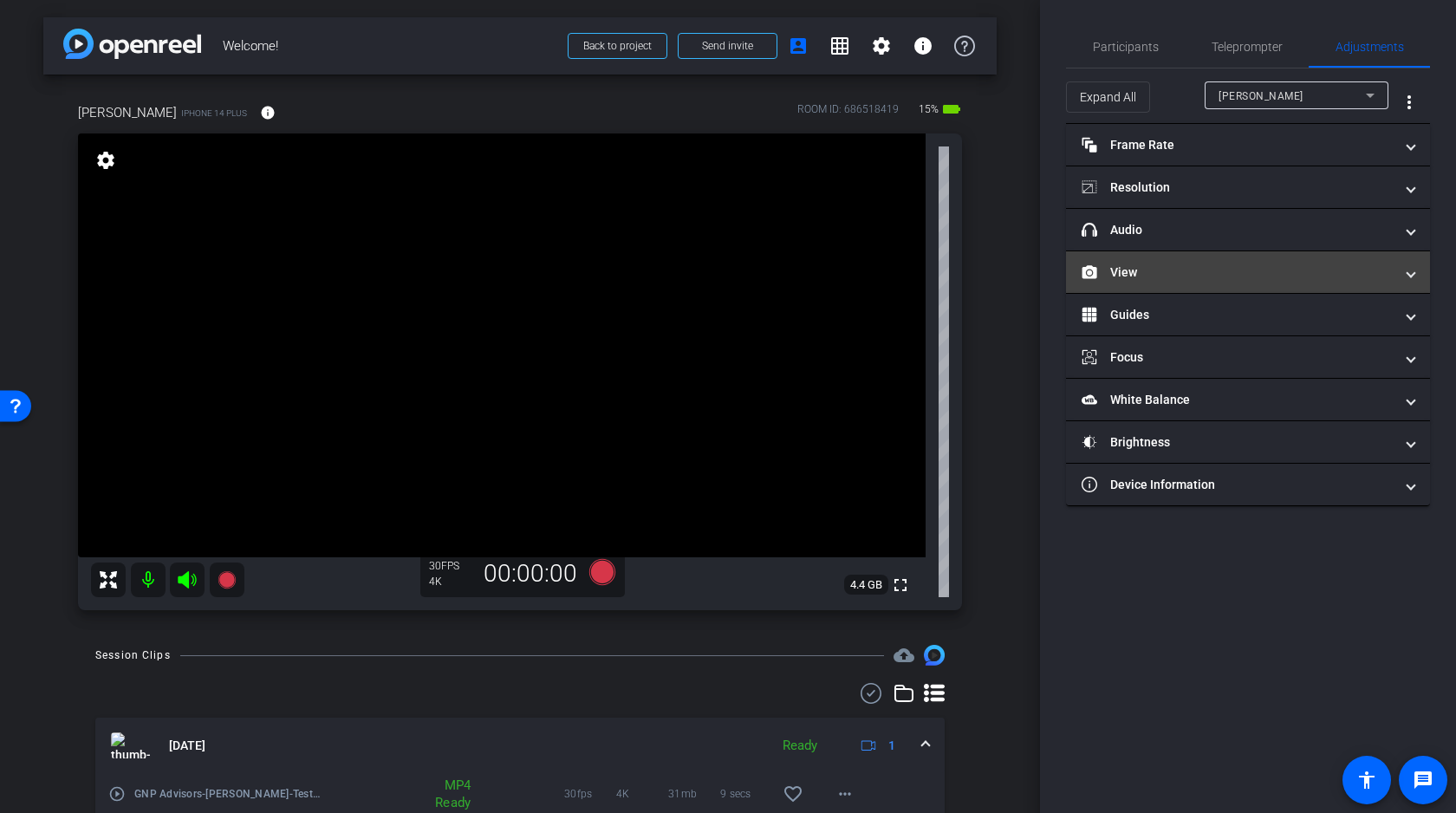
click at [1158, 264] on mat-panel-title "View" at bounding box center [1238, 272] width 312 height 18
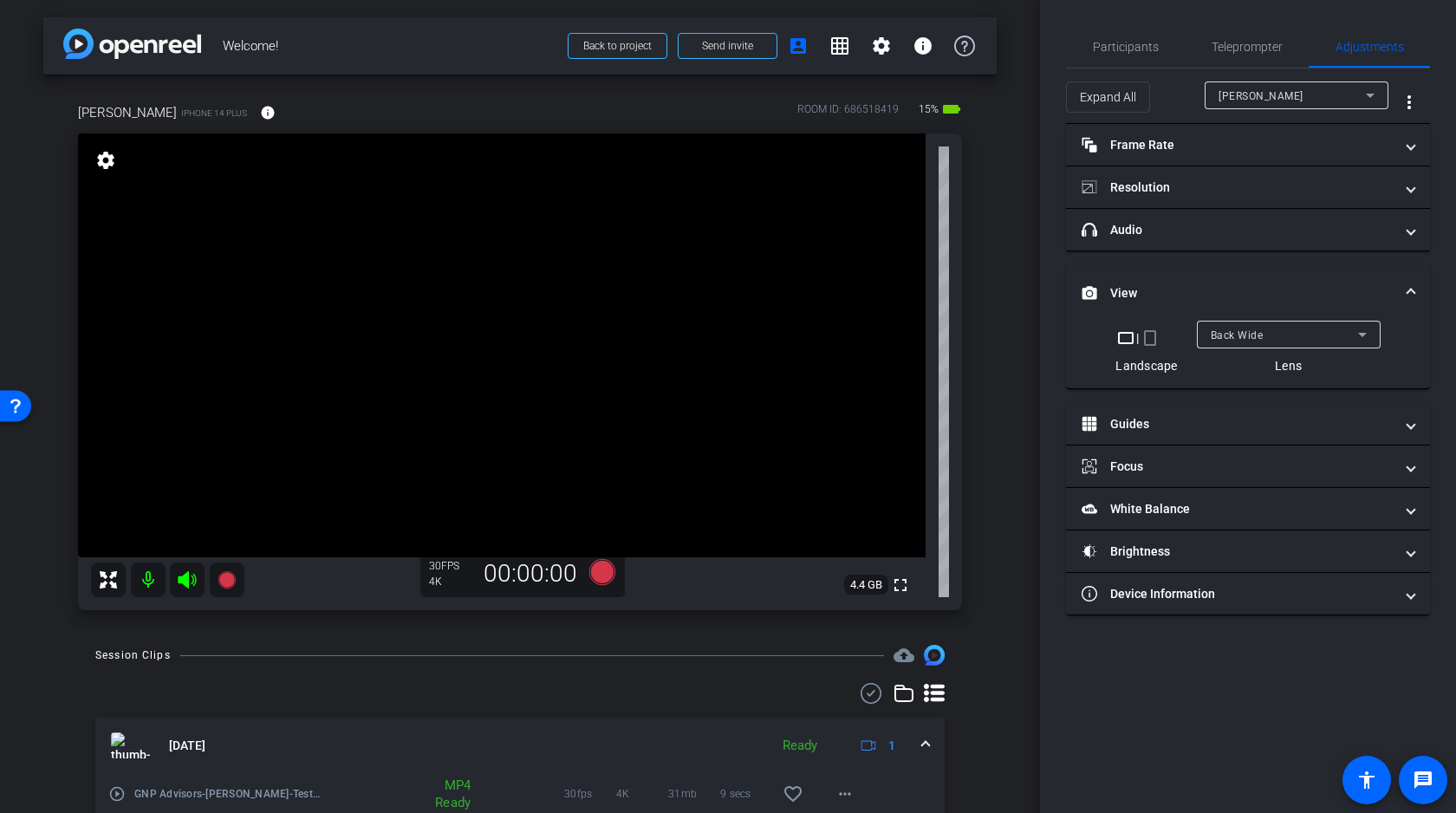
click at [1158, 269] on mat-expansion-panel-header "View" at bounding box center [1247, 292] width 364 height 55
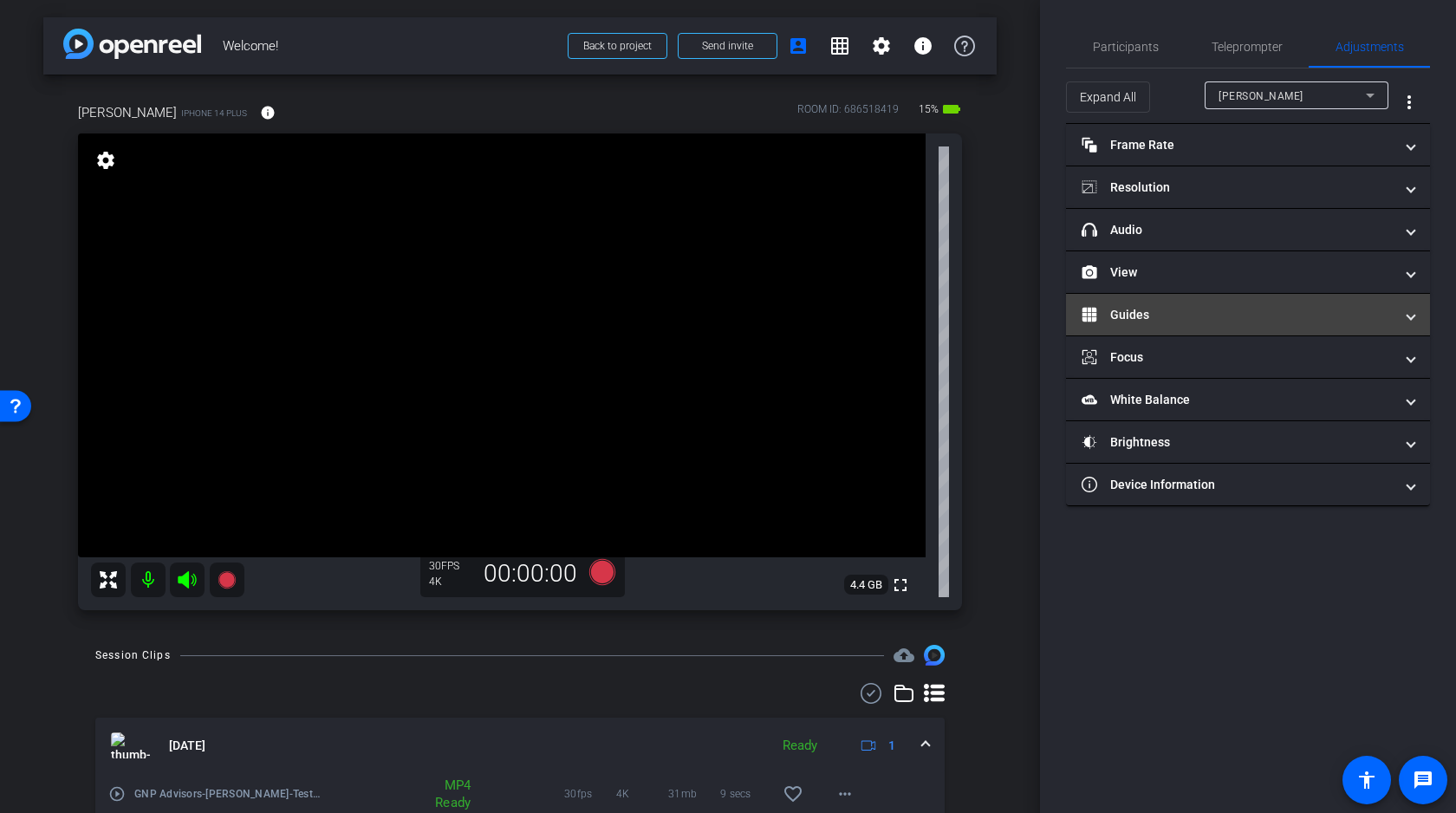
click at [1154, 312] on mat-panel-title "Guides" at bounding box center [1238, 315] width 312 height 18
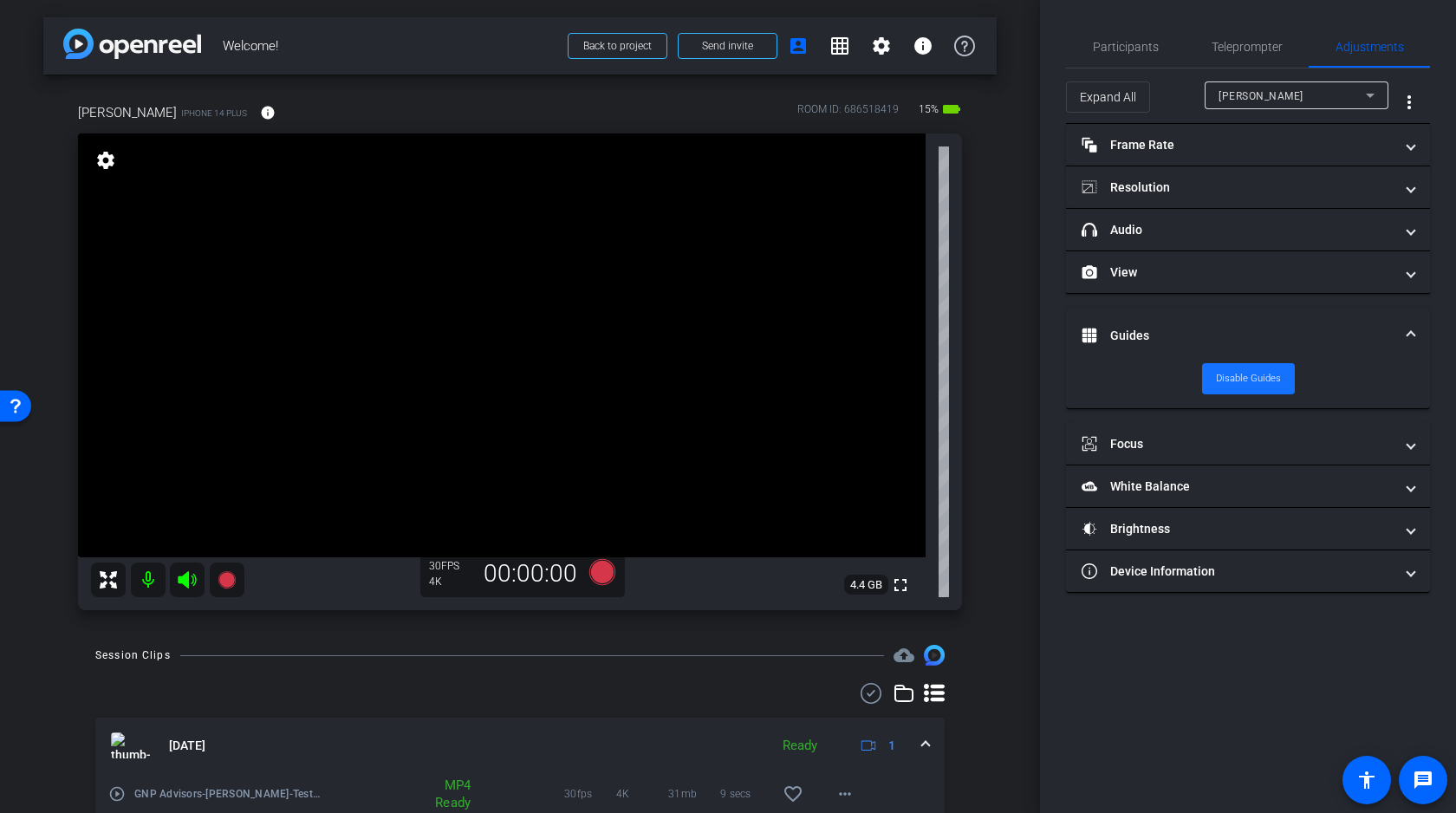
click at [1224, 373] on span "Disable Guides" at bounding box center [1248, 379] width 65 height 26
click at [1265, 389] on span "Enable Guides" at bounding box center [1248, 379] width 61 height 26
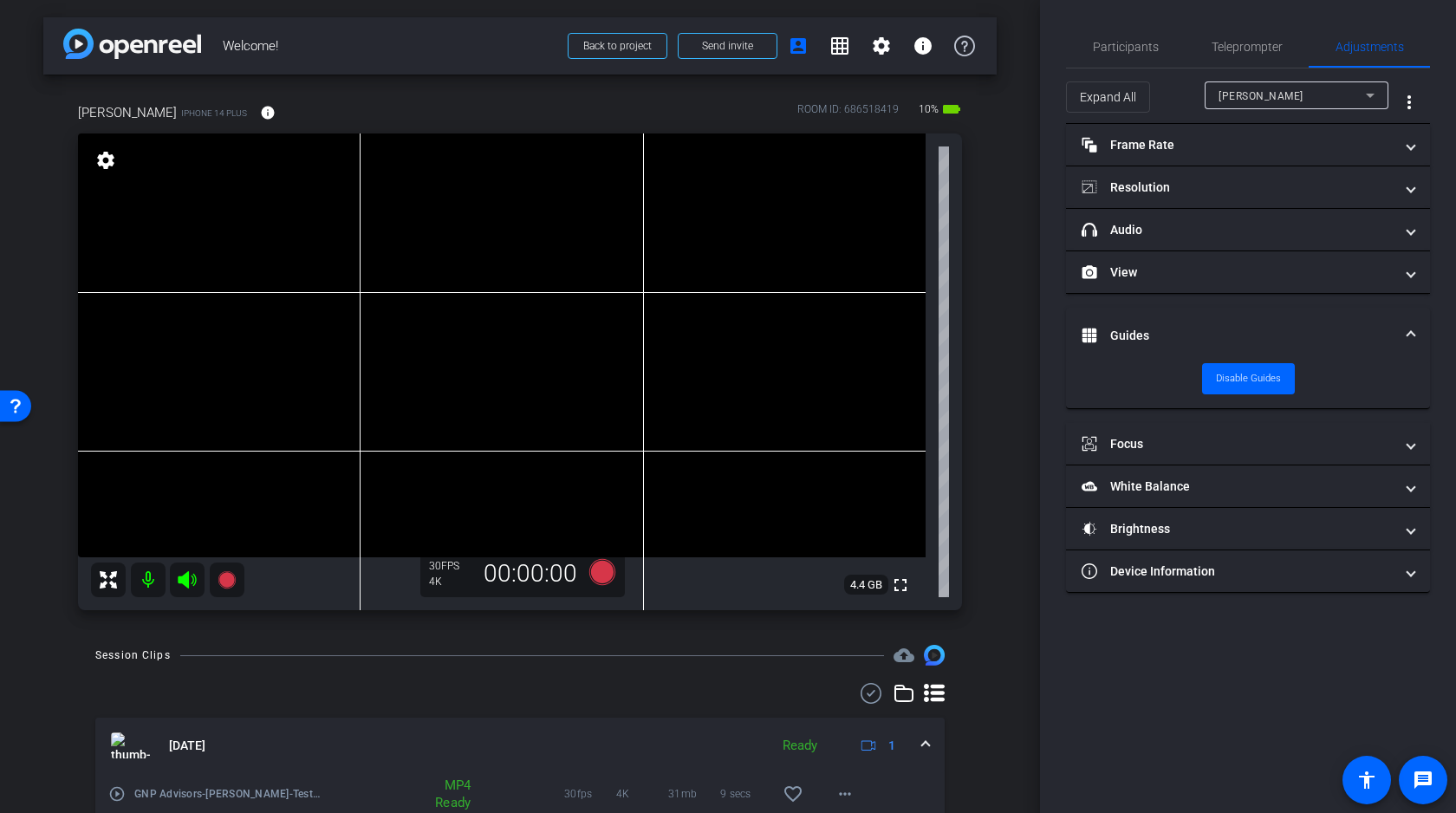
click at [617, 385] on video at bounding box center [502, 345] width 847 height 424
click at [602, 567] on icon at bounding box center [603, 572] width 26 height 26
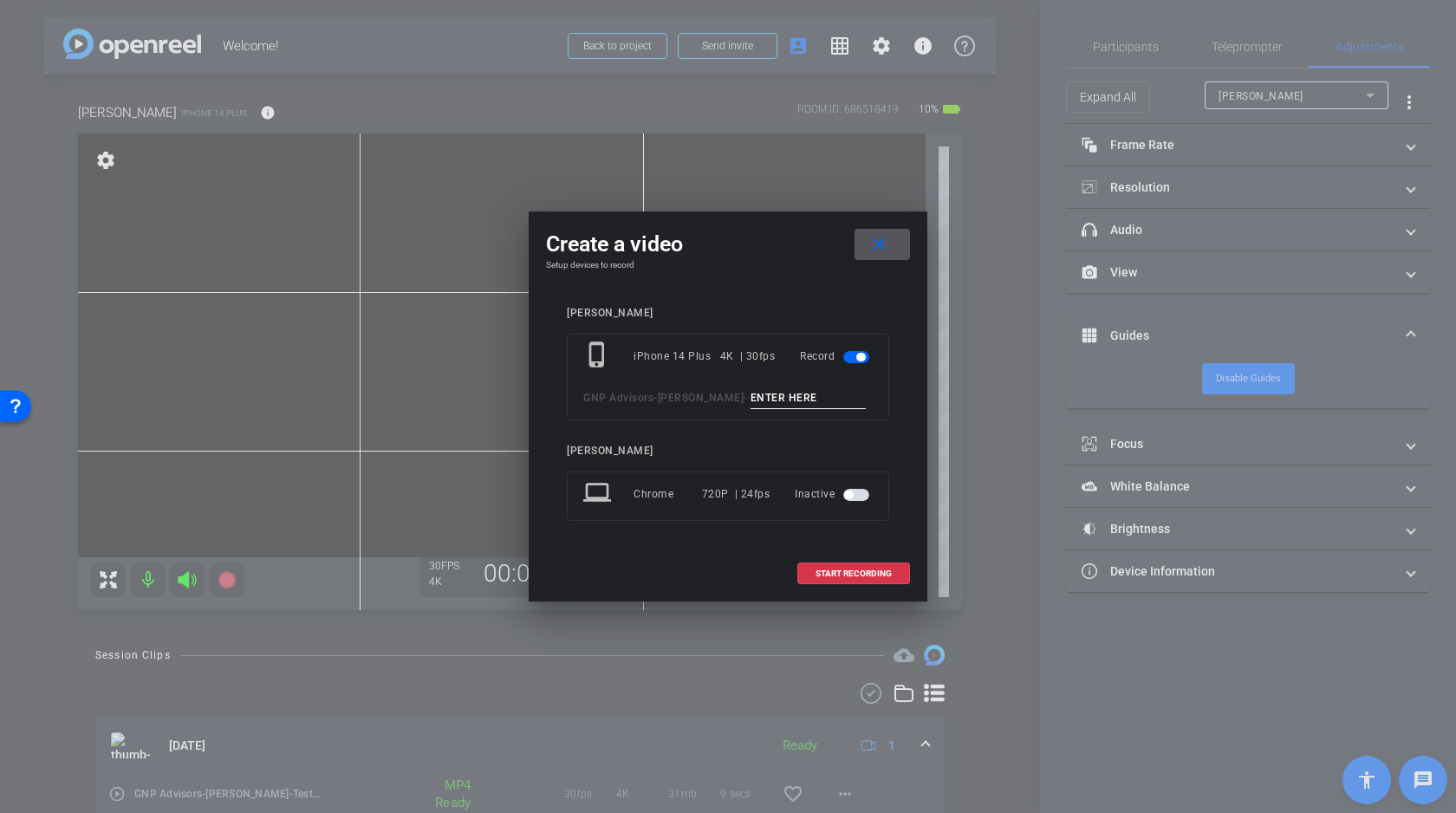
click at [767, 393] on input at bounding box center [808, 398] width 116 height 22
type input "Test 3"
click at [830, 575] on button "START RECORDING" at bounding box center [853, 573] width 112 height 22
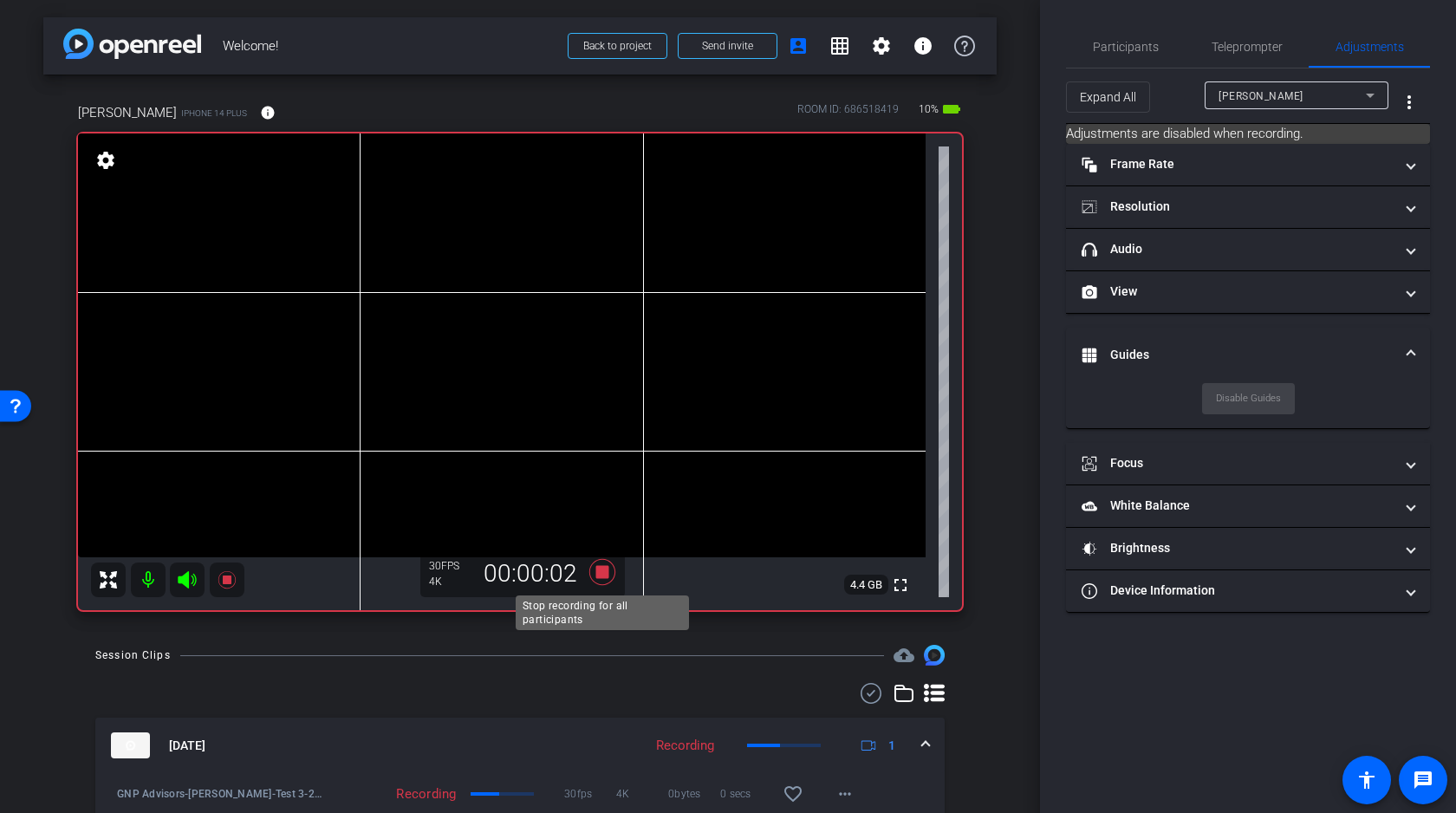
click at [603, 569] on icon at bounding box center [603, 572] width 26 height 26
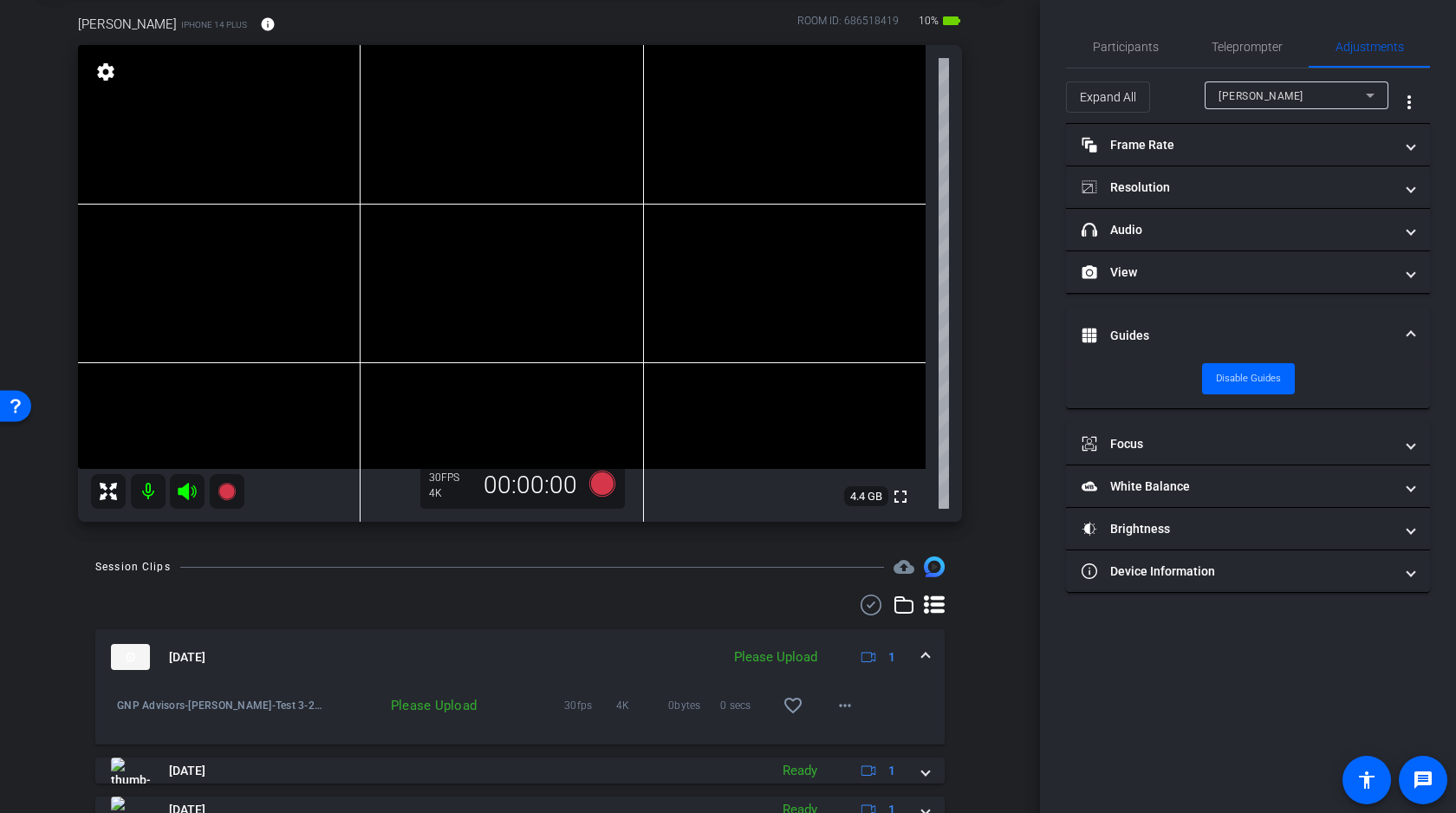
scroll to position [160, 0]
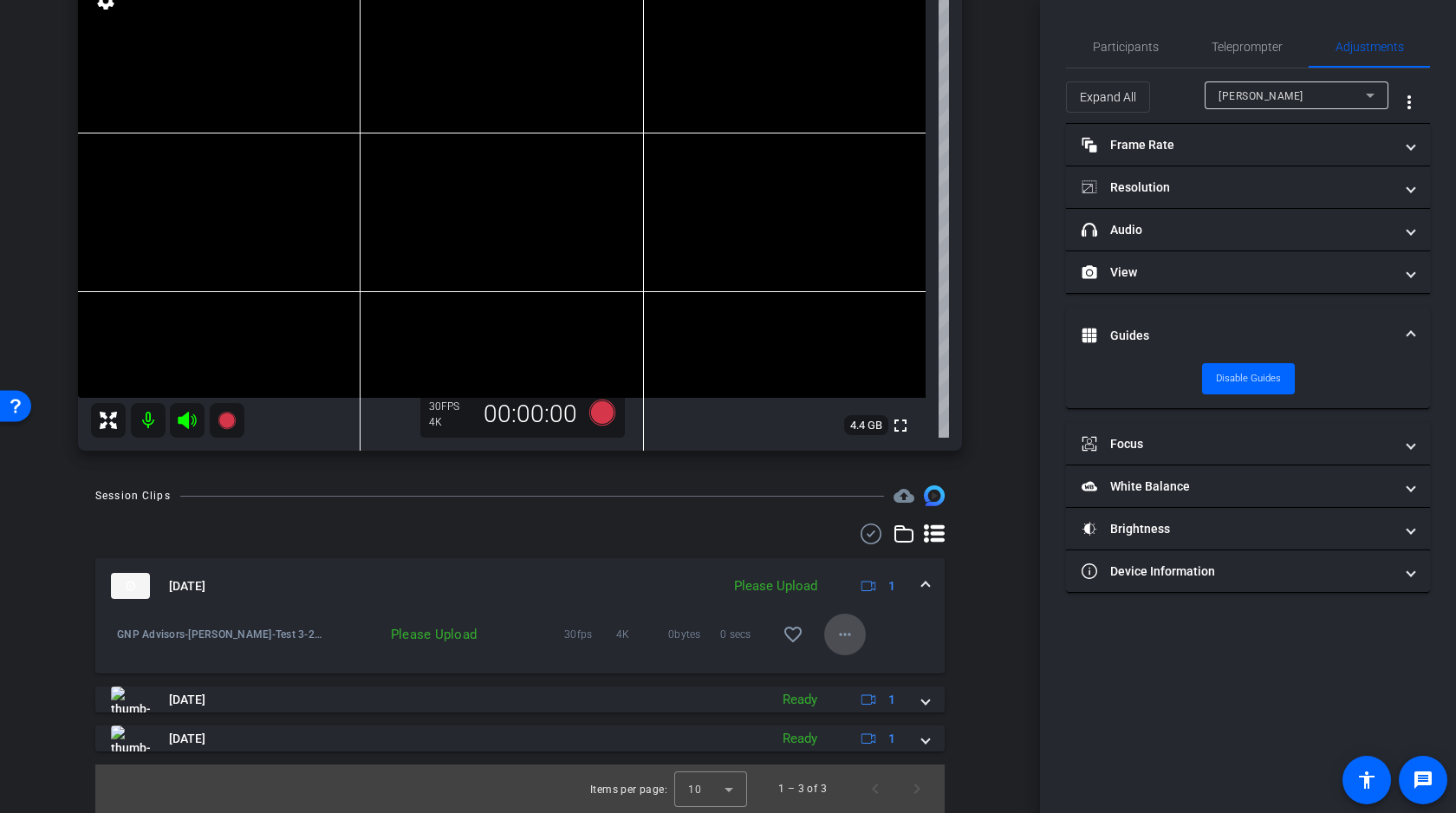
click at [852, 635] on mat-icon "more_horiz" at bounding box center [845, 634] width 21 height 21
click at [861, 675] on span "Upload" at bounding box center [872, 671] width 69 height 21
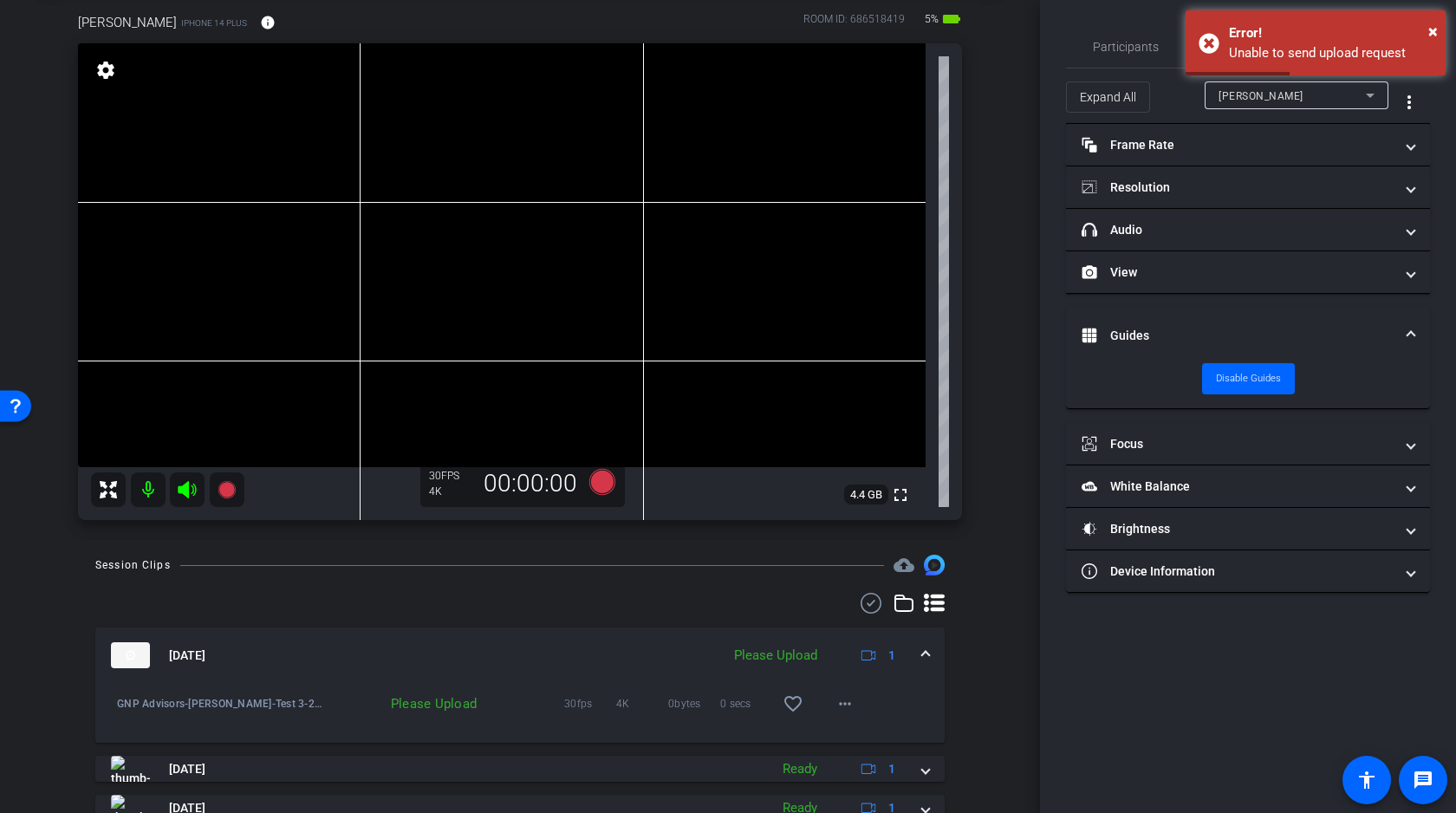
scroll to position [146, 0]
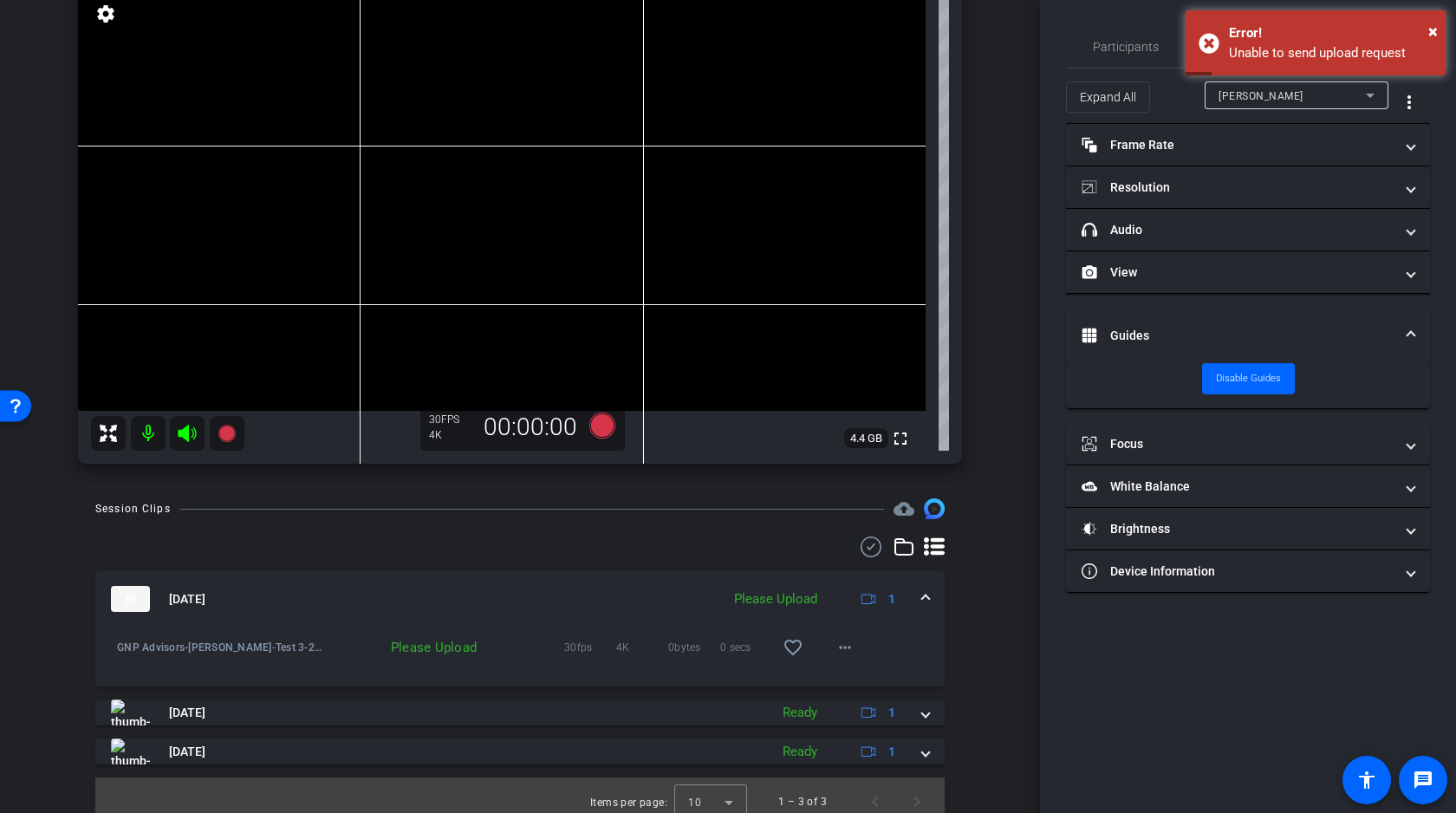
click at [926, 594] on span at bounding box center [925, 599] width 7 height 18
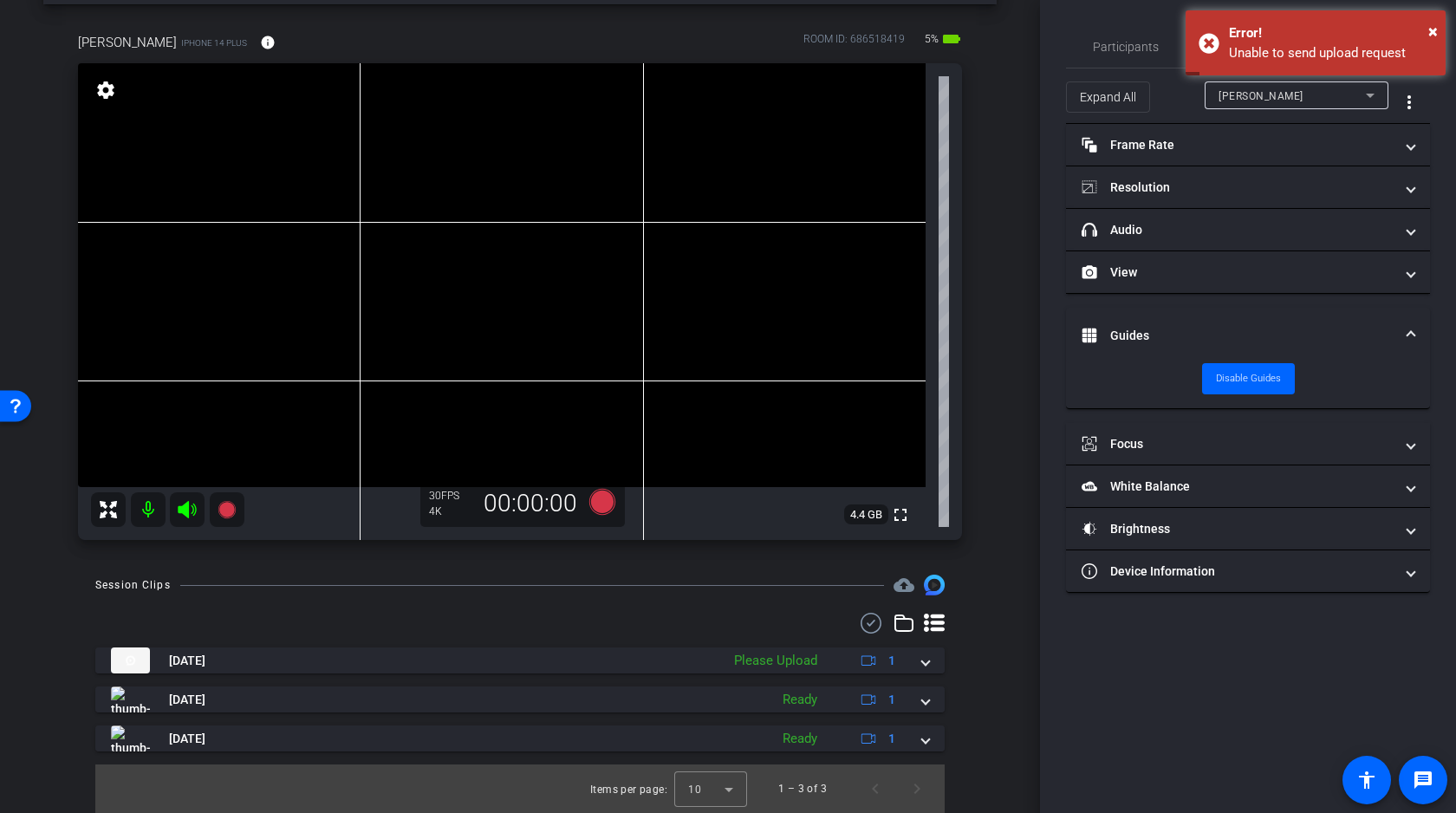
scroll to position [70, 0]
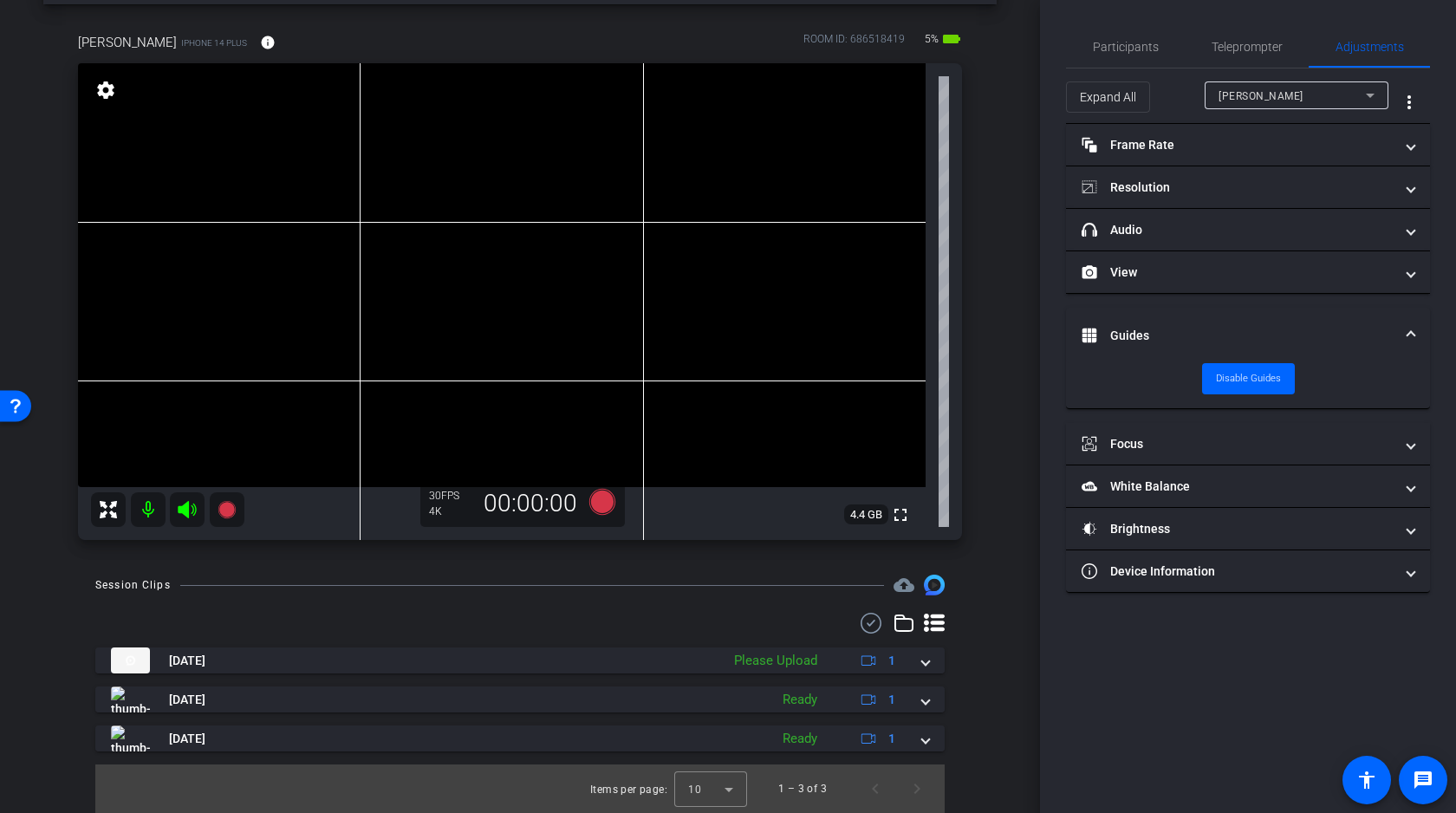
click at [1004, 316] on div "arrow_back Welcome! Back to project Send invite account_box grid_on settings in…" at bounding box center [519, 336] width 1039 height 813
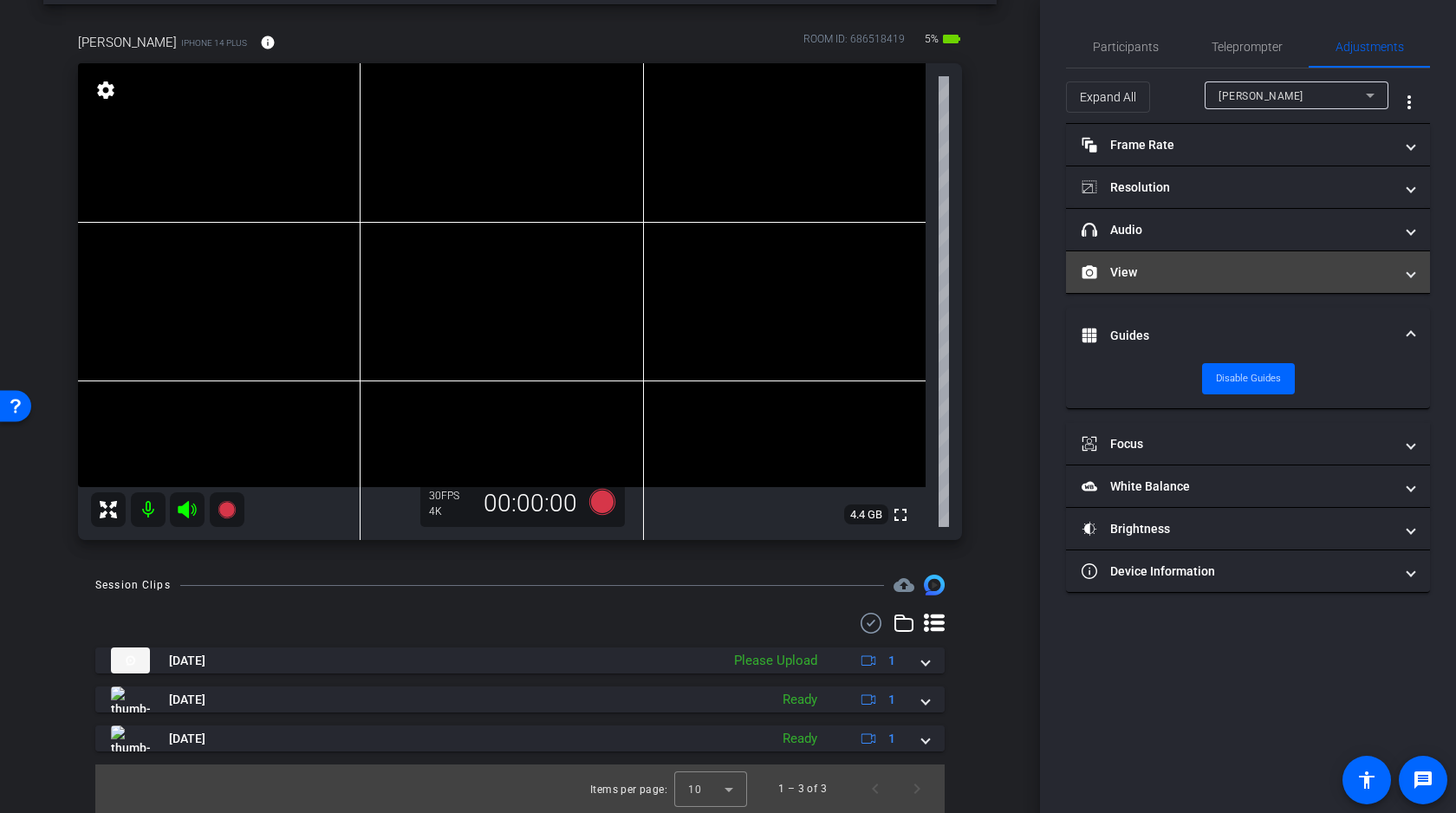
click at [1220, 268] on mat-panel-title "View" at bounding box center [1238, 272] width 312 height 18
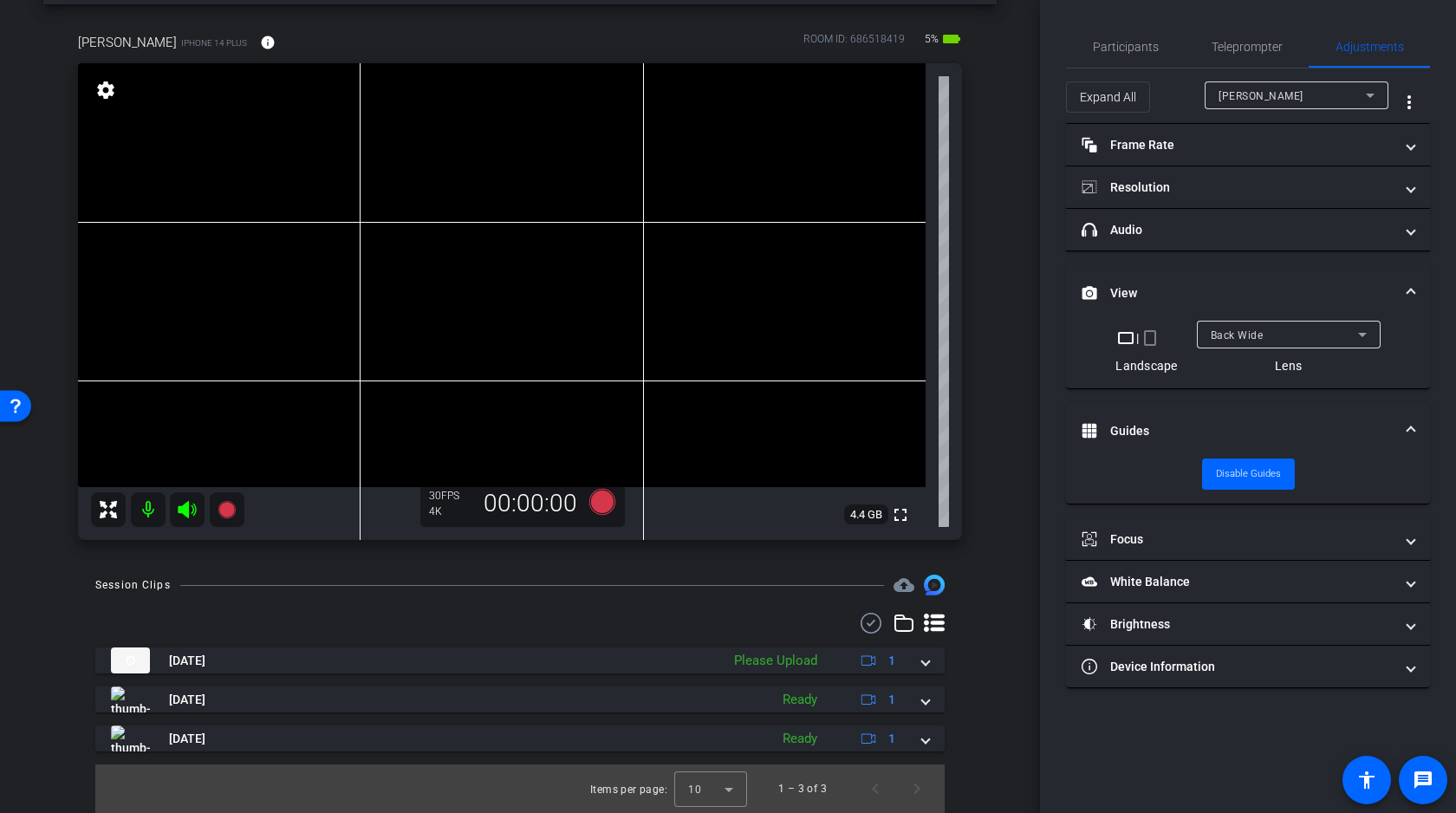
click at [1241, 332] on span "Back Wide" at bounding box center [1237, 335] width 53 height 12
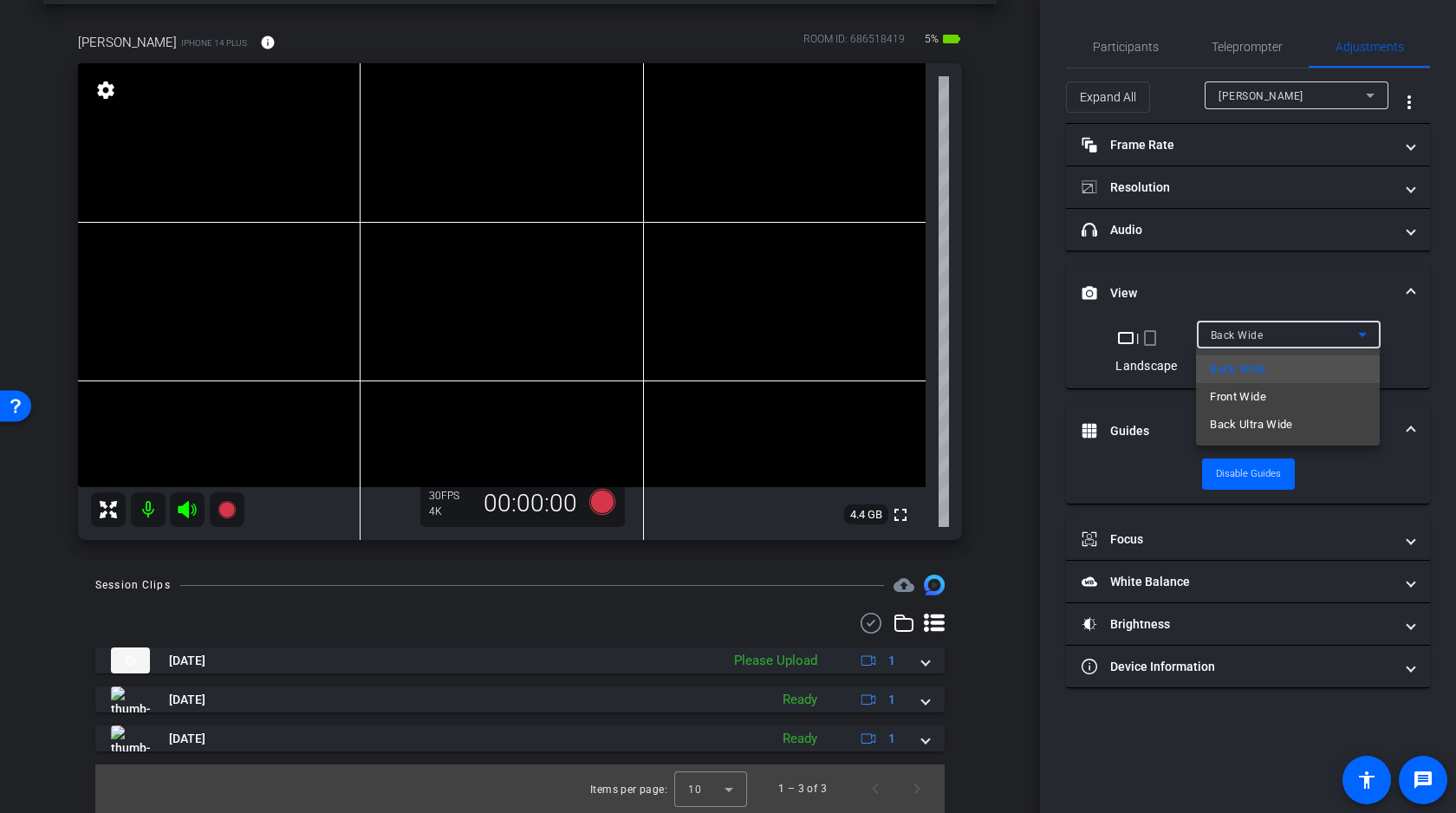
click at [1238, 391] on span "Front Wide" at bounding box center [1238, 397] width 56 height 21
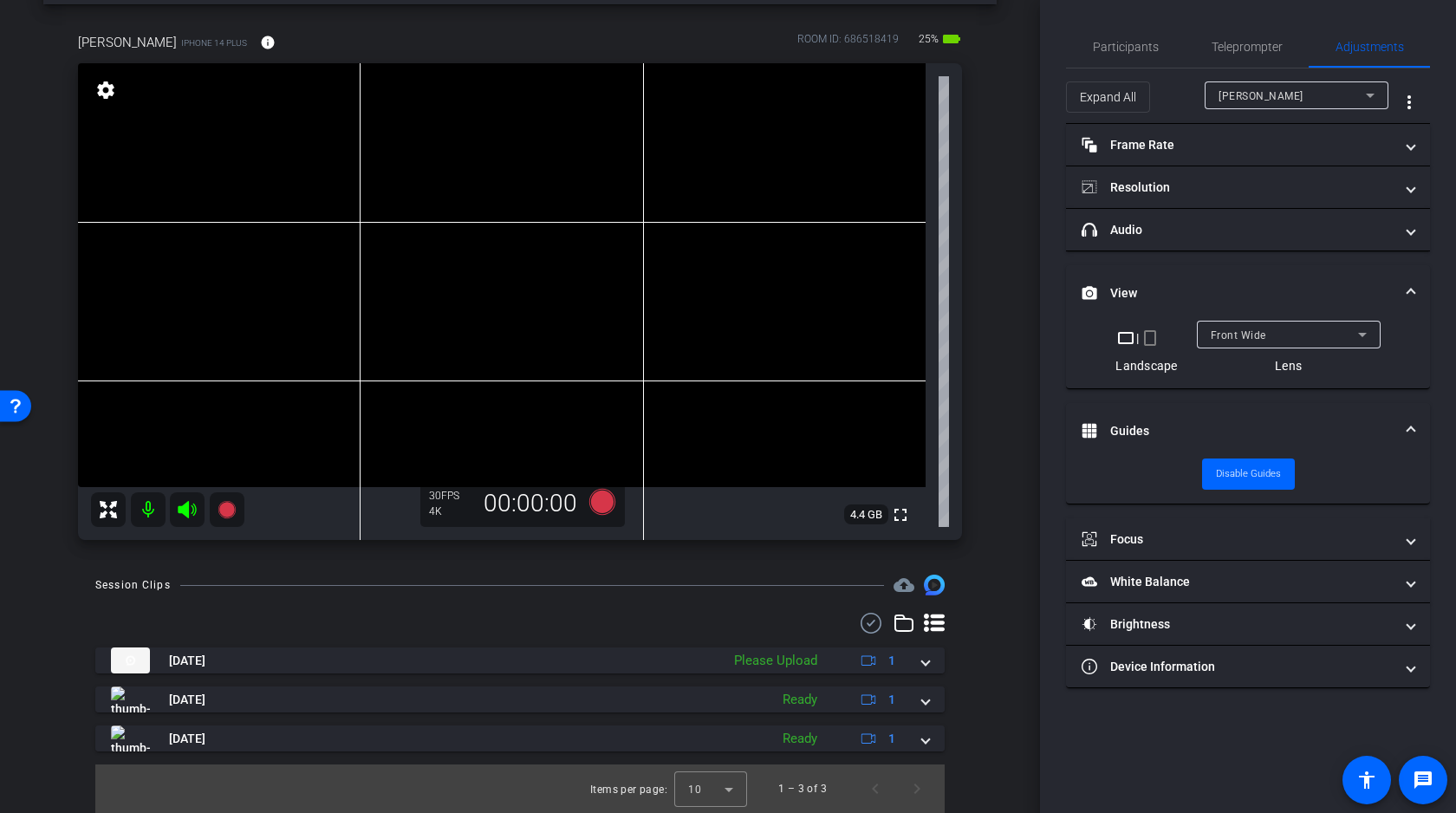
click at [1000, 335] on div "arrow_back Welcome! Back to project Send invite account_box grid_on settings in…" at bounding box center [519, 336] width 1039 height 813
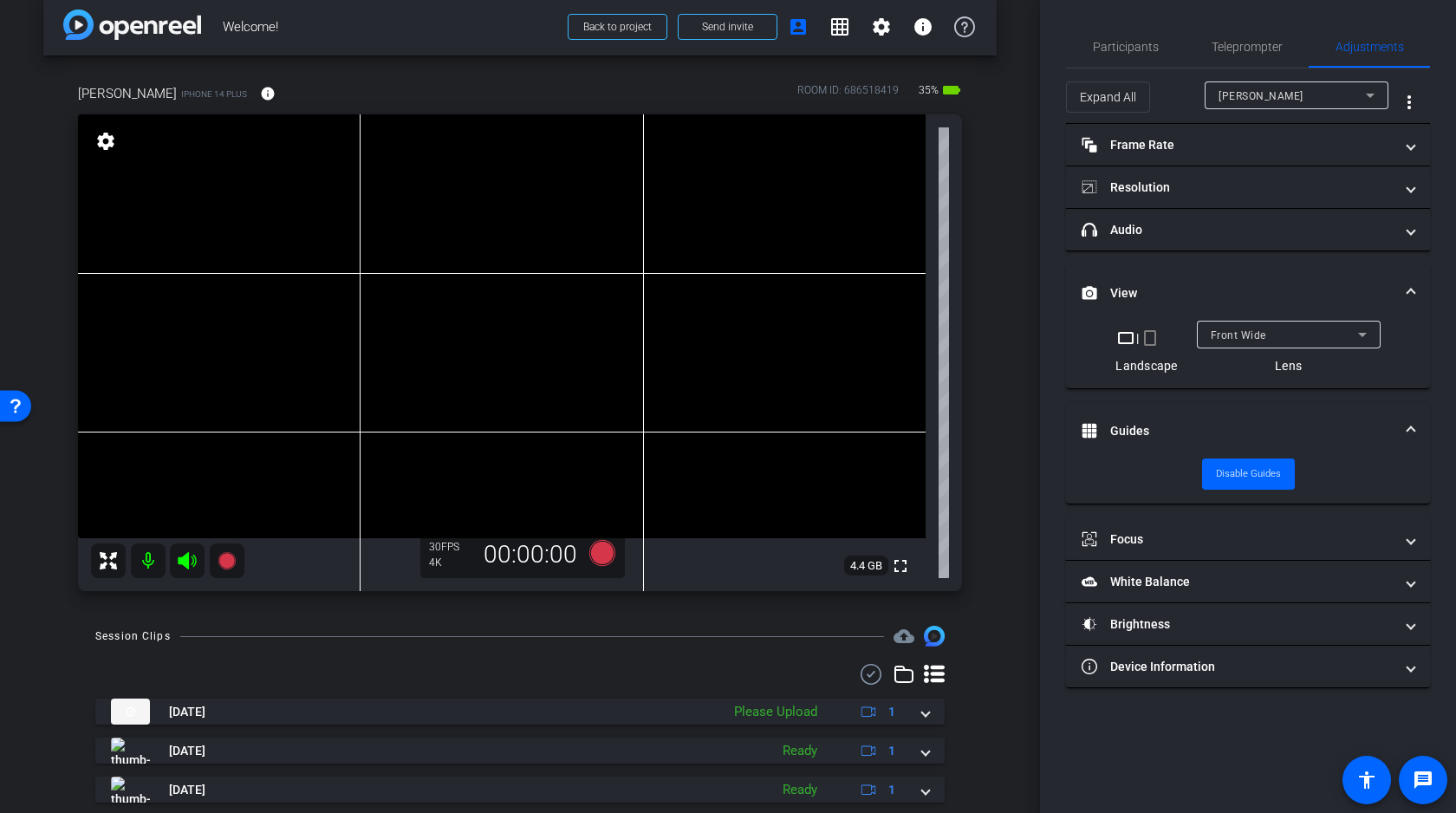
scroll to position [0, 0]
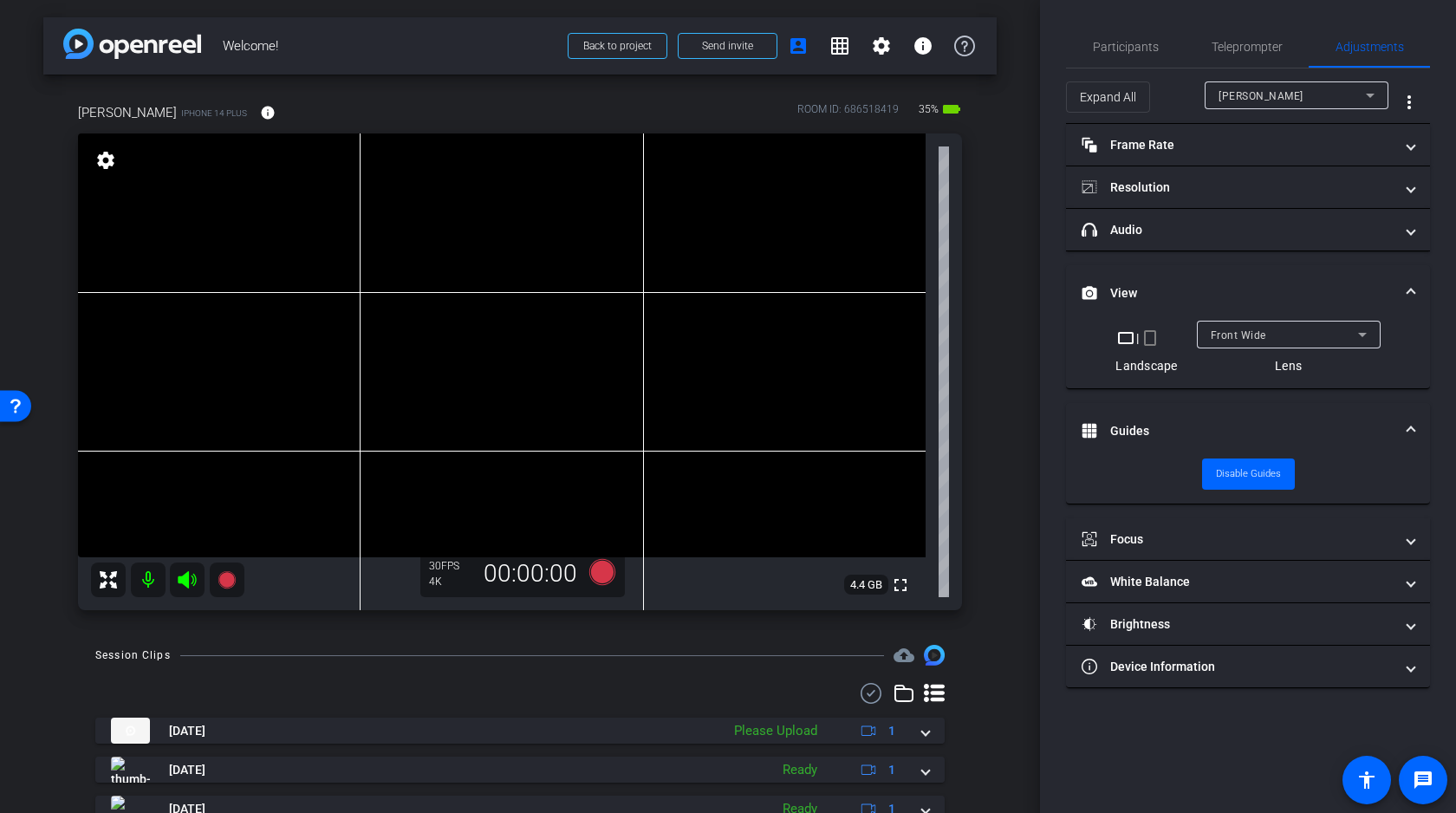
click at [1265, 335] on div "Front Wide" at bounding box center [1284, 334] width 147 height 22
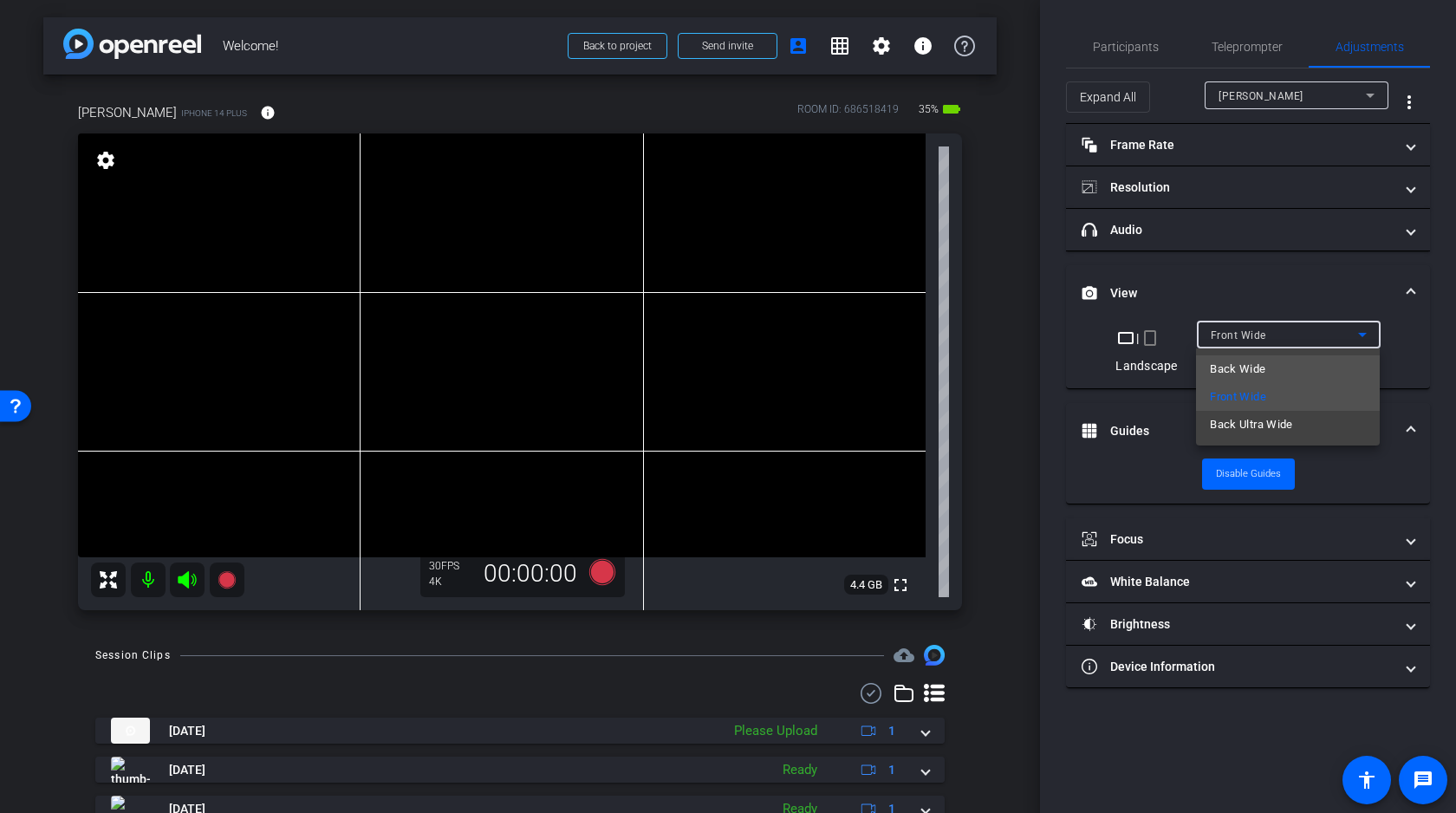
click at [1259, 369] on span "Back Wide" at bounding box center [1237, 369] width 55 height 21
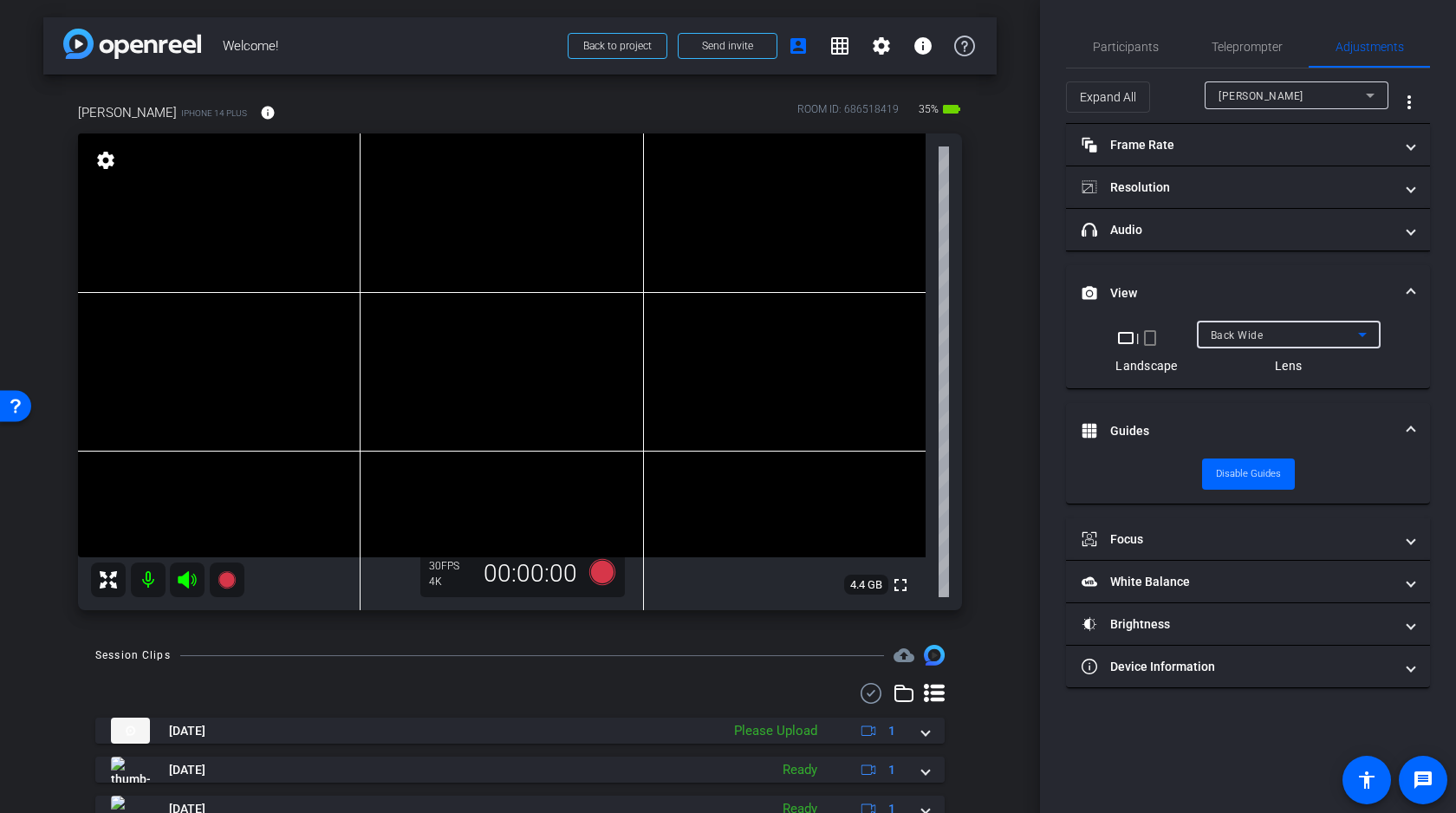
click at [1281, 332] on div "Back Wide" at bounding box center [1284, 334] width 147 height 22
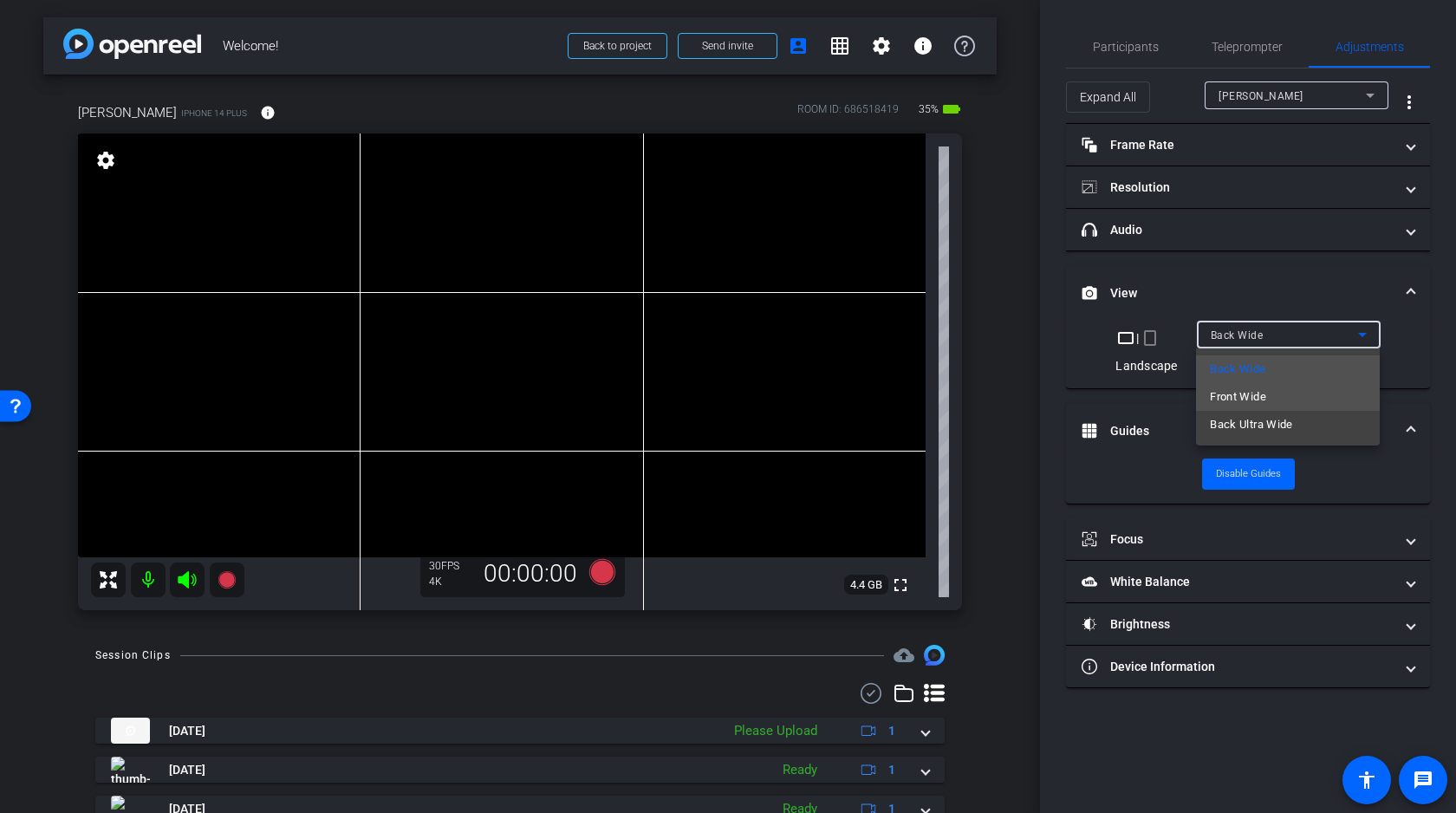
click at [1258, 399] on span "Front Wide" at bounding box center [1238, 397] width 56 height 21
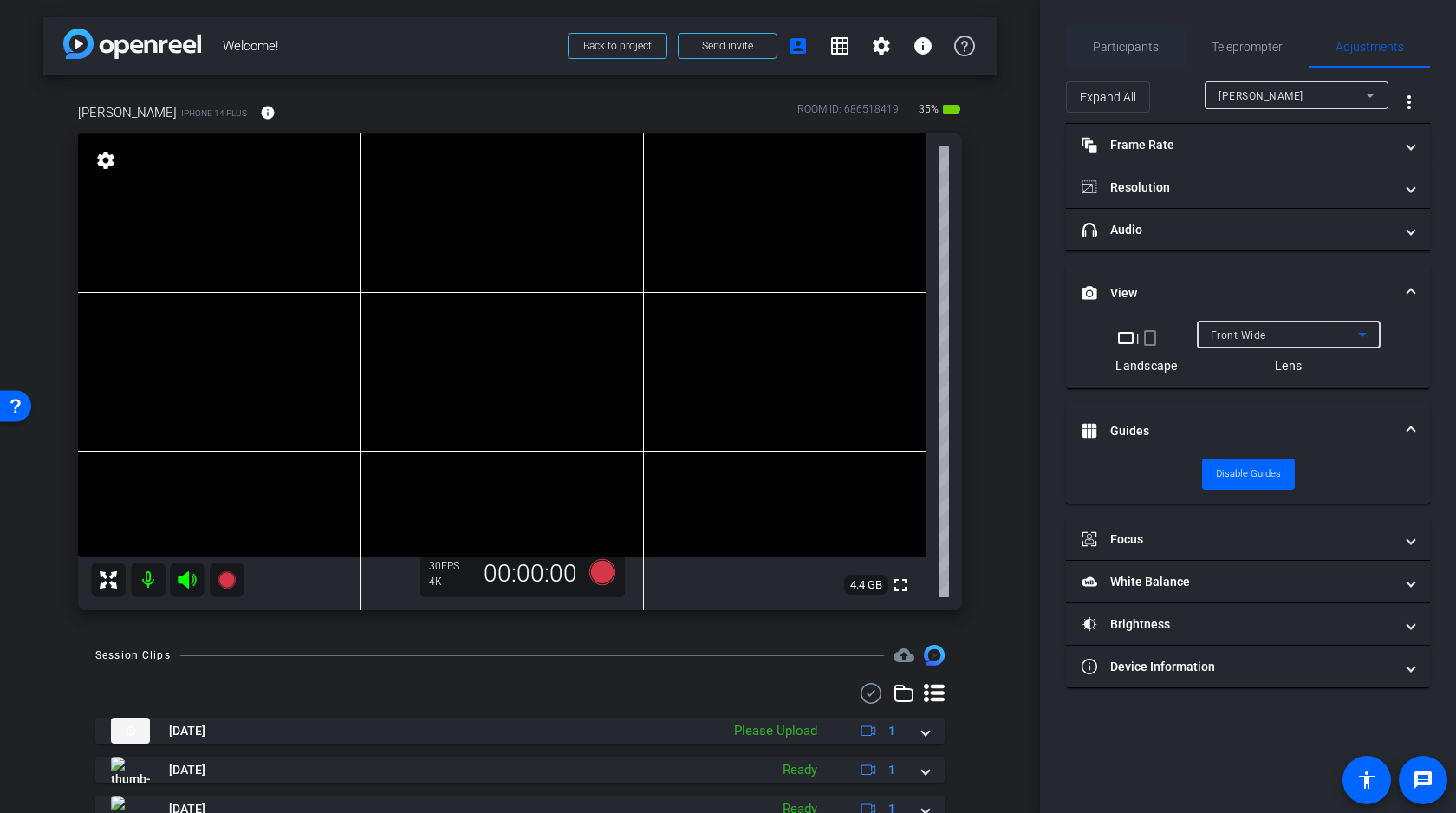
click at [1124, 45] on span "Participants" at bounding box center [1125, 46] width 66 height 12
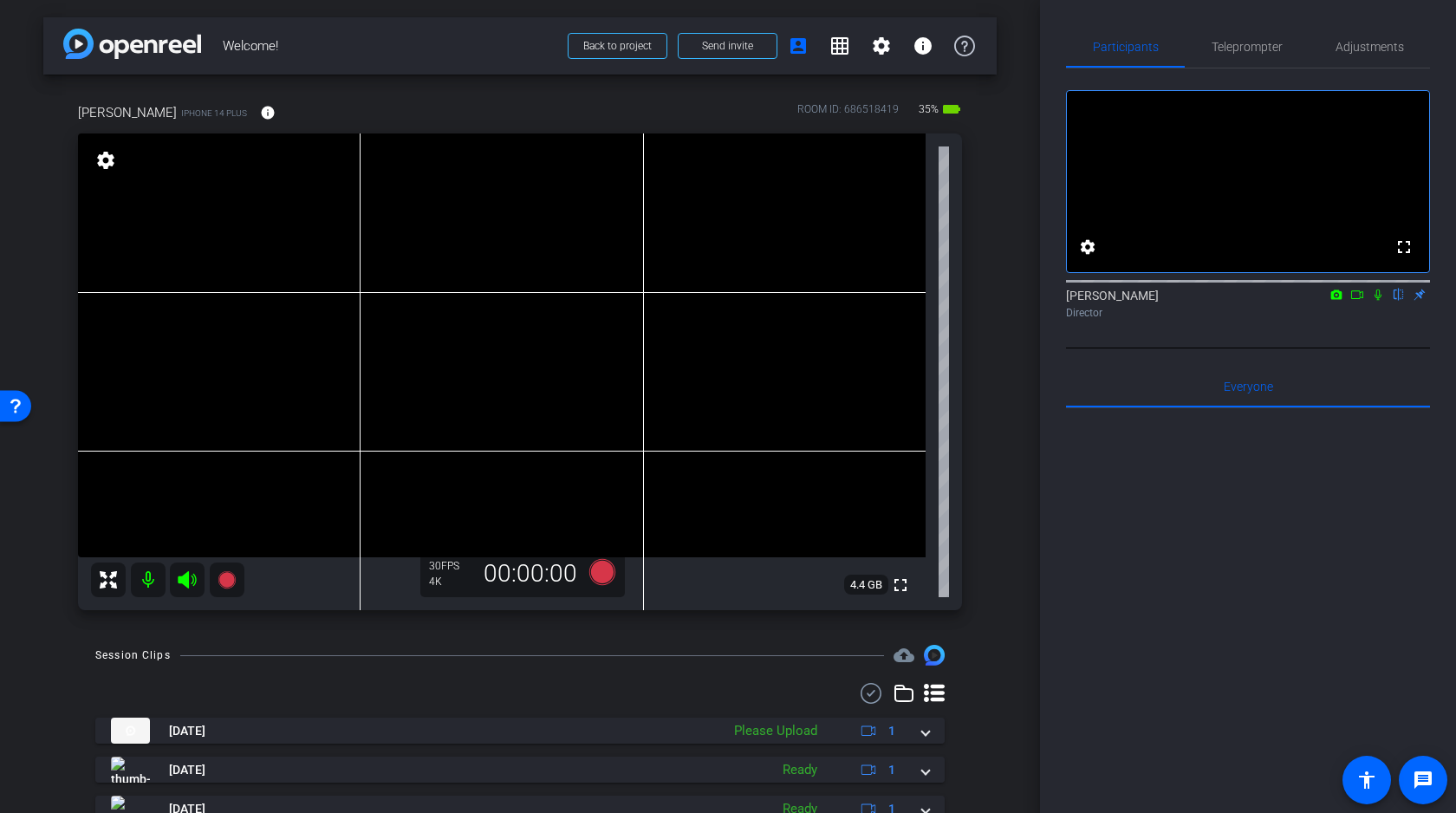
click at [1356, 301] on icon at bounding box center [1357, 295] width 14 height 12
click at [1399, 301] on icon at bounding box center [1398, 295] width 7 height 11
